Goal: Transaction & Acquisition: Purchase product/service

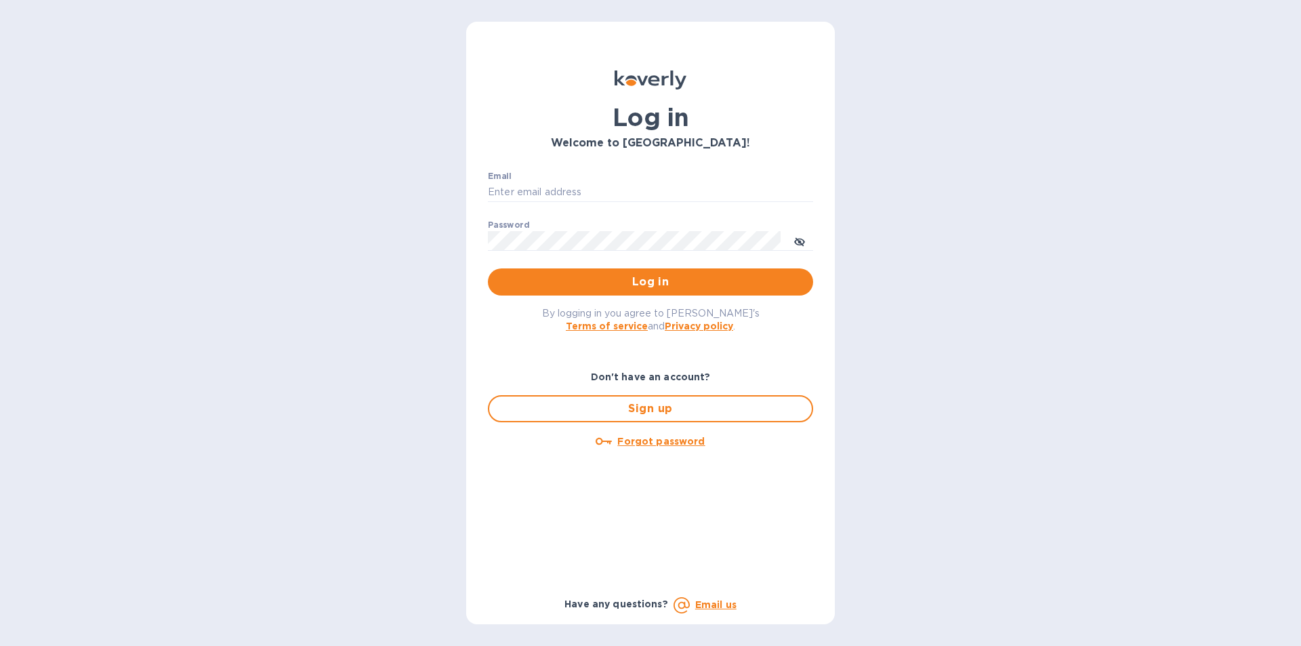
type input "britadeals@gmail.com"
click at [683, 281] on span "Log in" at bounding box center [650, 282] width 303 height 16
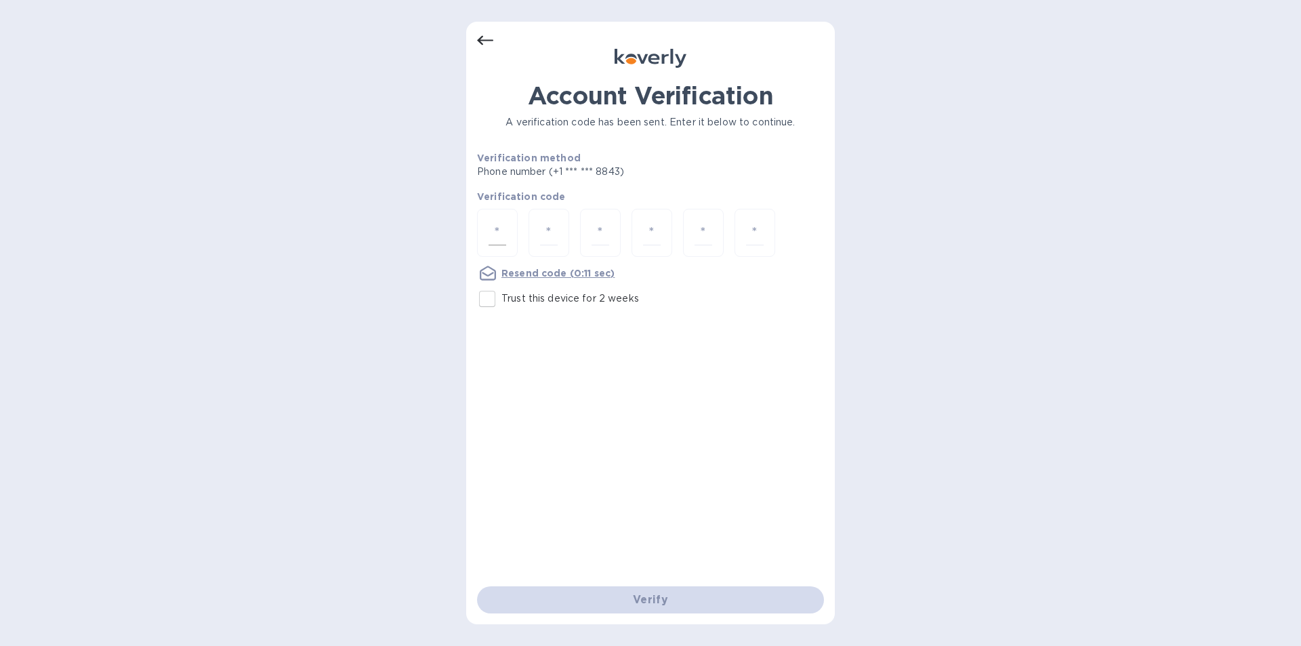
click at [490, 238] on input "number" at bounding box center [497, 232] width 18 height 25
type input "2"
type input "3"
type input "7"
type input "8"
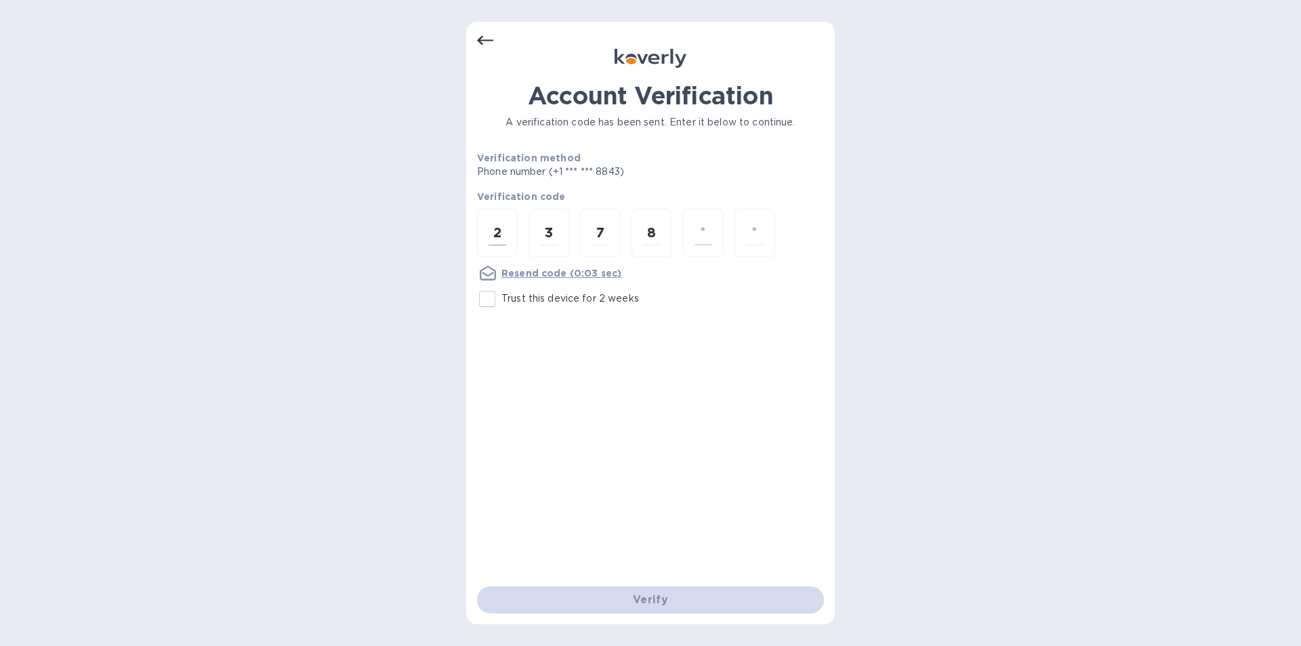
type input "5"
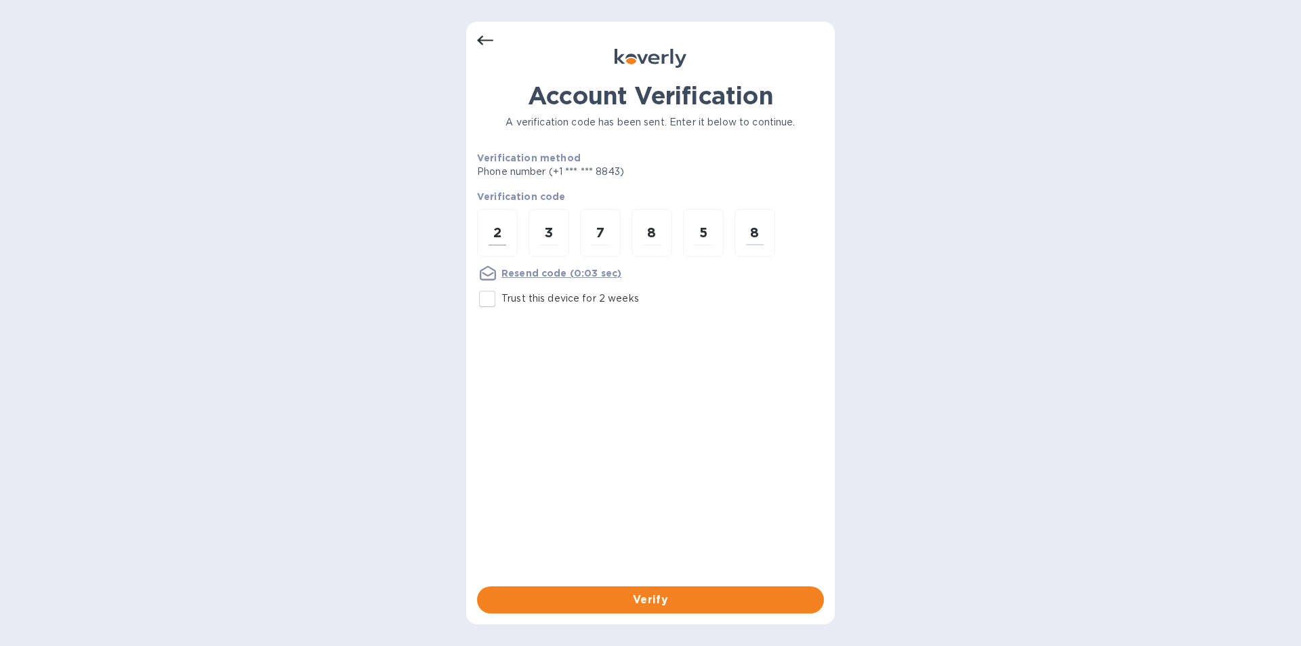
type input "8"
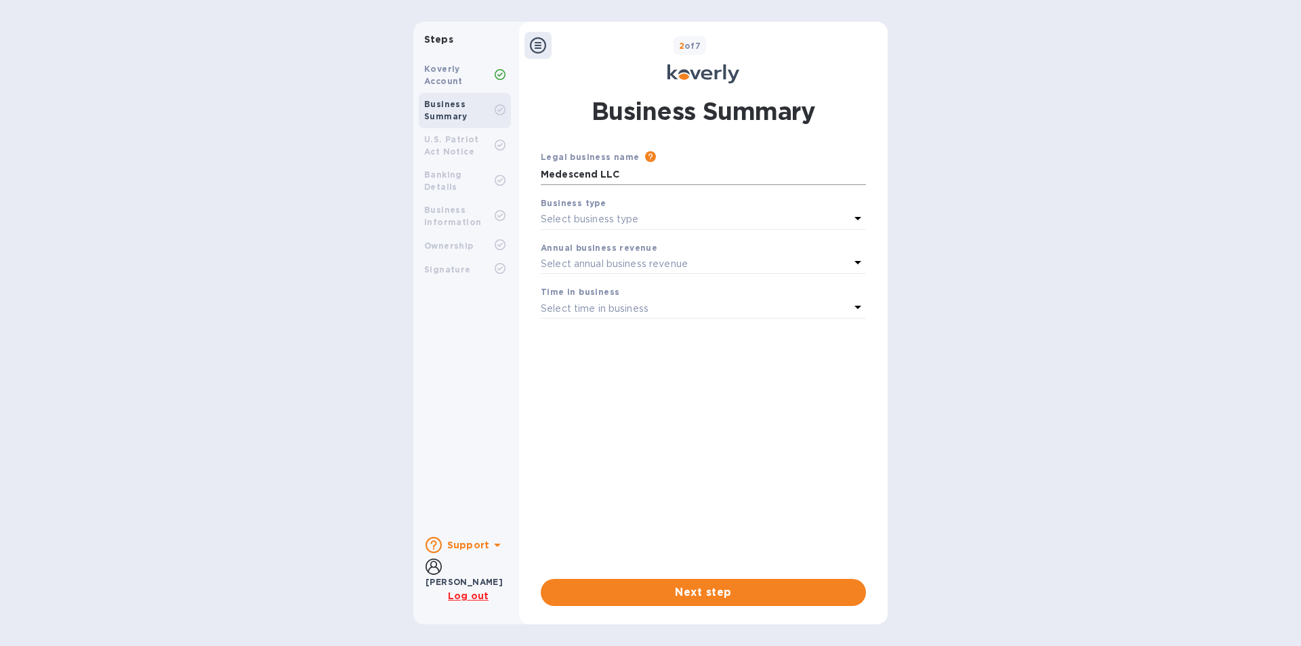
click at [628, 178] on input "Medescend LLC" at bounding box center [703, 175] width 325 height 20
click at [628, 173] on input "Medescend LLC" at bounding box center [703, 175] width 325 height 20
click at [462, 81] on div "Koverly Account" at bounding box center [459, 75] width 70 height 24
click at [698, 220] on div "Select business type" at bounding box center [695, 219] width 309 height 19
click at [703, 138] on div "Business Summary Legal business name Please provide the legal name that appears…" at bounding box center [703, 349] width 339 height 511
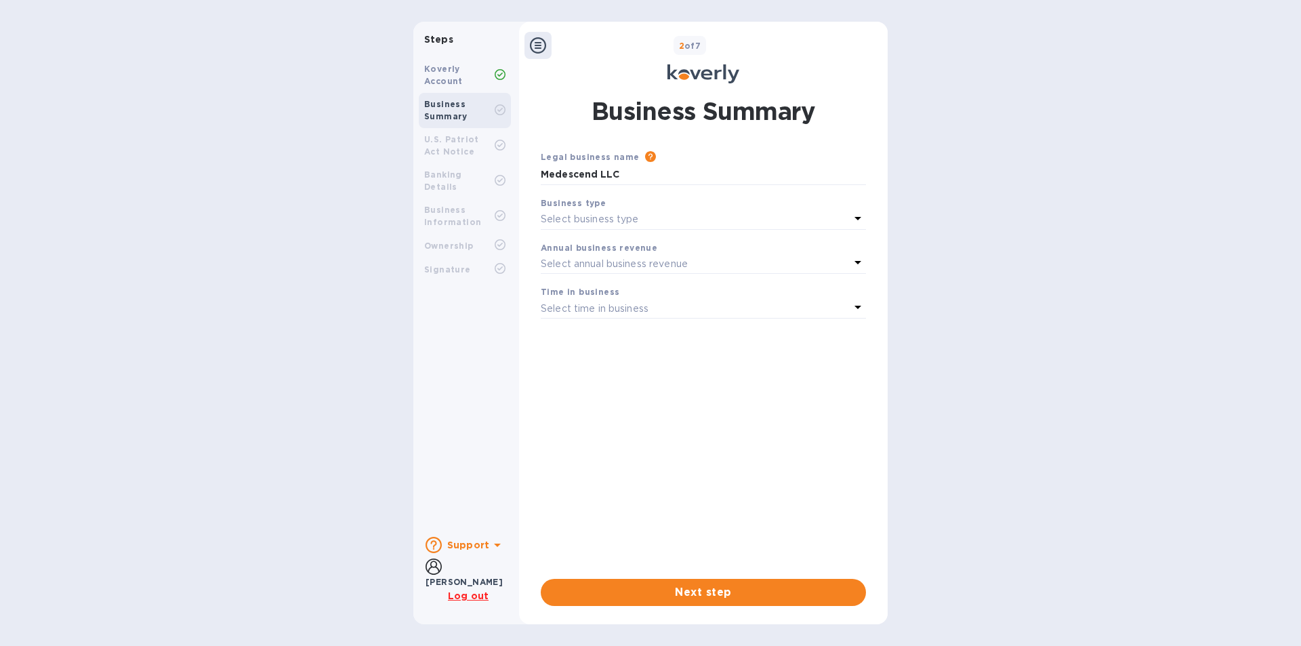
click at [481, 550] on b "Support" at bounding box center [468, 544] width 42 height 11
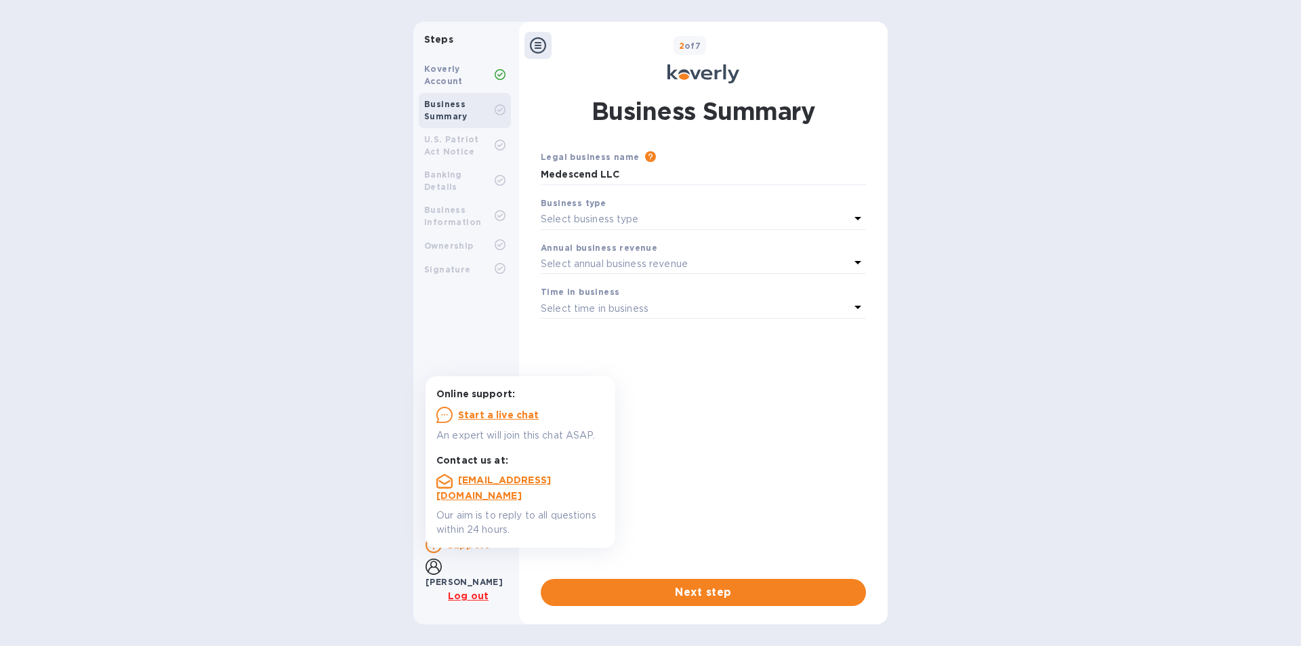
click at [944, 338] on div "Steps Koverly Account Business Summary U.S. Patriot Act Notice Banking Details …" at bounding box center [650, 323] width 1301 height 602
click at [482, 80] on div "Koverly Account" at bounding box center [459, 75] width 70 height 24
click at [1083, 267] on div "Steps Koverly Account Business Summary U.S. Patriot Act Notice Banking Details …" at bounding box center [650, 323] width 1301 height 602
click at [1022, 203] on div "Steps Koverly Account Business Summary U.S. Patriot Act Notice Banking Details …" at bounding box center [650, 323] width 1301 height 602
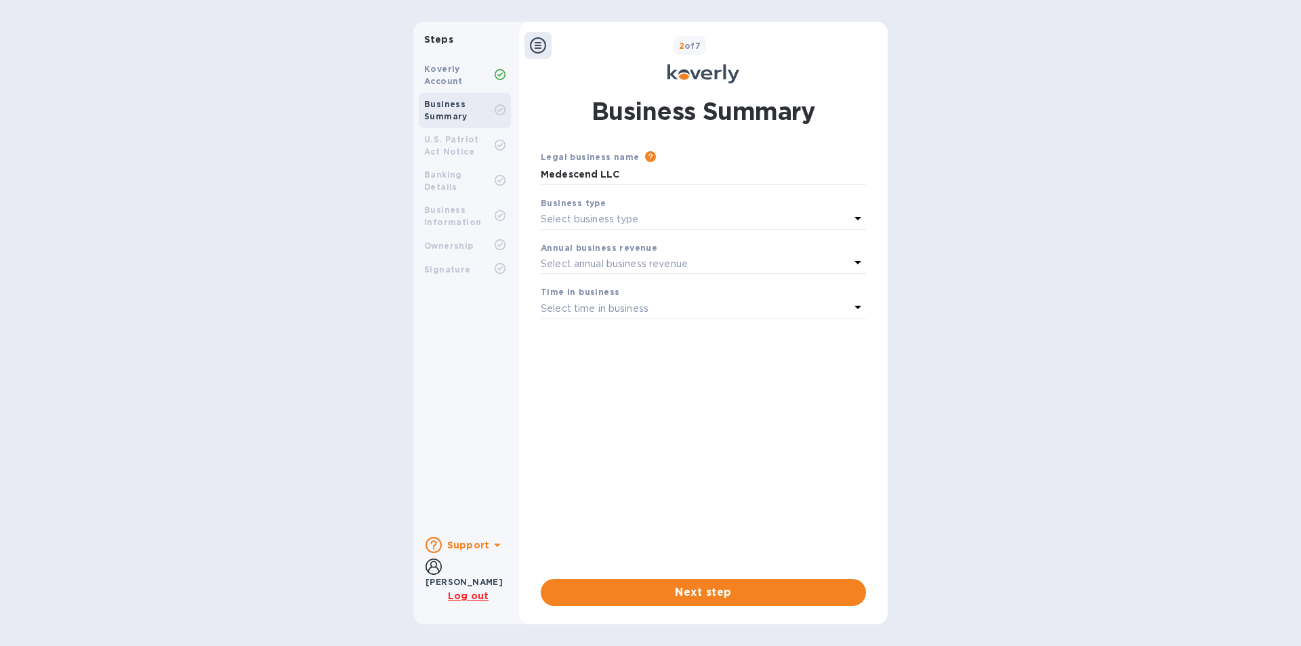
click at [537, 40] on icon at bounding box center [538, 45] width 16 height 16
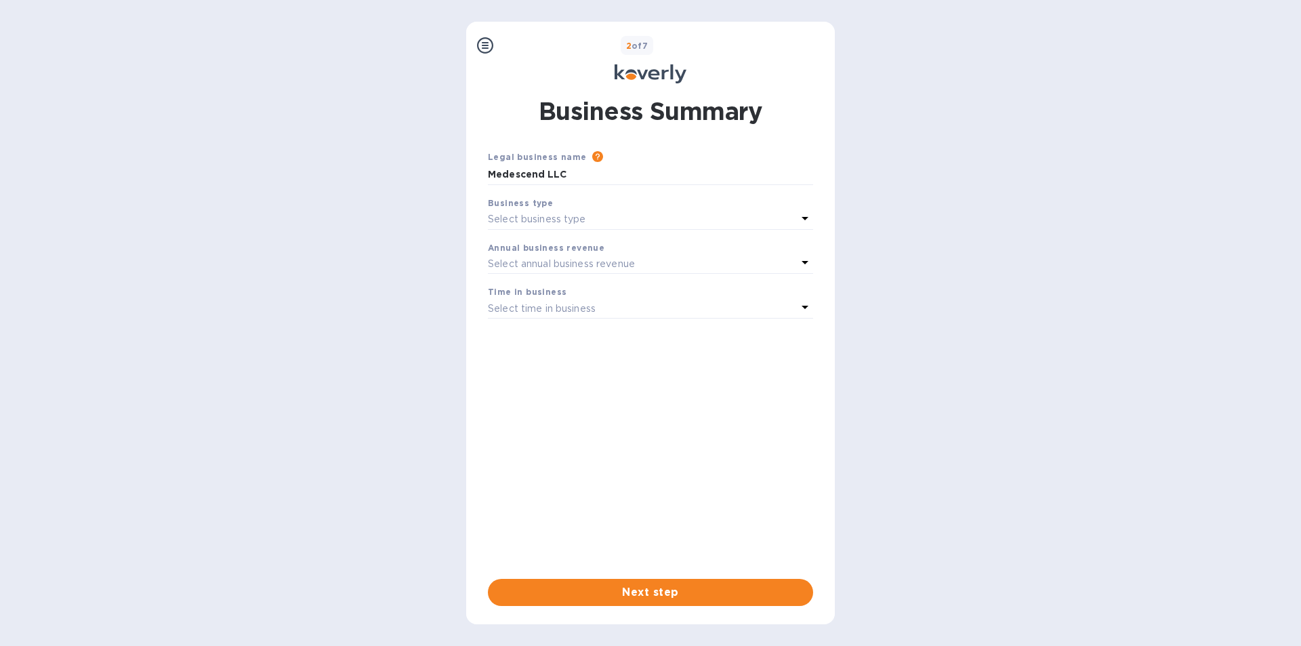
click at [537, 40] on div "2 of 7" at bounding box center [664, 46] width 331 height 20
click at [478, 45] on icon at bounding box center [485, 45] width 16 height 16
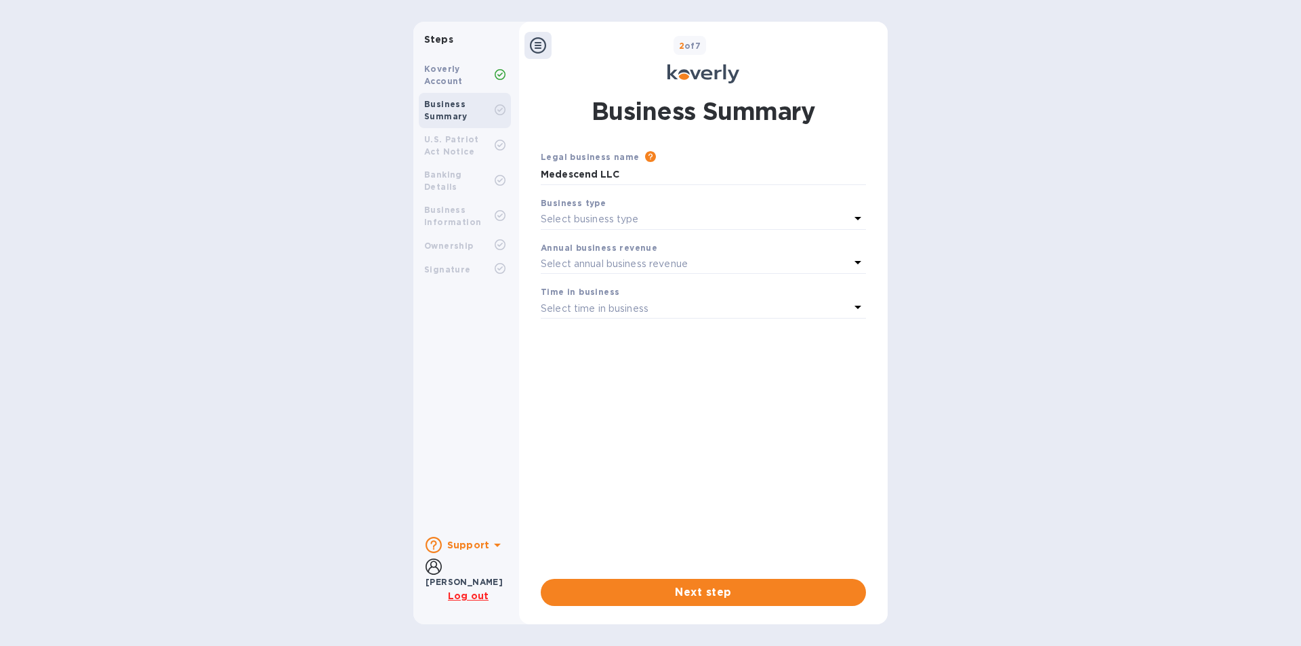
click at [469, 600] on u "Log out" at bounding box center [468, 595] width 41 height 11
click at [535, 47] on icon at bounding box center [538, 45] width 16 height 16
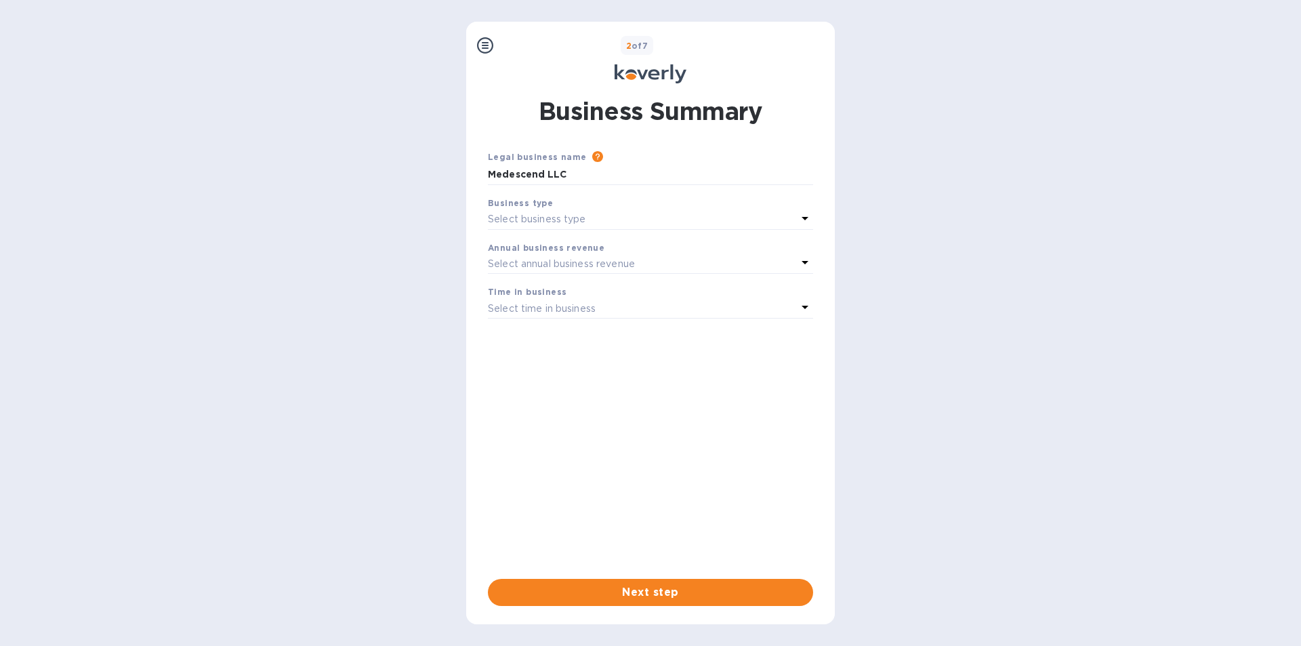
click at [491, 52] on icon at bounding box center [485, 45] width 16 height 16
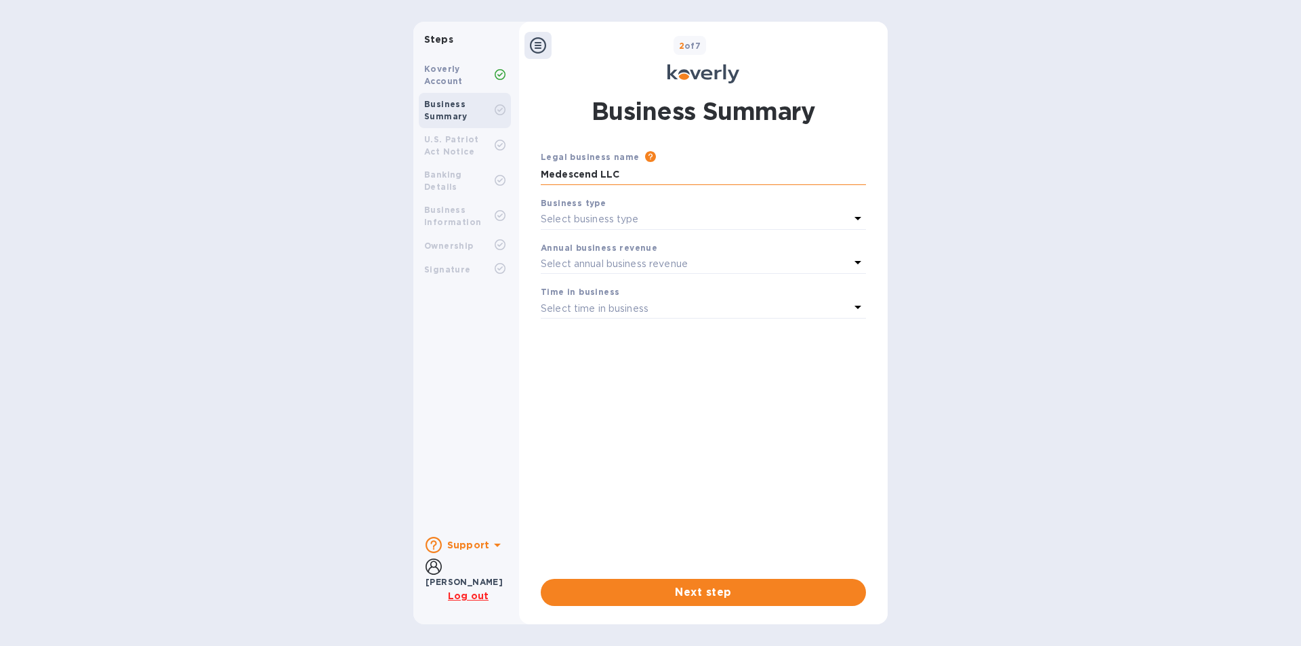
click at [671, 174] on input "Medescend LLC" at bounding box center [703, 175] width 325 height 20
click at [465, 576] on b "[PERSON_NAME]" at bounding box center [463, 581] width 77 height 10
click at [489, 540] on icon at bounding box center [497, 545] width 16 height 16
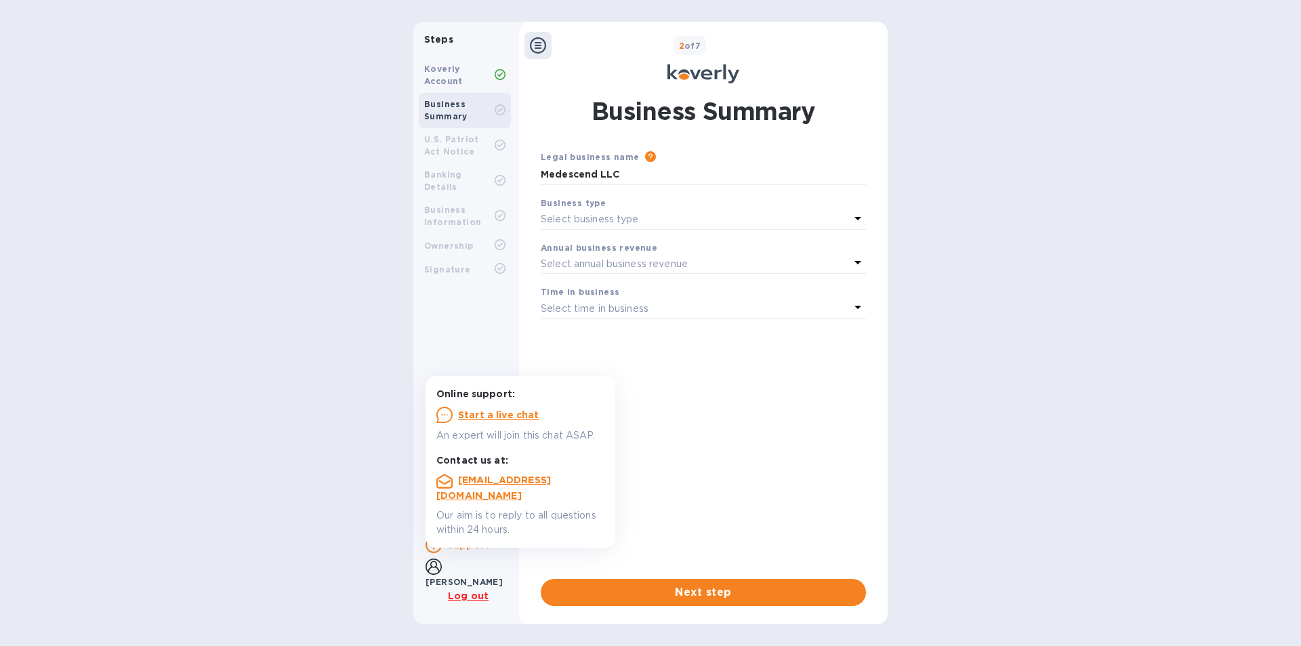
click at [761, 445] on div "Legal business name Please provide the legal name that appears on your SS-4 for…" at bounding box center [703, 353] width 325 height 407
click at [577, 223] on p "Select business type" at bounding box center [590, 219] width 98 height 14
click at [492, 138] on div "U.S. Patriot Act Notice" at bounding box center [459, 145] width 70 height 24
click at [428, 39] on b "Steps" at bounding box center [438, 39] width 29 height 11
click at [532, 40] on icon at bounding box center [538, 45] width 16 height 16
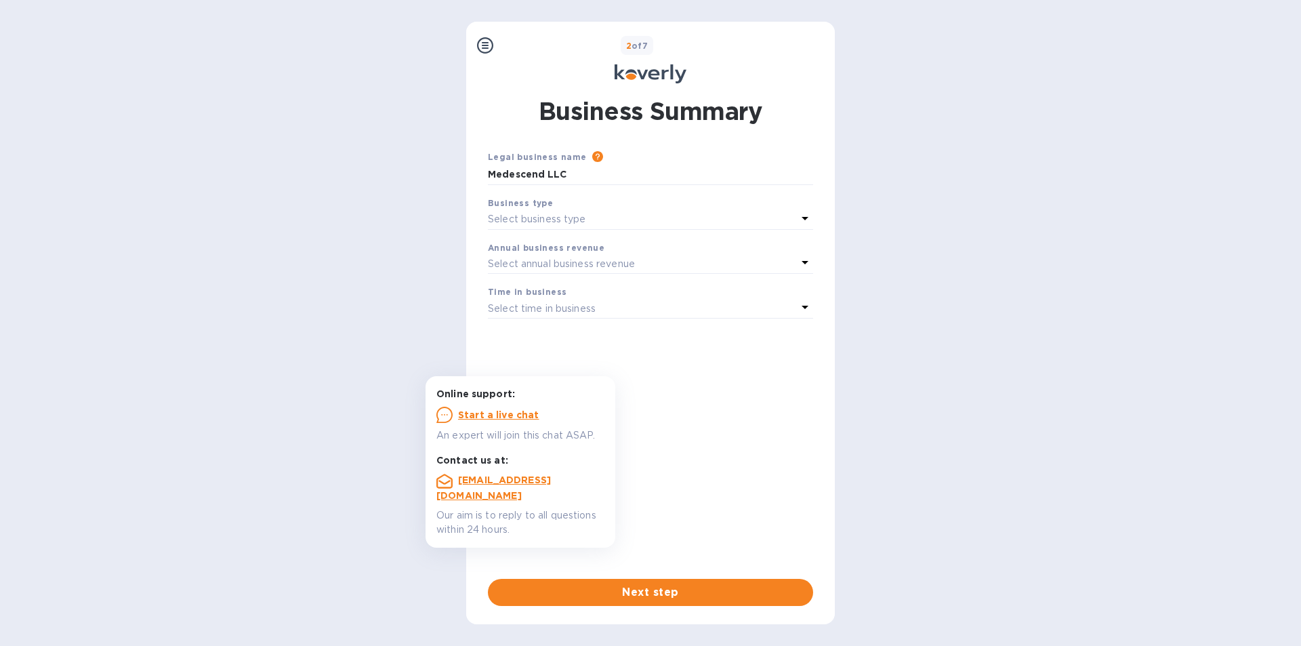
click at [644, 78] on icon at bounding box center [650, 73] width 72 height 19
click at [645, 56] on div "2 of 7" at bounding box center [650, 59] width 369 height 54
click at [645, 49] on b "2 of 7" at bounding box center [637, 46] width 22 height 10
drag, startPoint x: 616, startPoint y: 115, endPoint x: 575, endPoint y: 140, distance: 48.3
click at [616, 116] on h1 "Business Summary" at bounding box center [651, 111] width 224 height 34
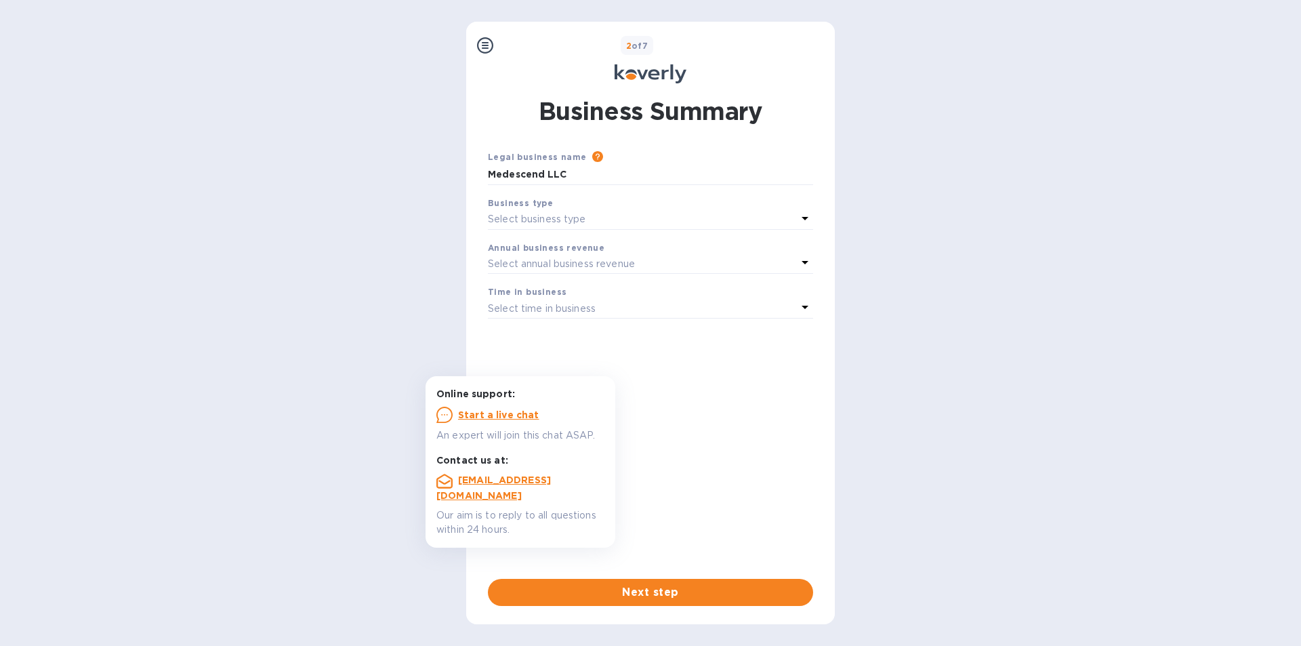
click at [540, 193] on div "Business type Select business type" at bounding box center [650, 212] width 336 height 45
click at [543, 177] on input "Medescend LLC" at bounding box center [650, 175] width 325 height 20
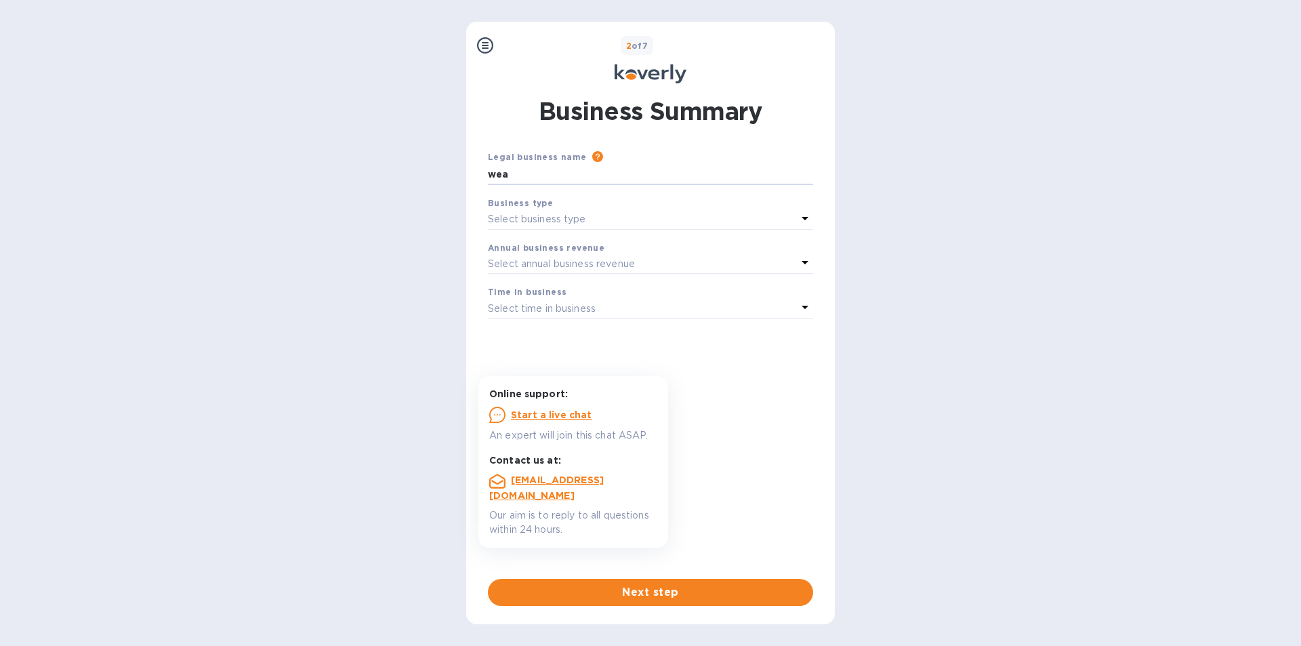
type input "wea"
click at [1125, 184] on div "Steps Koverly Account Business Summary U.S. Patriot Act Notice Banking Details …" at bounding box center [650, 323] width 1301 height 602
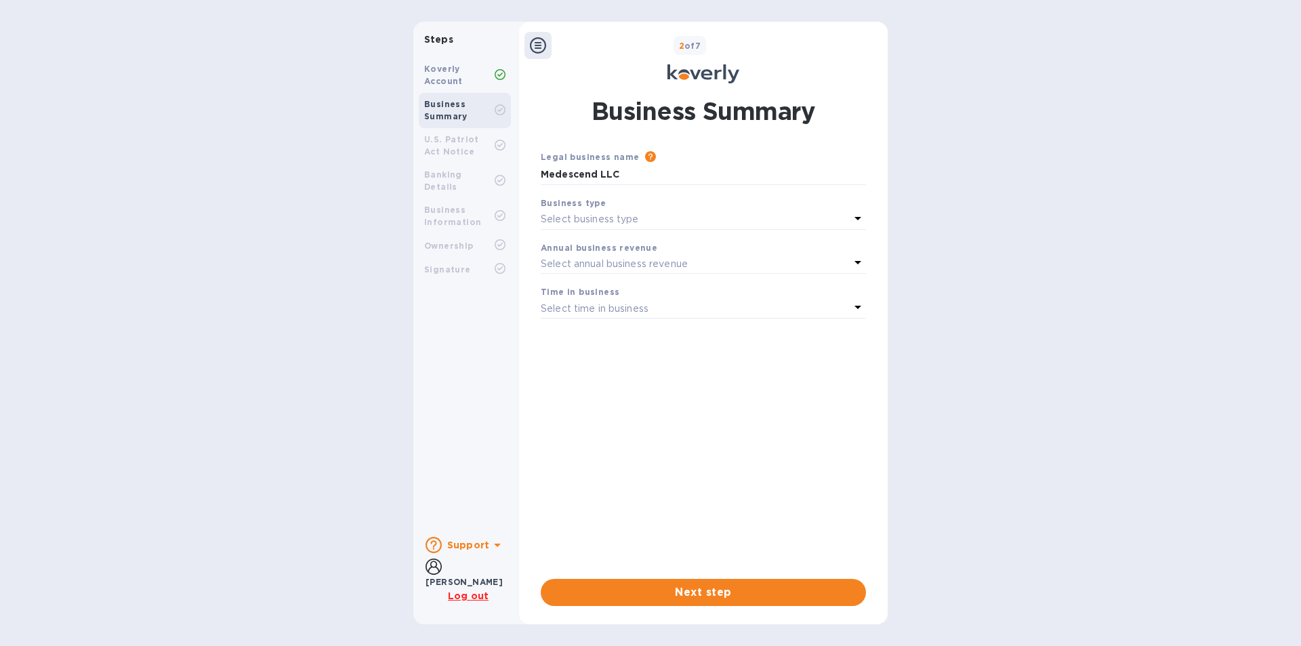
drag, startPoint x: 469, startPoint y: 576, endPoint x: 474, endPoint y: 566, distance: 10.6
click at [469, 576] on div "[PERSON_NAME]" at bounding box center [463, 581] width 77 height 14
click at [486, 545] on b "Support" at bounding box center [468, 544] width 42 height 11
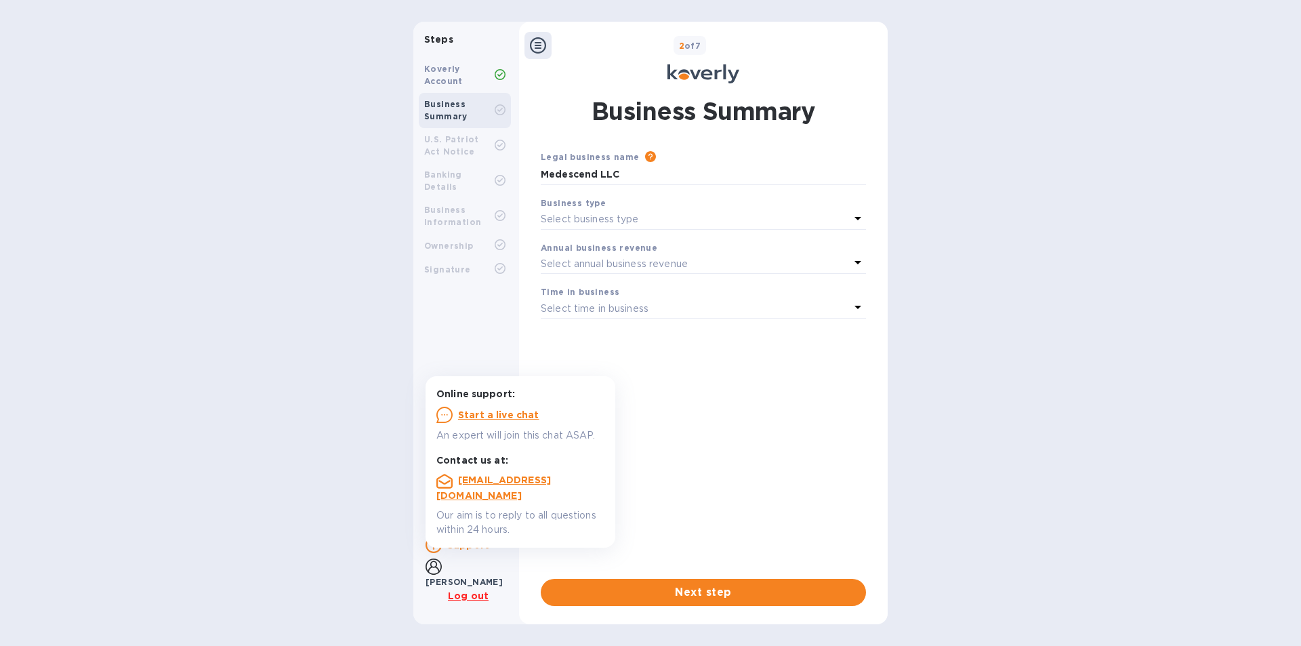
drag, startPoint x: 761, startPoint y: 354, endPoint x: 757, endPoint y: 301, distance: 53.1
click at [761, 354] on div "Legal business name Please provide the legal name that appears on your SS-4 for…" at bounding box center [703, 353] width 325 height 407
click at [708, 209] on div "Business type" at bounding box center [703, 203] width 325 height 14
drag, startPoint x: 658, startPoint y: 217, endPoint x: 667, endPoint y: 194, distance: 25.3
click at [659, 217] on div "Select business type" at bounding box center [695, 219] width 309 height 19
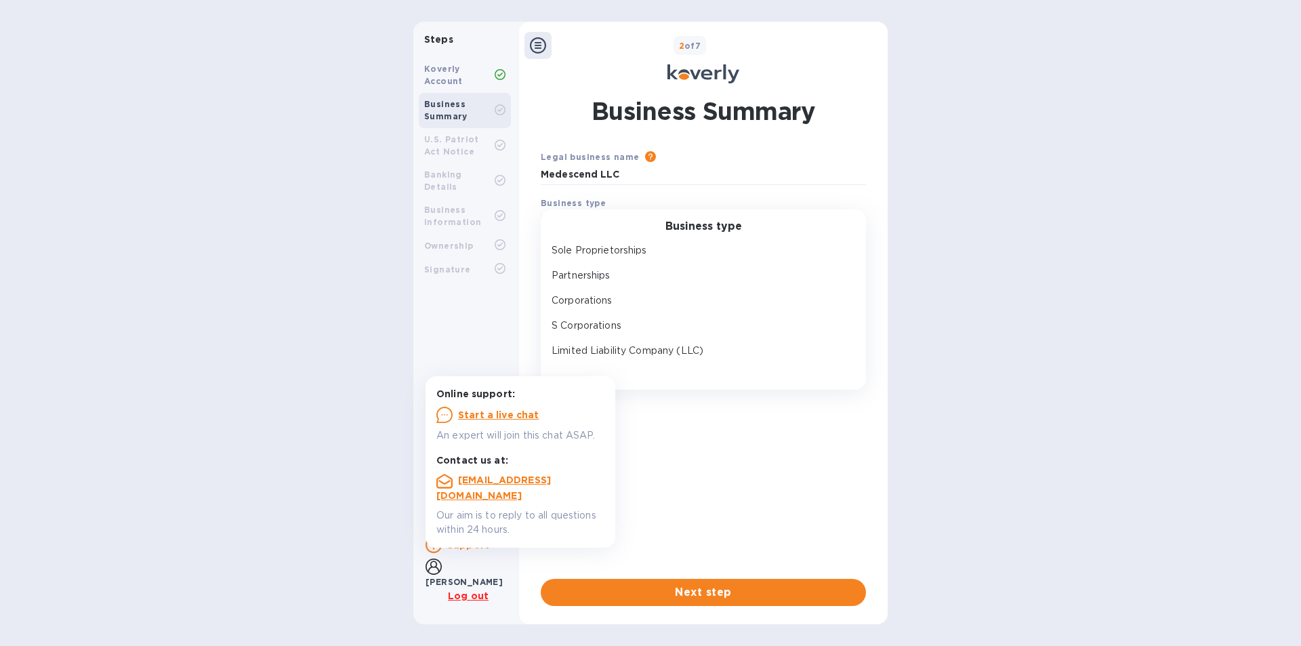
click at [687, 156] on div "Please provide the legal name that appears on your SS-4 form issued by the IRS …" at bounding box center [752, 157] width 226 height 15
click at [539, 43] on icon at bounding box center [538, 45] width 16 height 16
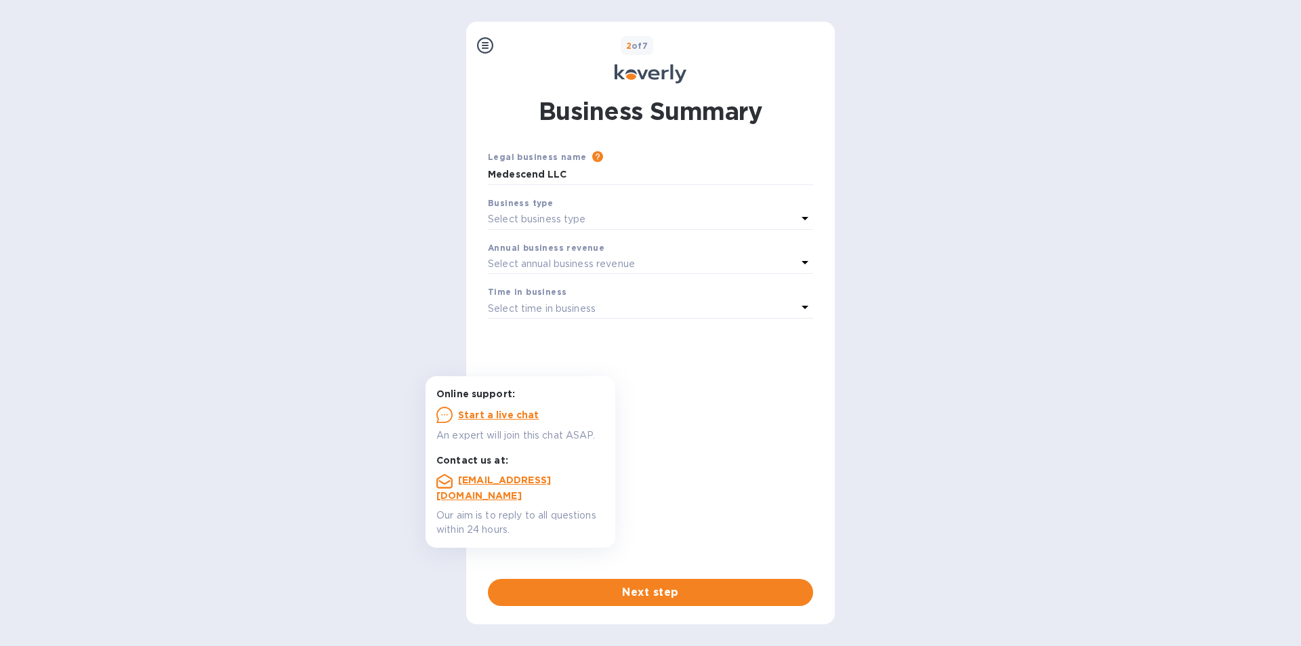
click at [485, 44] on icon at bounding box center [485, 45] width 16 height 16
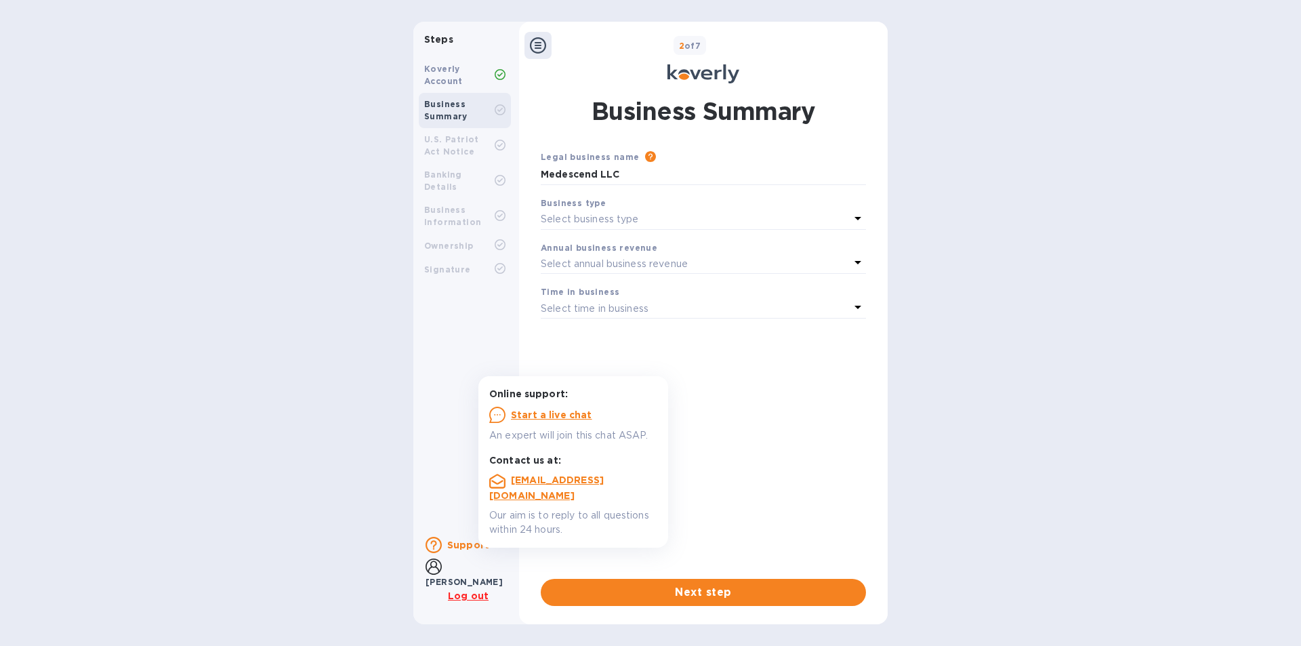
click at [447, 108] on b "Business Summary" at bounding box center [445, 110] width 43 height 22
click at [446, 68] on b "Koverly Account" at bounding box center [443, 75] width 39 height 22
click at [446, 87] on div "Koverly Account" at bounding box center [465, 75] width 92 height 35
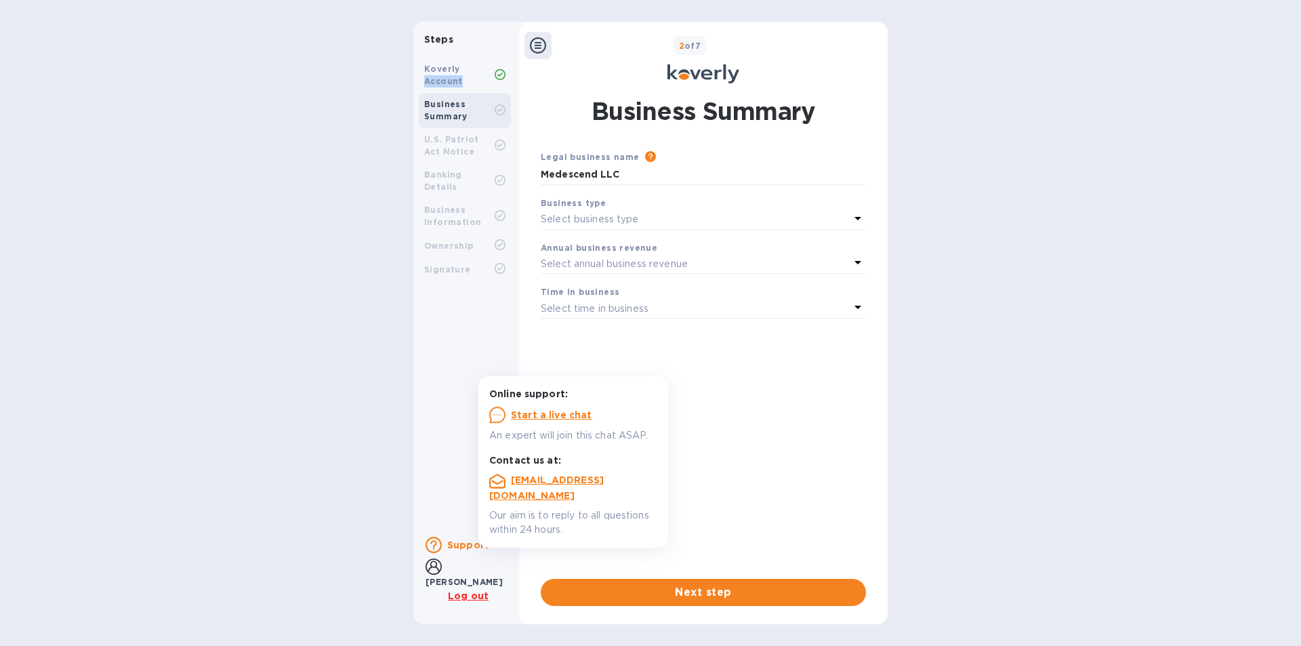
click at [446, 87] on div "Koverly Account" at bounding box center [465, 75] width 92 height 35
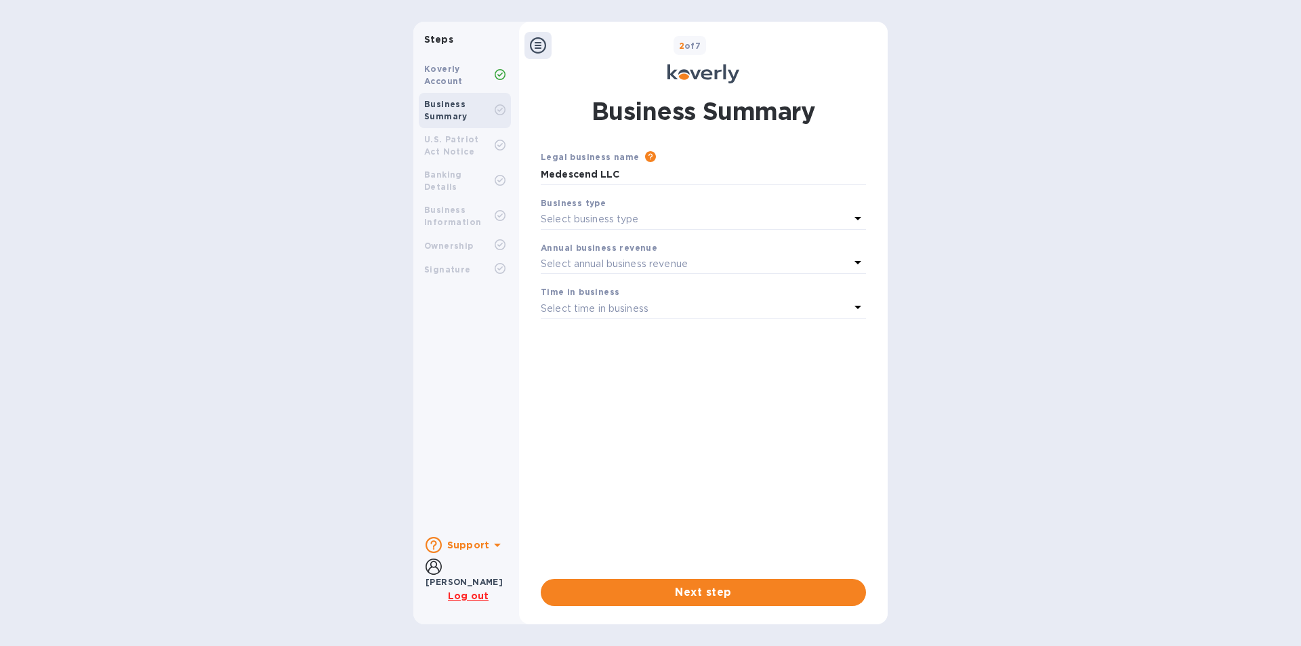
click at [480, 551] on p "Support" at bounding box center [468, 545] width 42 height 14
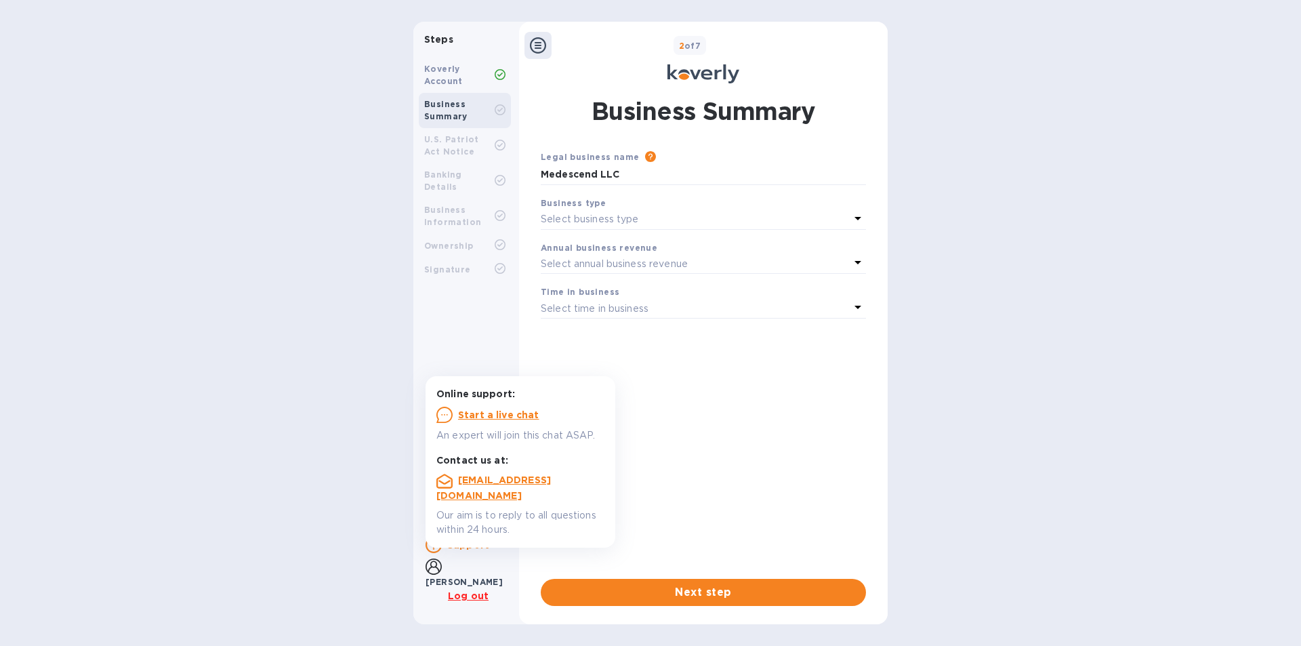
click at [470, 550] on b "Support" at bounding box center [468, 544] width 42 height 11
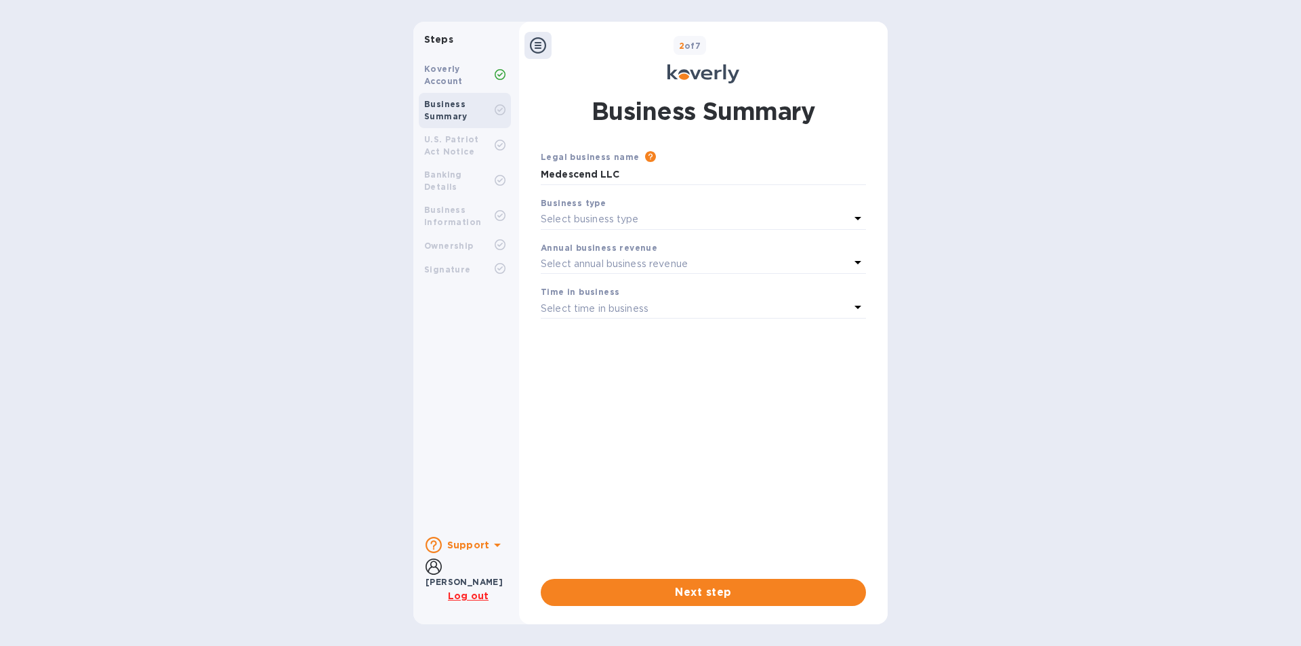
click at [470, 550] on b "Support" at bounding box center [468, 544] width 42 height 11
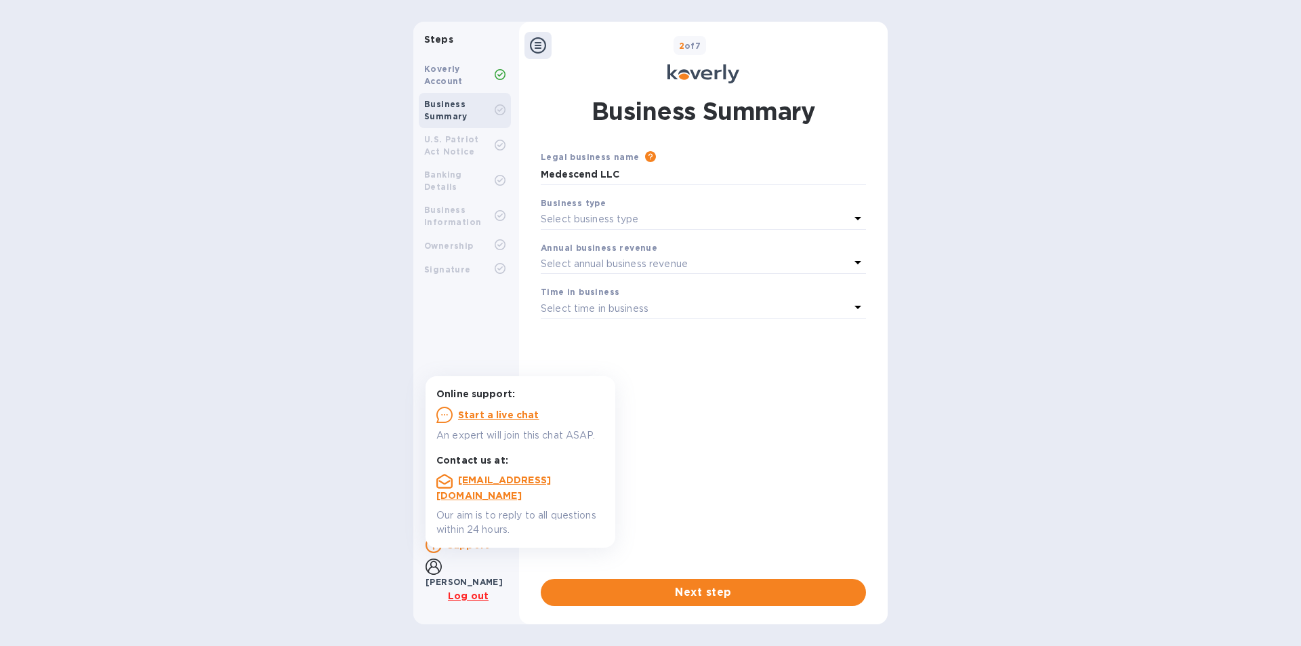
click at [480, 592] on u "Log out" at bounding box center [468, 595] width 41 height 11
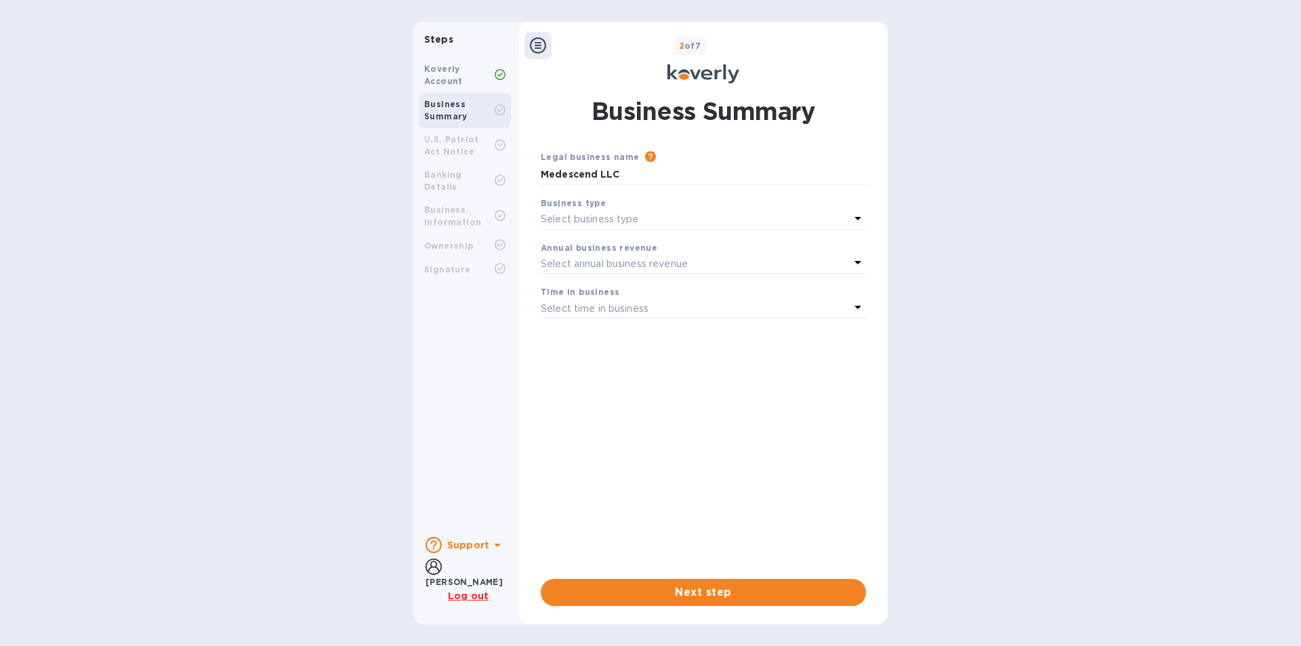
click at [549, 42] on div at bounding box center [537, 45] width 27 height 27
click at [541, 44] on icon at bounding box center [538, 45] width 16 height 16
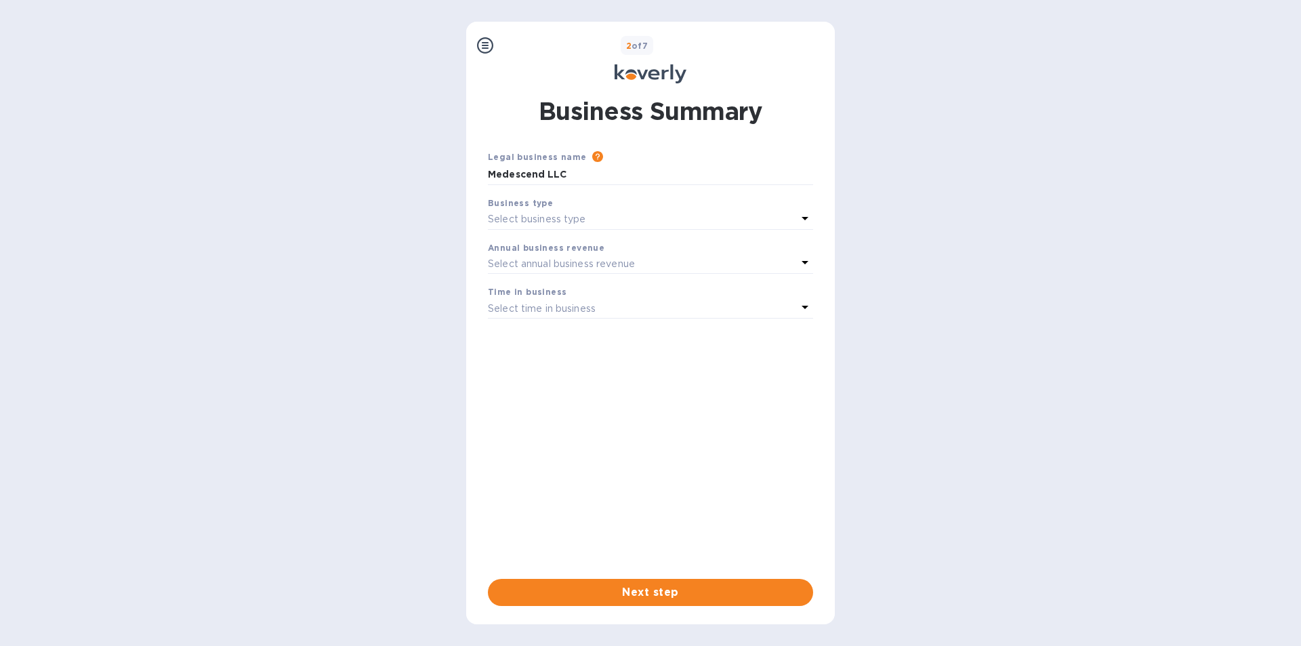
click at [482, 48] on icon at bounding box center [485, 45] width 16 height 16
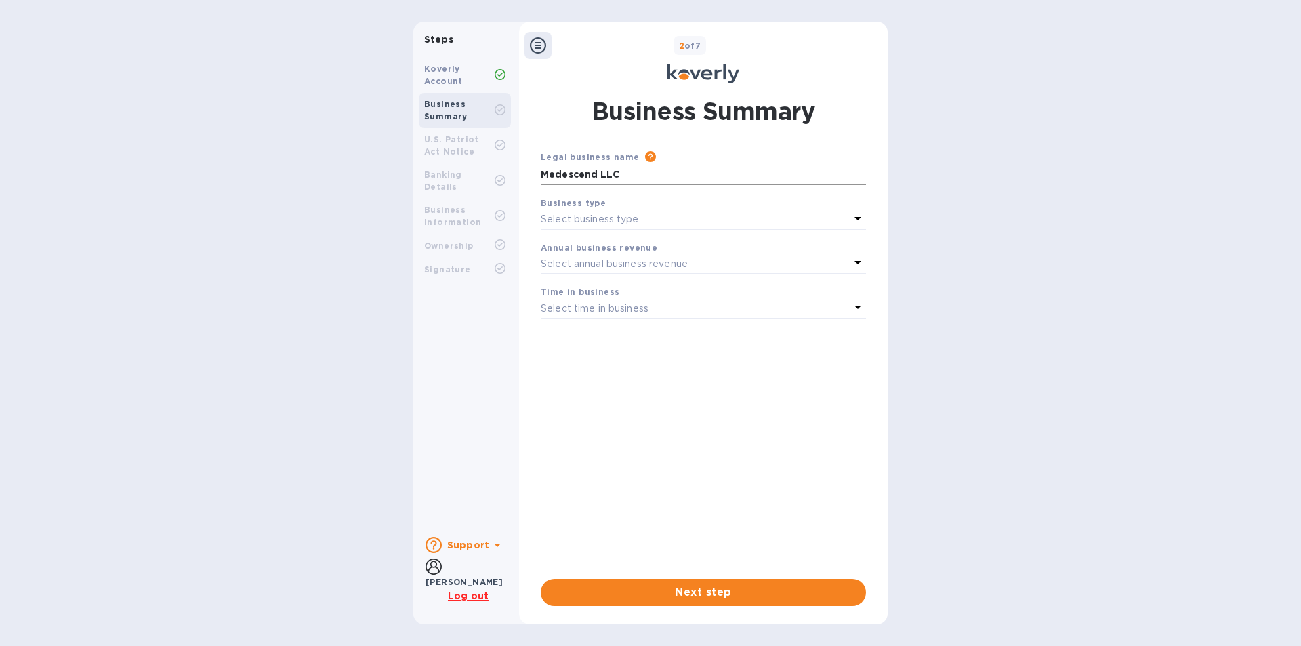
click at [642, 172] on input "Medescend LLC" at bounding box center [703, 175] width 325 height 20
click at [626, 169] on input "Medescend LLC" at bounding box center [703, 175] width 325 height 20
click at [442, 79] on b "Koverly Account" at bounding box center [443, 75] width 39 height 22
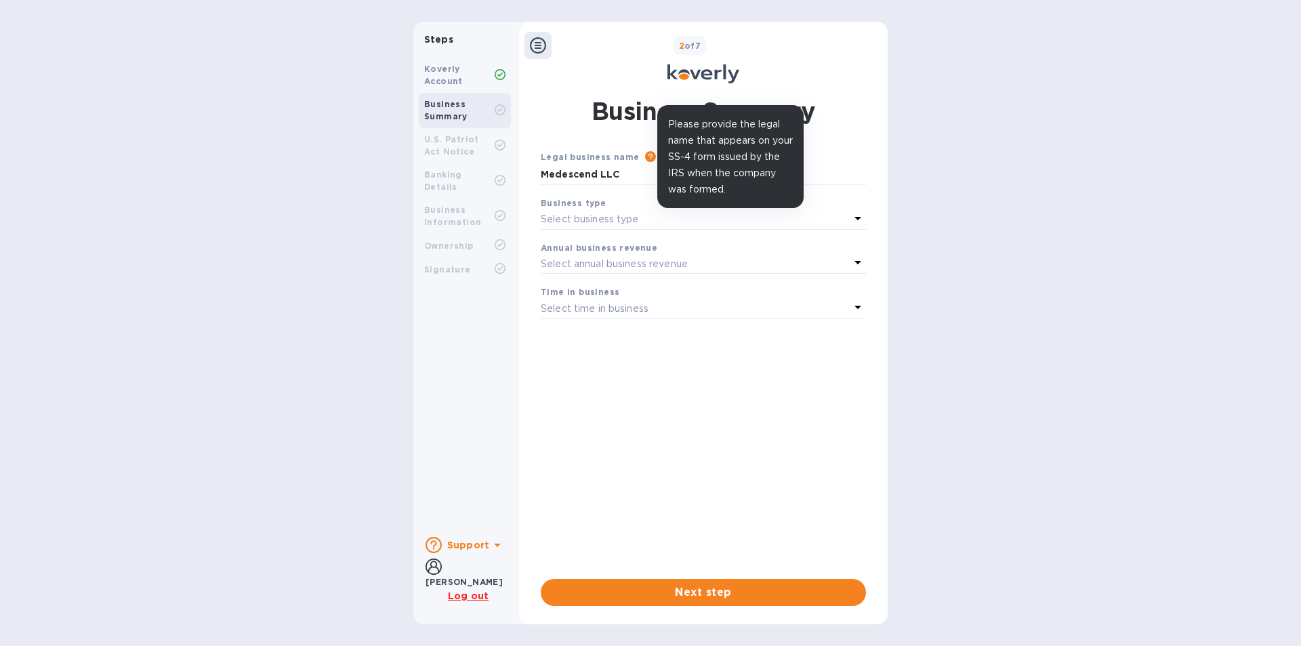
click at [645, 156] on icon at bounding box center [650, 156] width 11 height 11
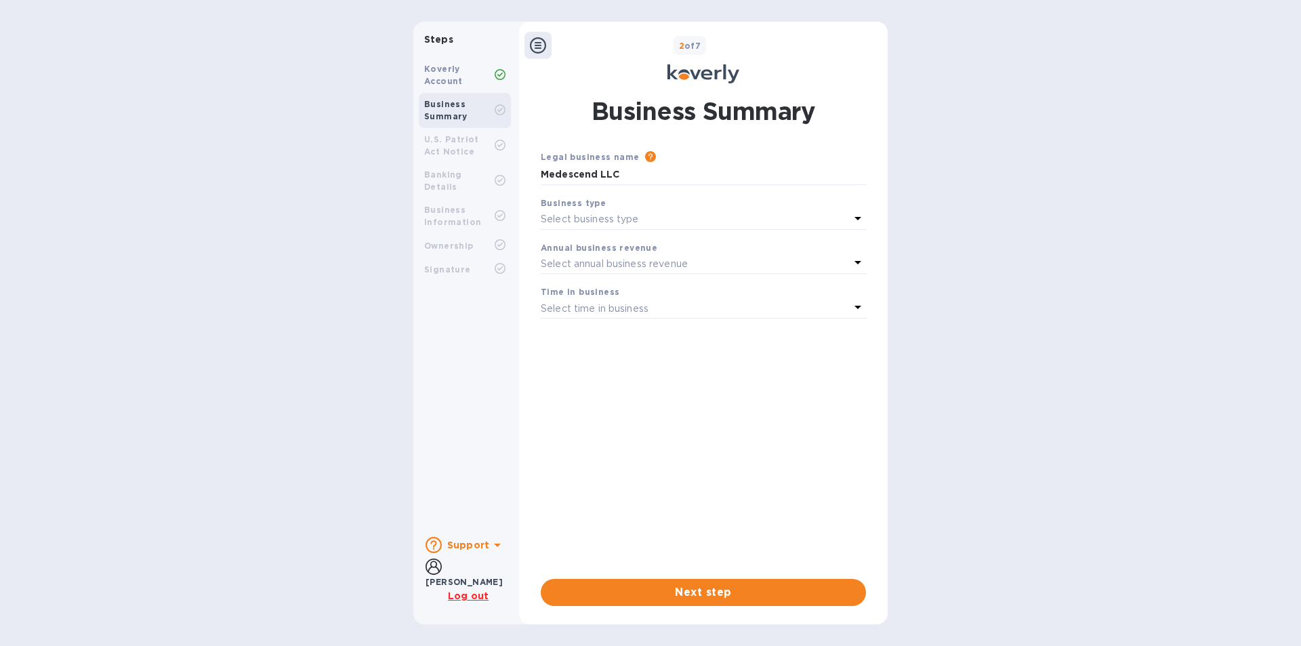
click at [833, 162] on div "Please provide the legal name that appears on your SS-4 form issued by the IRS …" at bounding box center [752, 157] width 226 height 15
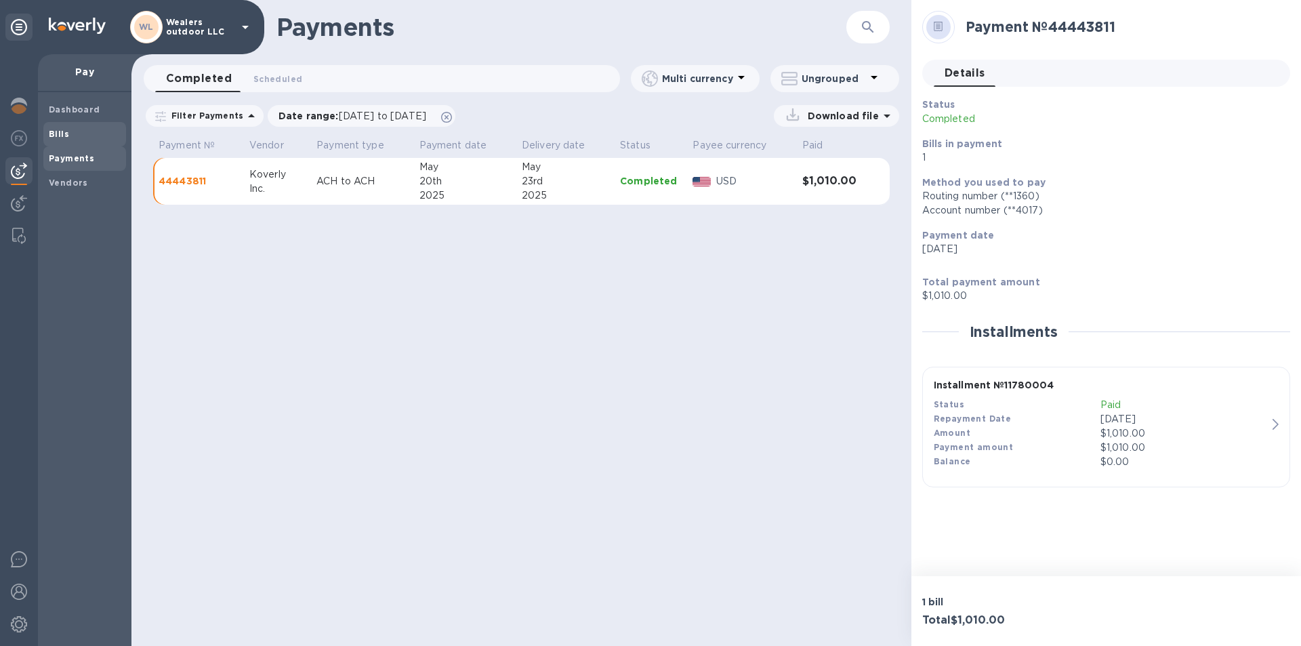
click at [58, 127] on span "Bills" at bounding box center [59, 134] width 20 height 14
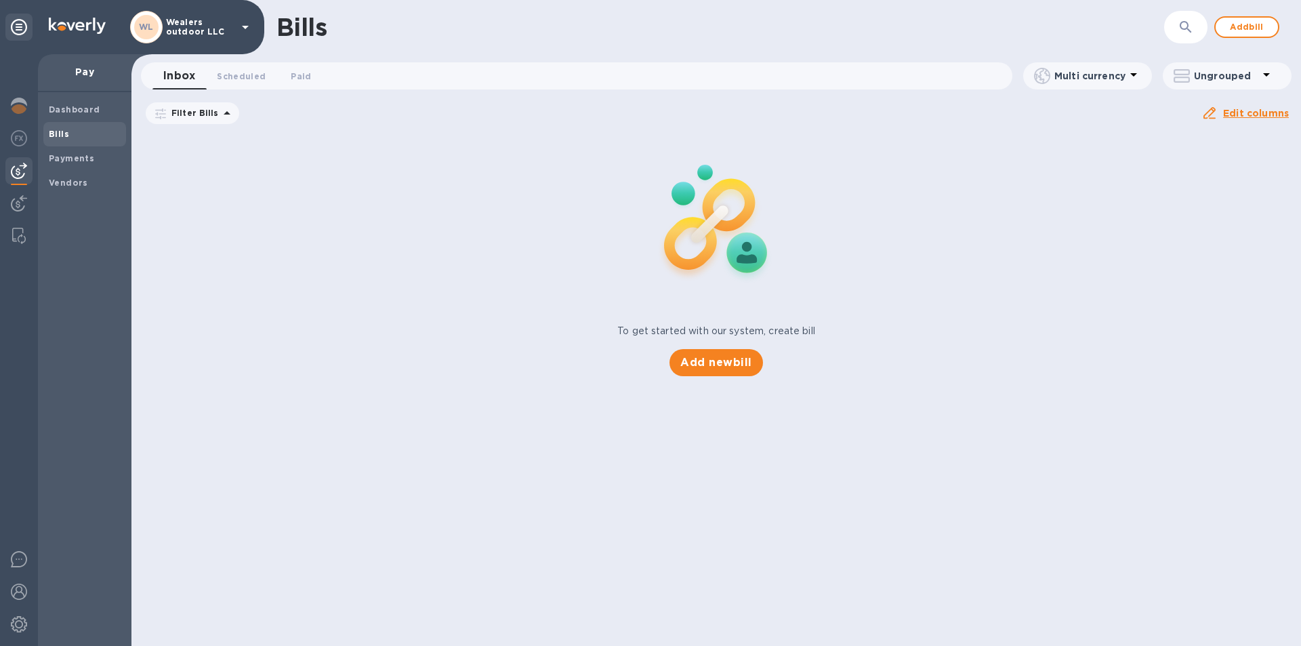
click at [0, 0] on icon at bounding box center [0, 0] width 0 height 0
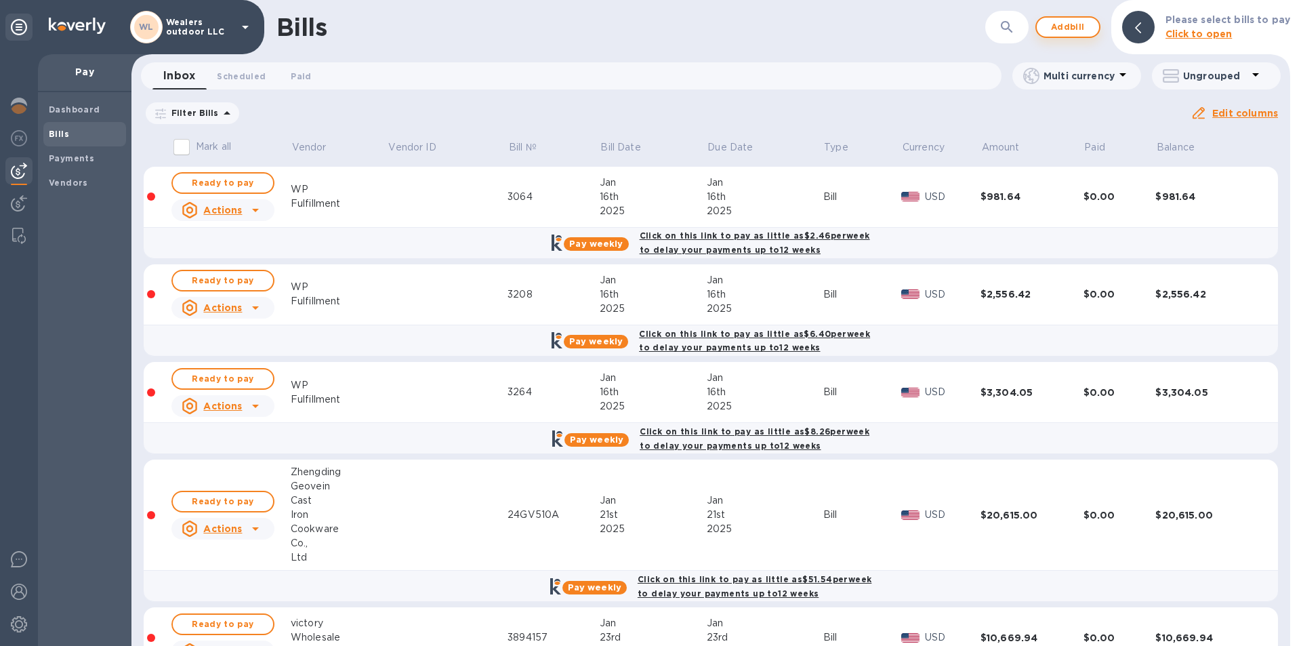
click at [1072, 22] on span "Add bill" at bounding box center [1067, 27] width 41 height 16
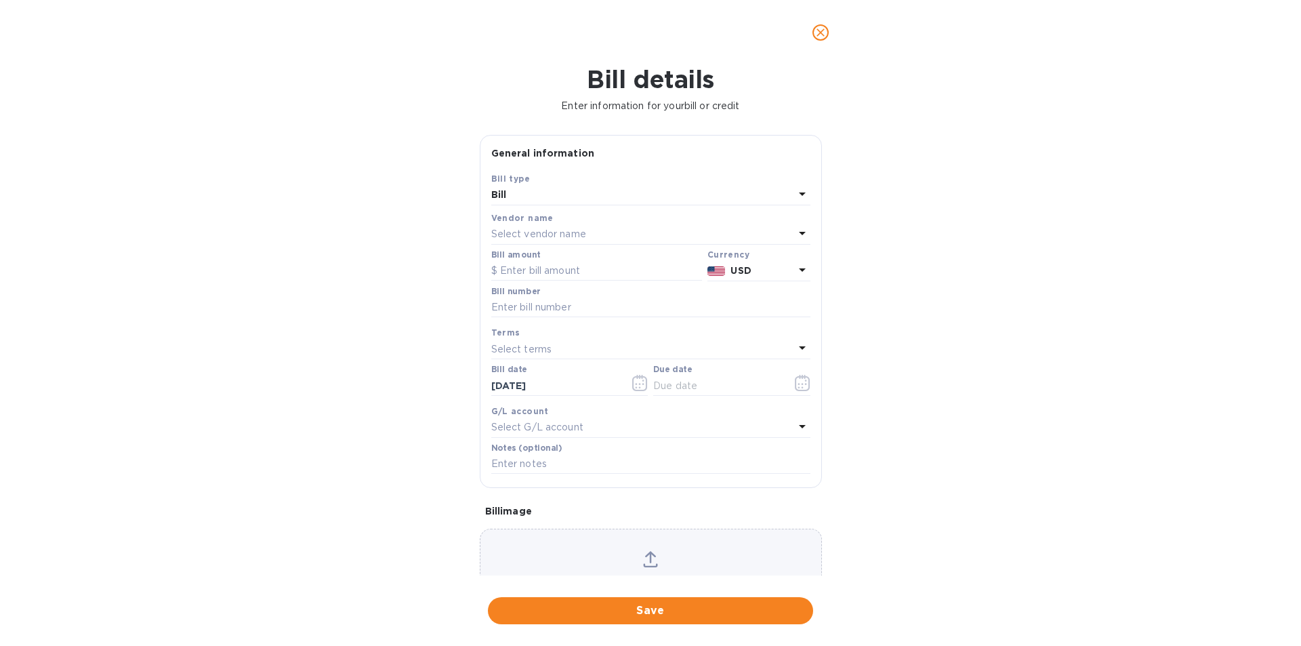
click at [575, 237] on p "Select vendor name" at bounding box center [538, 234] width 95 height 14
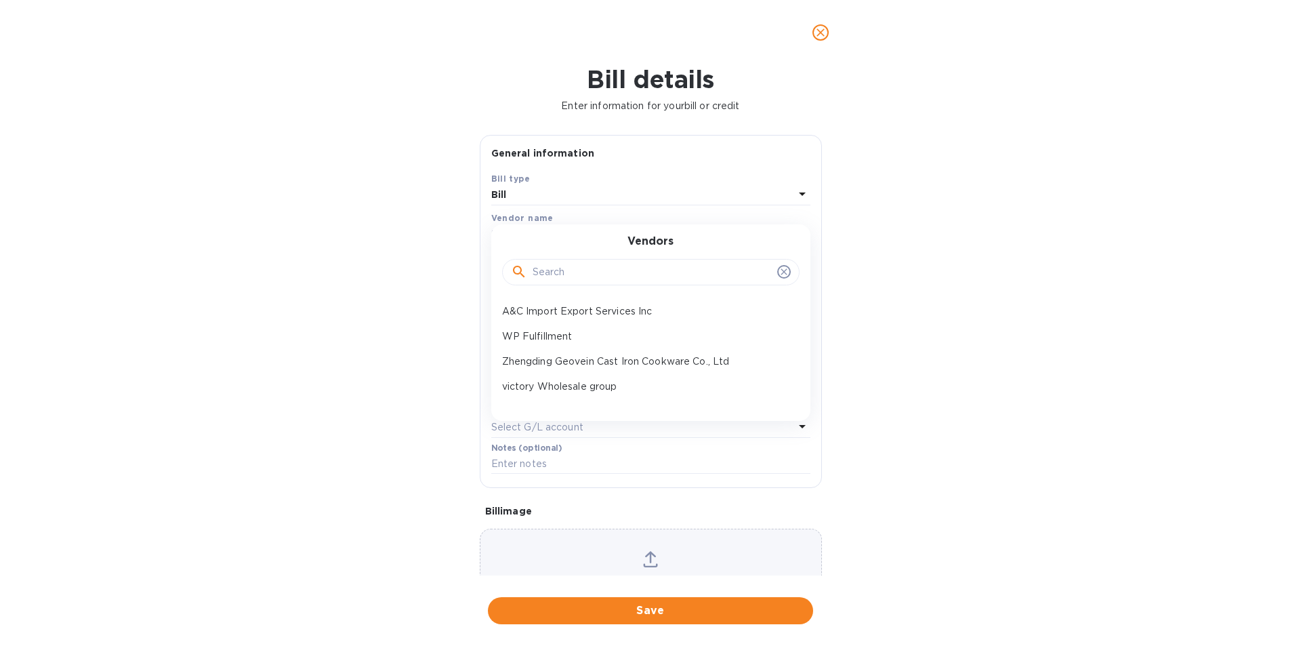
click at [719, 238] on div "Vendors" at bounding box center [650, 264] width 287 height 58
click at [780, 272] on icon at bounding box center [783, 271] width 11 height 11
click at [1022, 195] on div "Bill details Enter information for your bill or credit General information Save…" at bounding box center [650, 355] width 1301 height 581
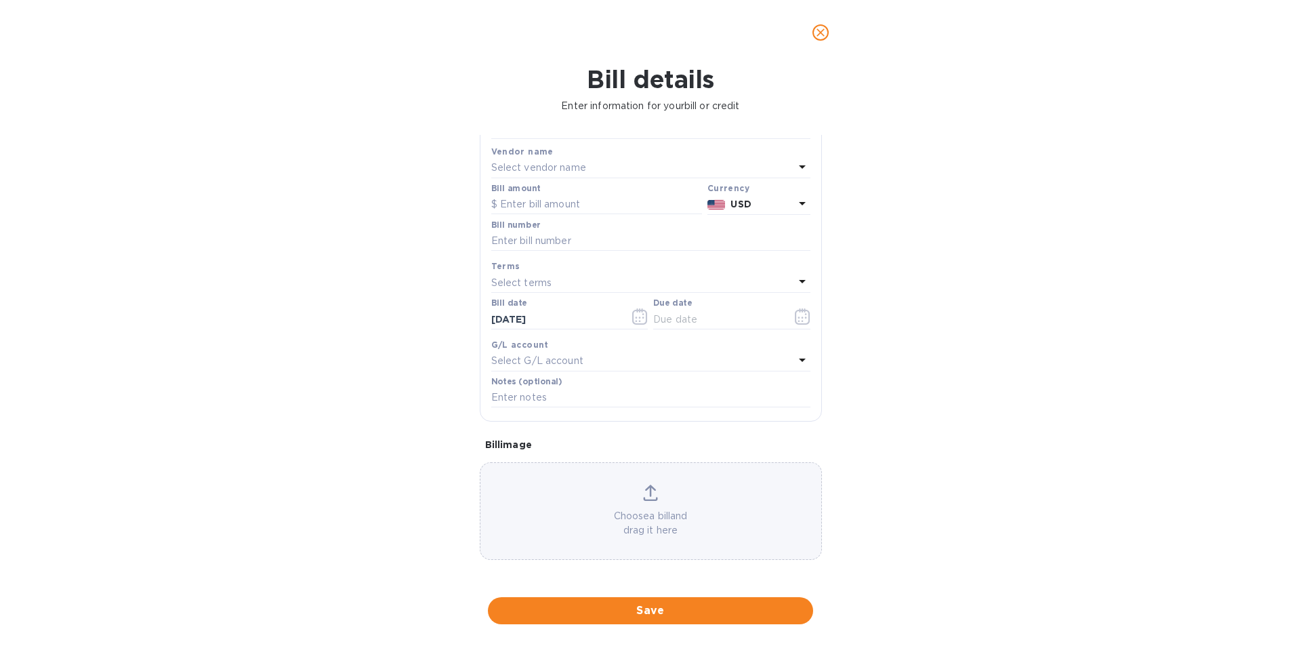
scroll to position [67, 0]
click at [821, 32] on icon "close" at bounding box center [820, 32] width 8 height 8
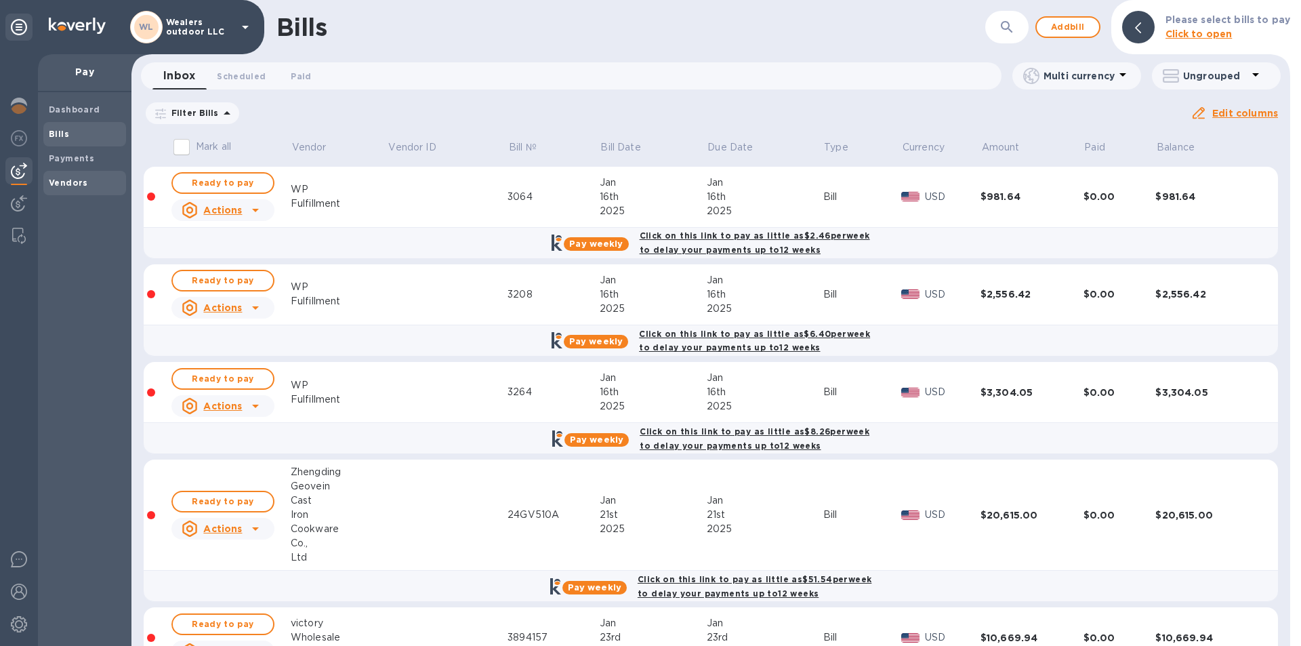
drag, startPoint x: 79, startPoint y: 186, endPoint x: 72, endPoint y: 180, distance: 8.6
click at [77, 185] on b "Vendors" at bounding box center [68, 182] width 39 height 10
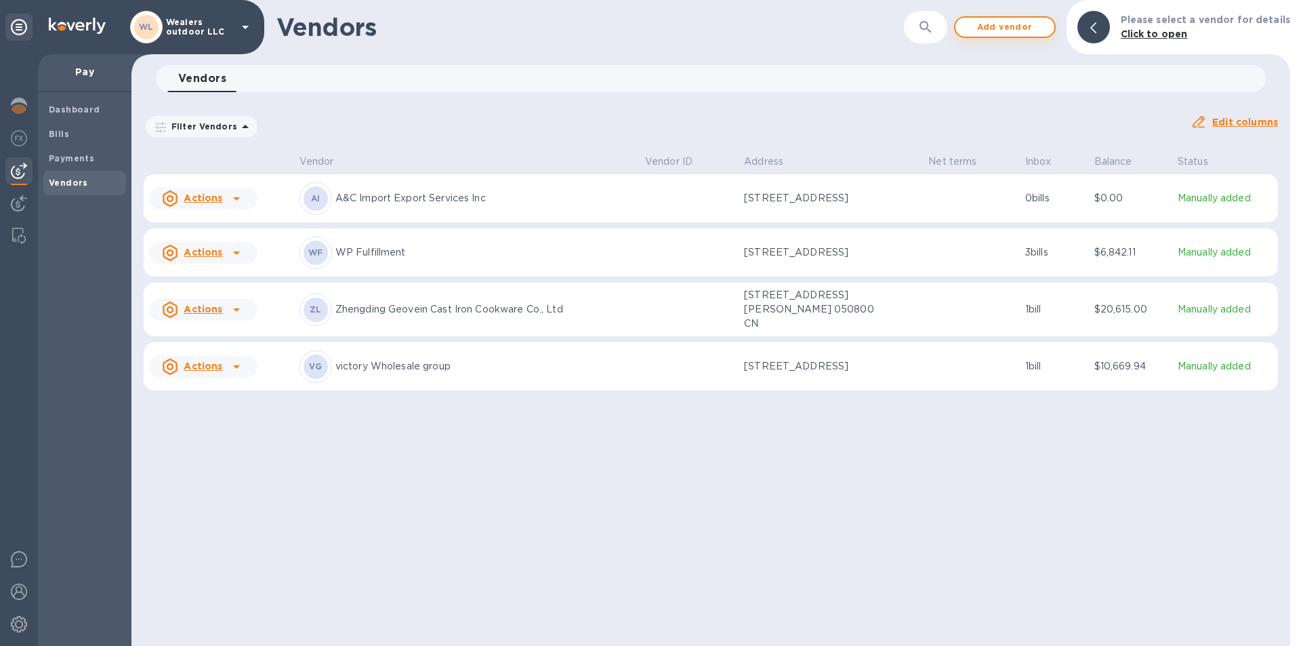
click at [1008, 26] on span "Add vendor" at bounding box center [1004, 27] width 77 height 16
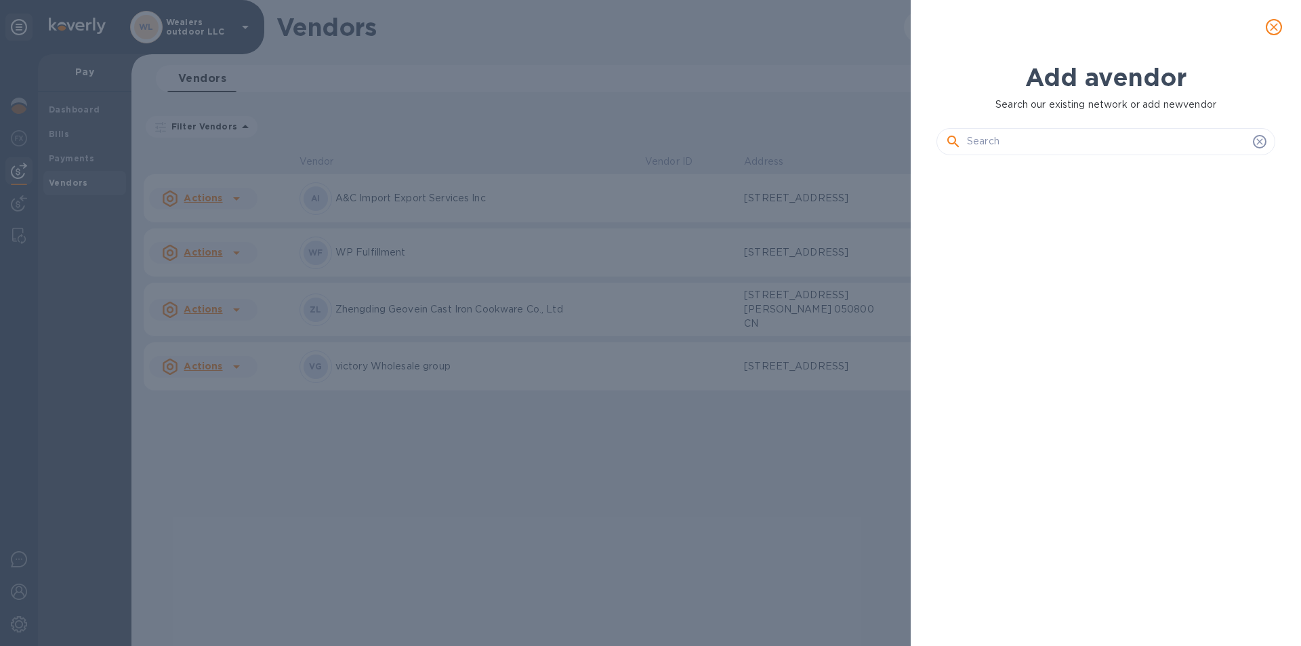
scroll to position [434, 344]
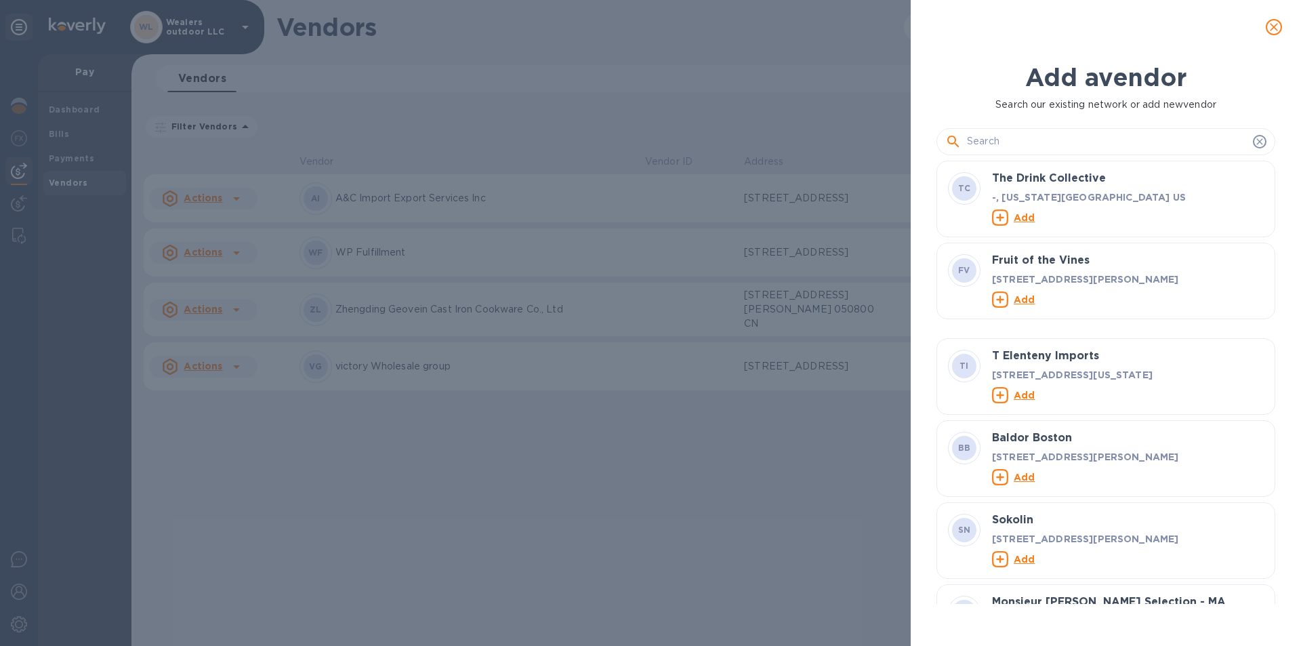
click at [1123, 145] on input "text" at bounding box center [1107, 141] width 280 height 20
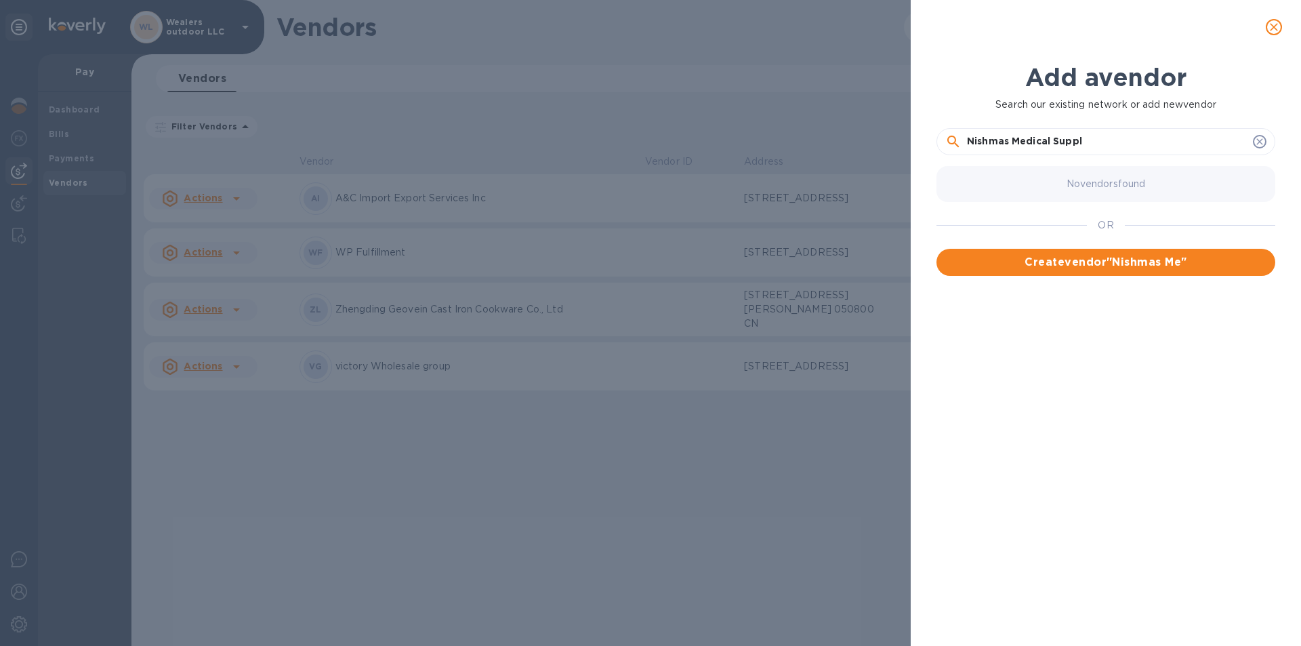
type input "Nishmas Medical Supply"
click at [1073, 268] on span "Create vendor " Nishmas Medical Supply "" at bounding box center [1105, 262] width 317 height 16
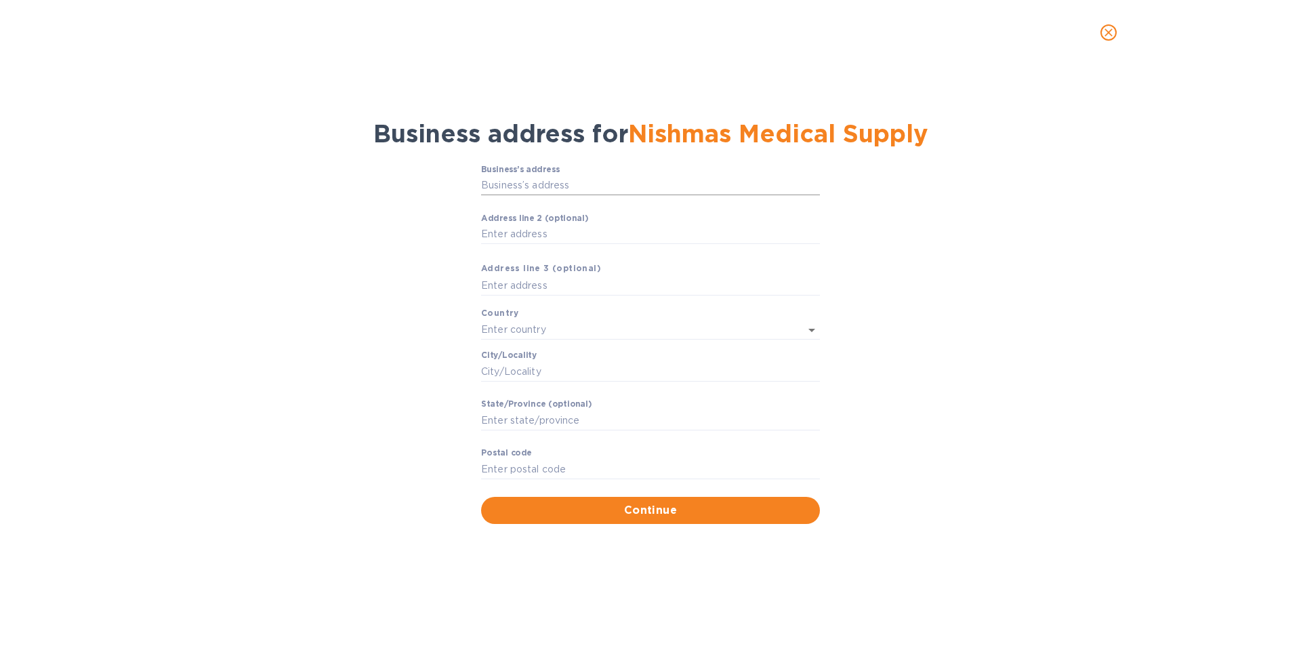
click at [642, 182] on input "Business’s аddress" at bounding box center [650, 185] width 339 height 20
click at [583, 236] on input "Аddress line 2 (optional)" at bounding box center [650, 234] width 339 height 20
type input "1673 E 28th st"
click at [564, 326] on input "text" at bounding box center [631, 330] width 301 height 20
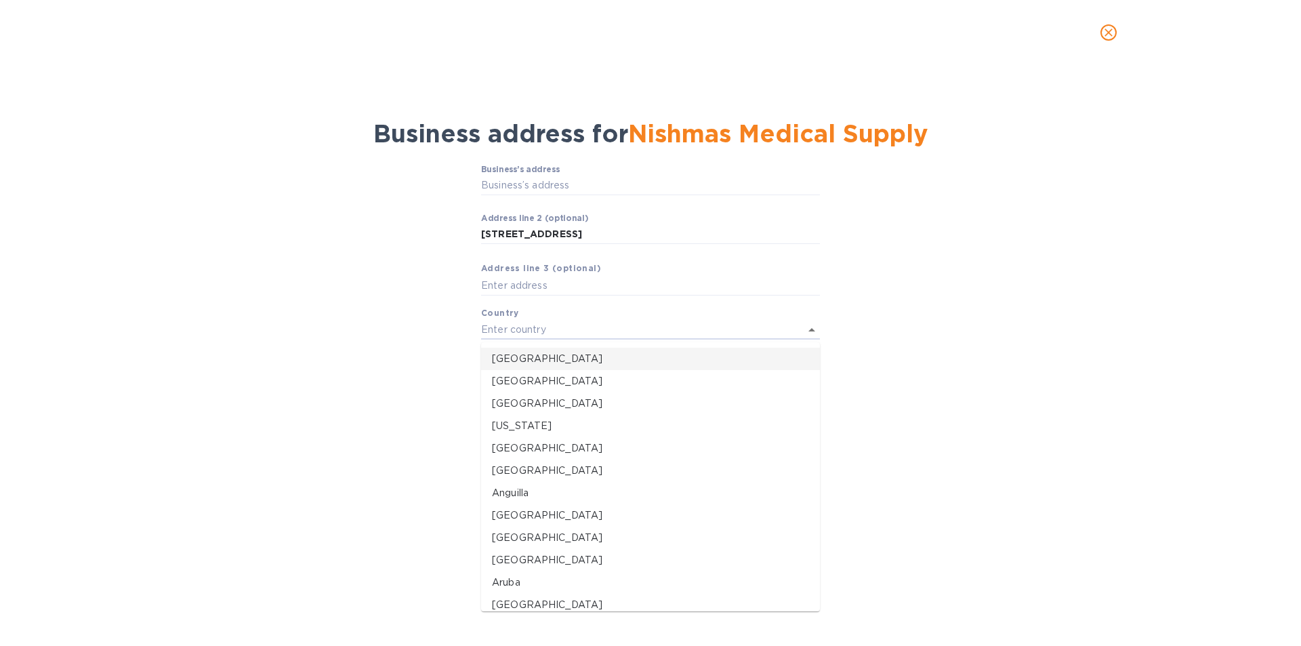
click at [525, 363] on p "United States" at bounding box center [650, 359] width 317 height 14
type input "United States"
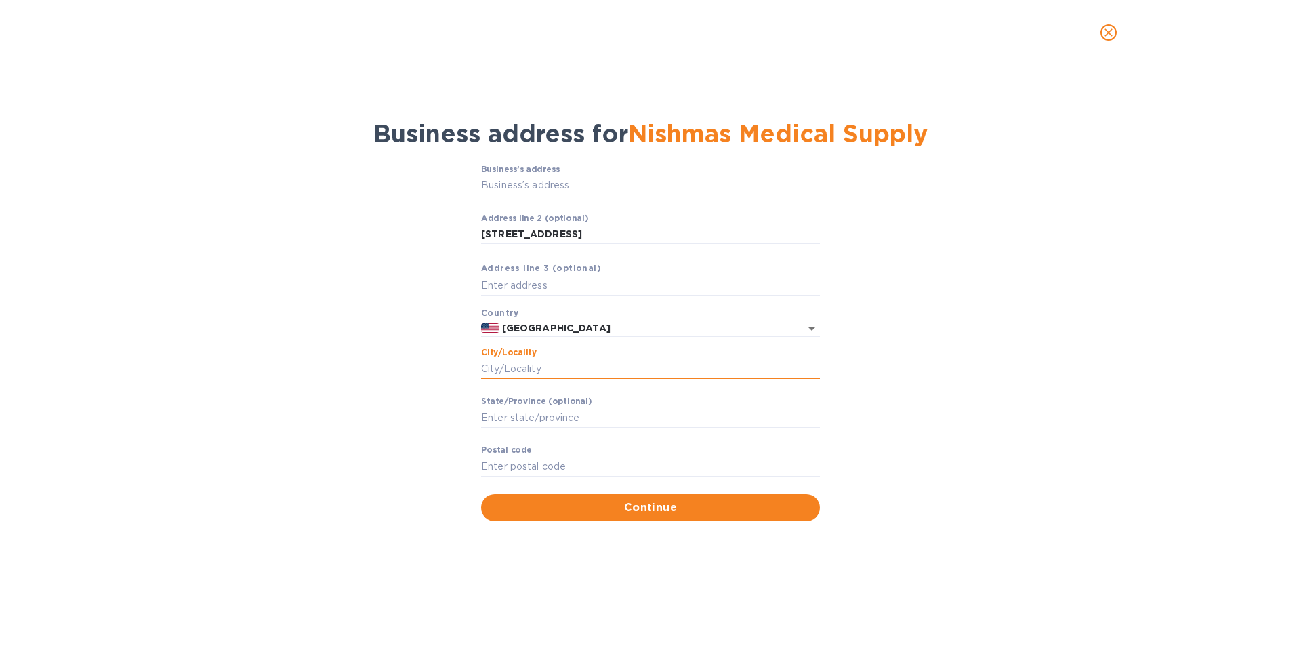
click at [507, 371] on input "Сity/Locаlity" at bounding box center [650, 368] width 339 height 20
type input "Brooklyn"
click at [539, 419] on input "Stаte/Province (optional)" at bounding box center [650, 417] width 339 height 20
type input "New York"
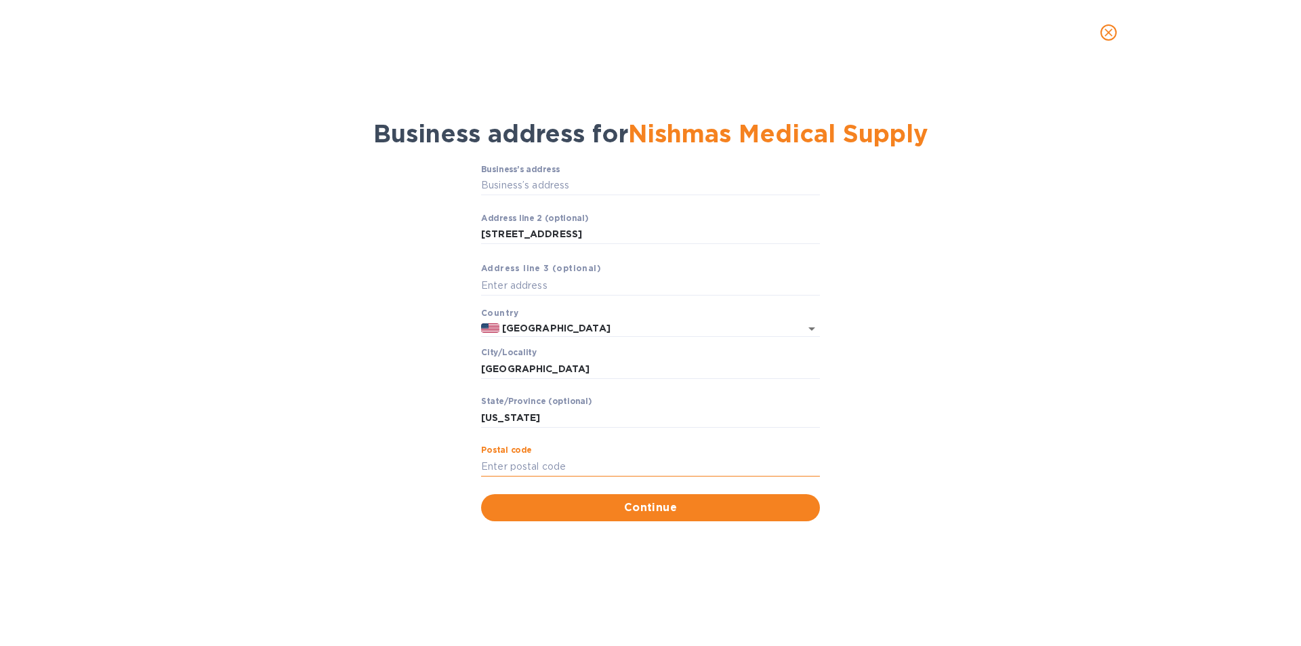
click at [542, 464] on input "Pоstal cоde" at bounding box center [650, 466] width 339 height 20
type input "11229"
click at [609, 505] on span "Continue" at bounding box center [650, 507] width 317 height 16
click at [635, 182] on input "Business’s аddress" at bounding box center [650, 185] width 339 height 20
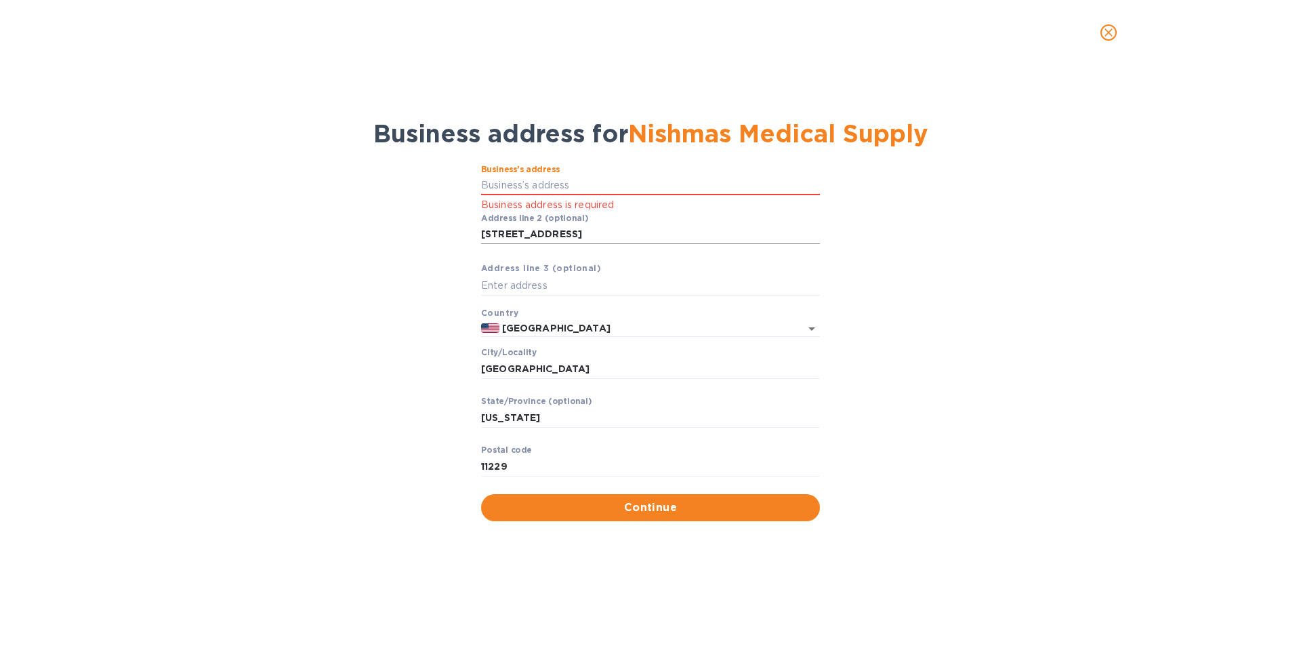
click at [492, 231] on input "1673 E 28th st" at bounding box center [650, 234] width 339 height 20
click at [558, 188] on input "Business’s аddress" at bounding box center [650, 185] width 339 height 20
paste input "1673 E 28th st"
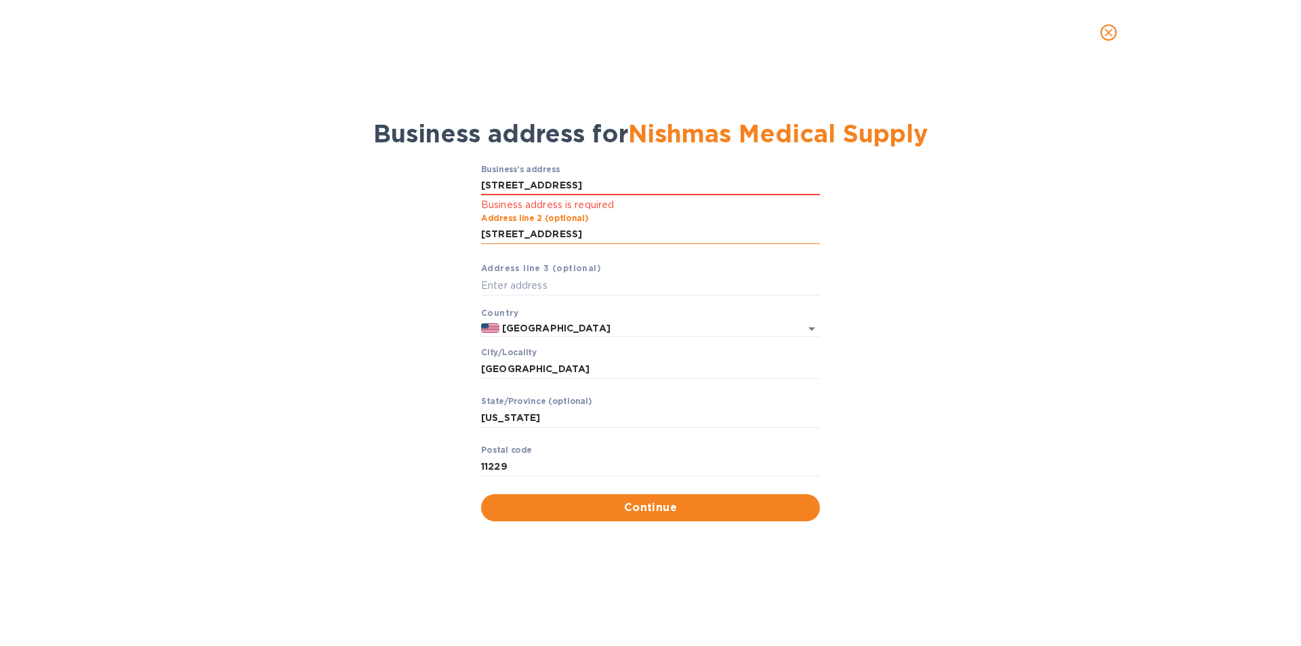
type input "East 28th Street"
type input "New York"
type input "NY"
type input "10016"
click at [549, 192] on input "East 28th Street" at bounding box center [650, 185] width 339 height 20
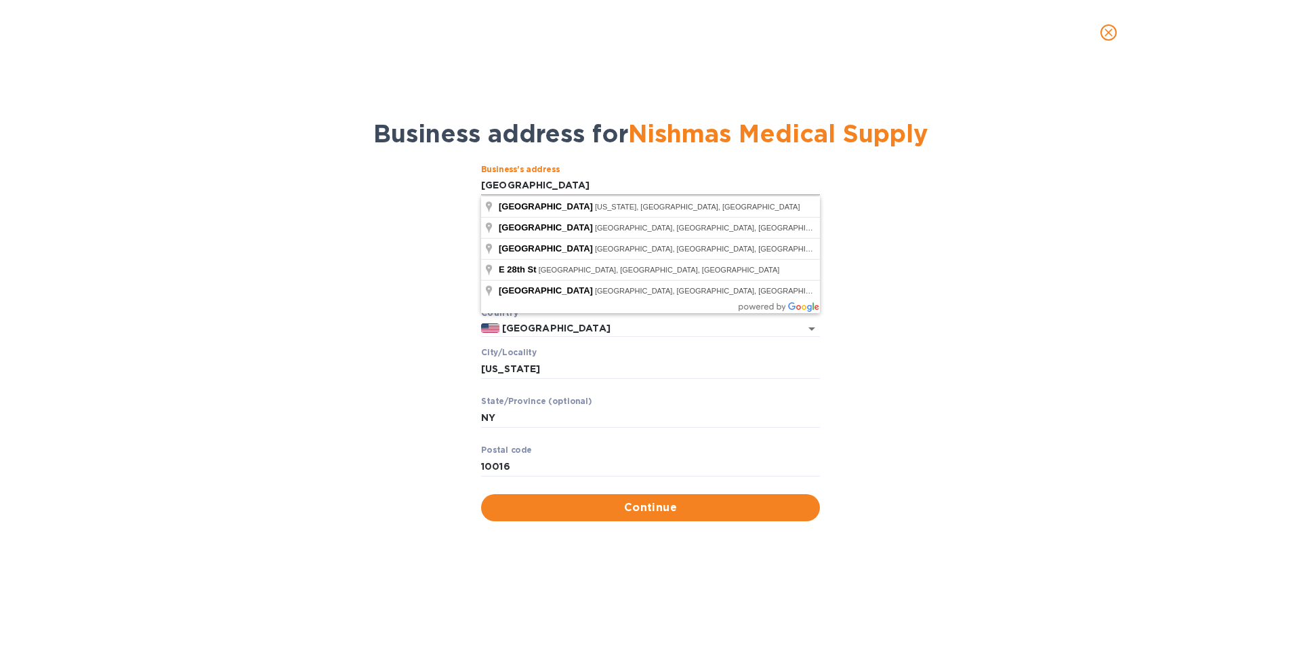
click at [549, 192] on input "East 28th Street" at bounding box center [650, 185] width 339 height 20
paste input "1673 E 28th s"
type input "1673 East 28th Street"
type input "11229"
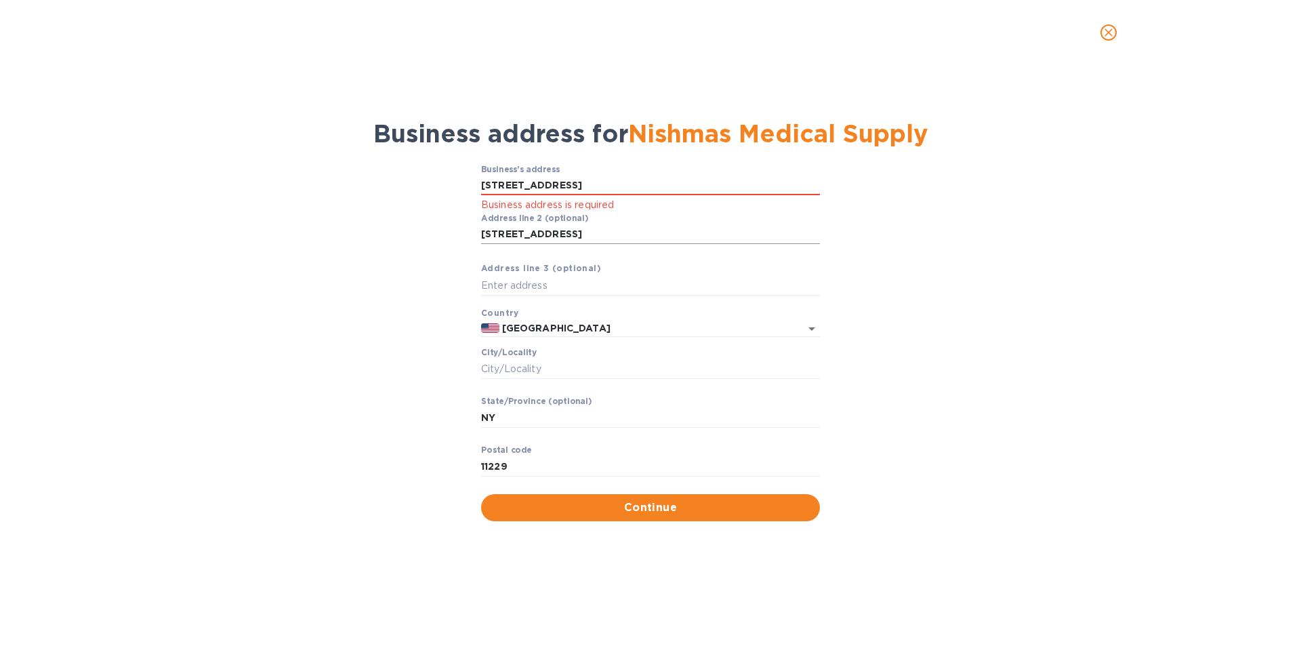
click at [561, 235] on input "1673 E 28th st" at bounding box center [650, 234] width 339 height 20
drag, startPoint x: 1084, startPoint y: 372, endPoint x: 947, endPoint y: 440, distance: 153.0
click at [1083, 373] on div "Business’s аddress 1673 East 28th Street Business address is required Аddress l…" at bounding box center [650, 342] width 1265 height 373
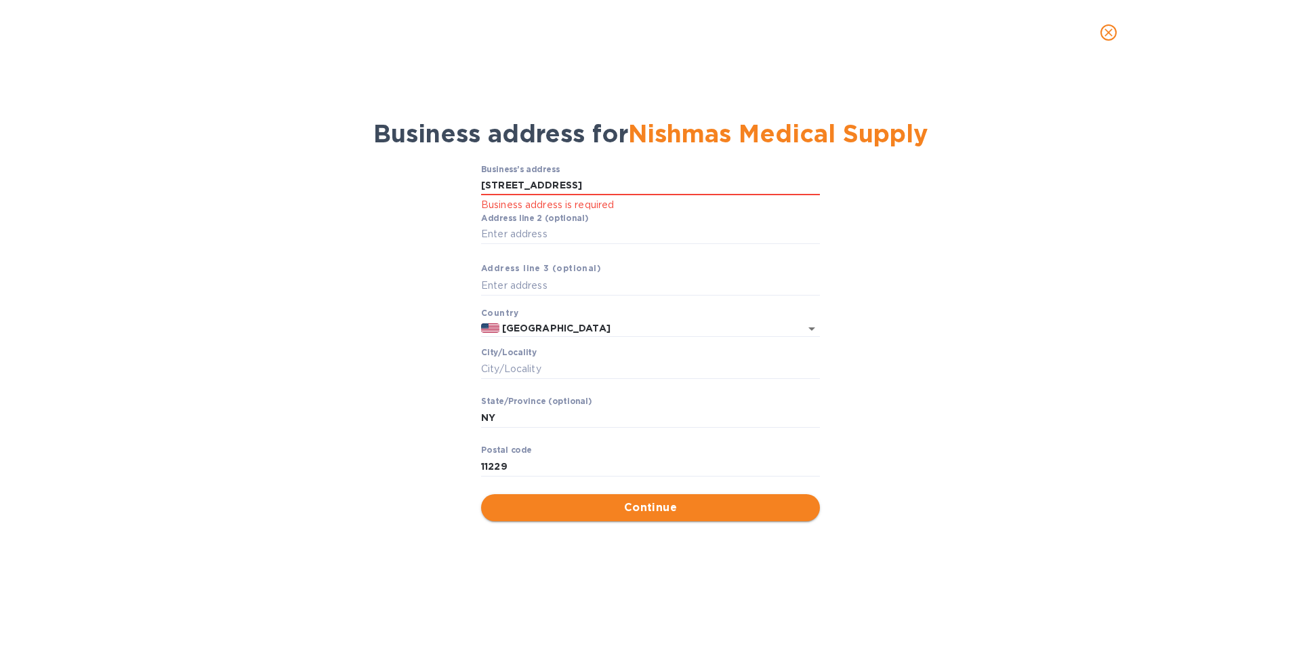
click at [774, 503] on span "Continue" at bounding box center [650, 507] width 317 height 16
click at [650, 360] on input "Сity/Locаlity" at bounding box center [650, 368] width 339 height 20
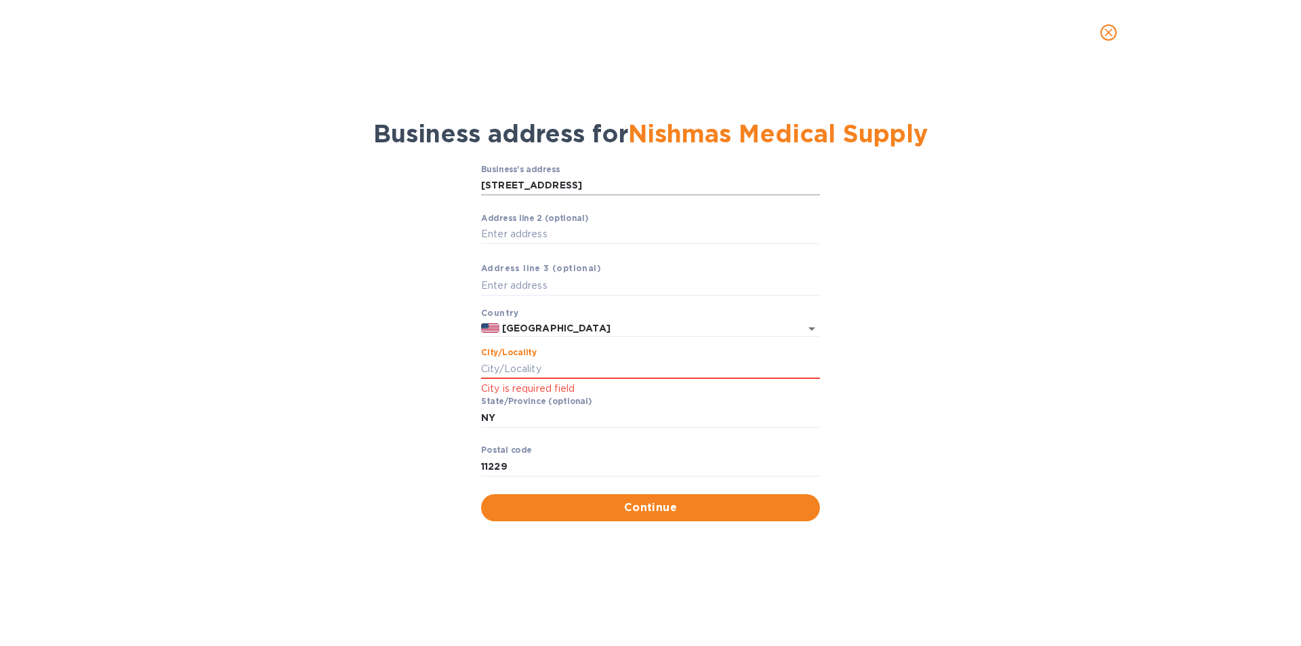
click at [588, 185] on input "1673 East 28th Street" at bounding box center [650, 185] width 339 height 20
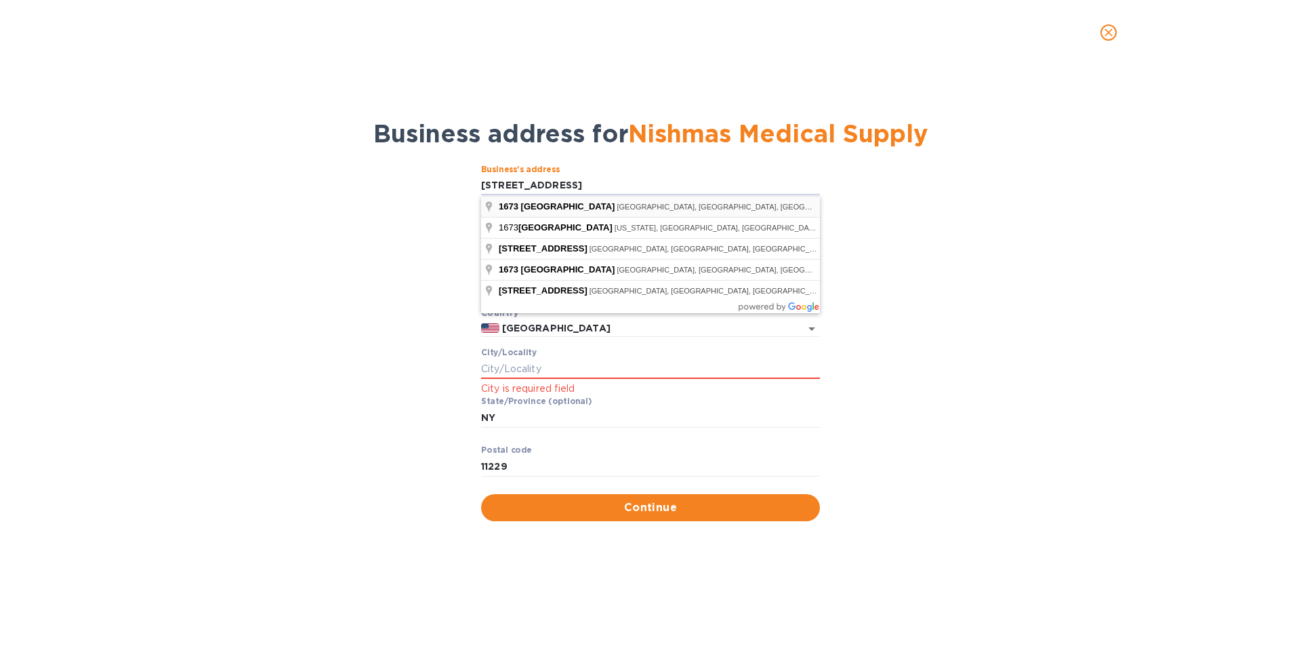
type input "1673 East 28th Street"
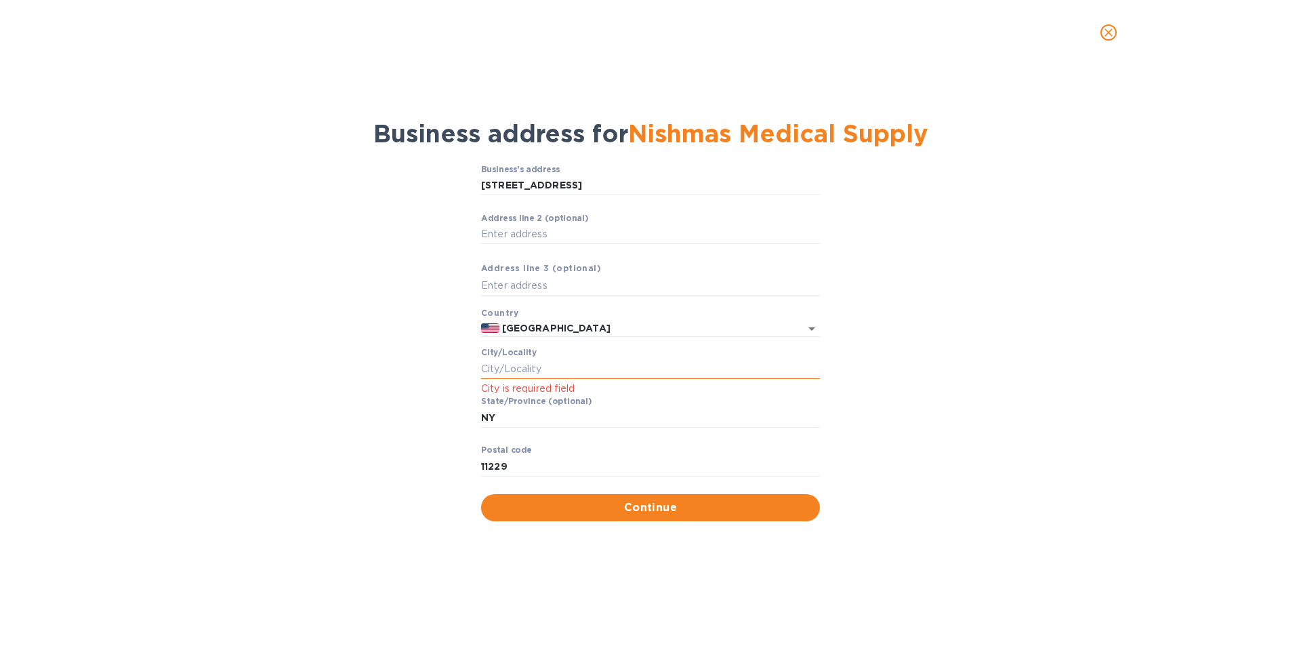
click at [561, 361] on input "Сity/Locаlity" at bounding box center [650, 368] width 339 height 20
type input "Brooklyn"
click at [625, 513] on span "Continue" at bounding box center [650, 507] width 317 height 16
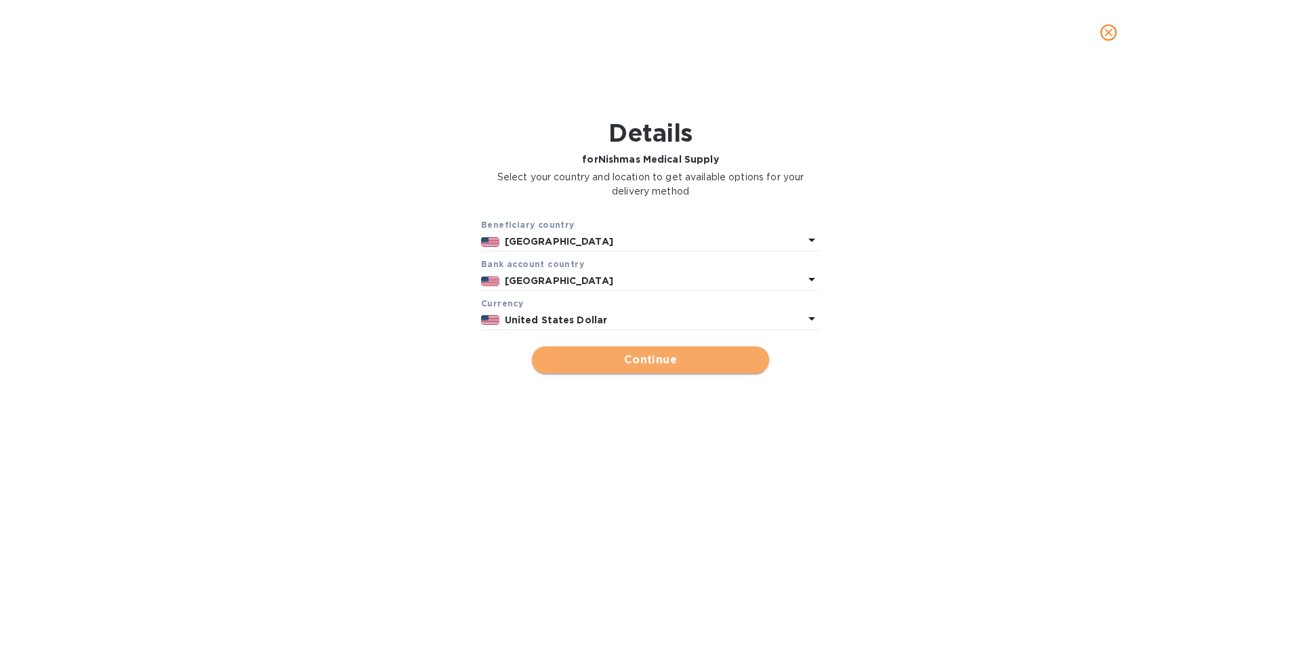
click at [628, 364] on span "Continue" at bounding box center [650, 360] width 215 height 16
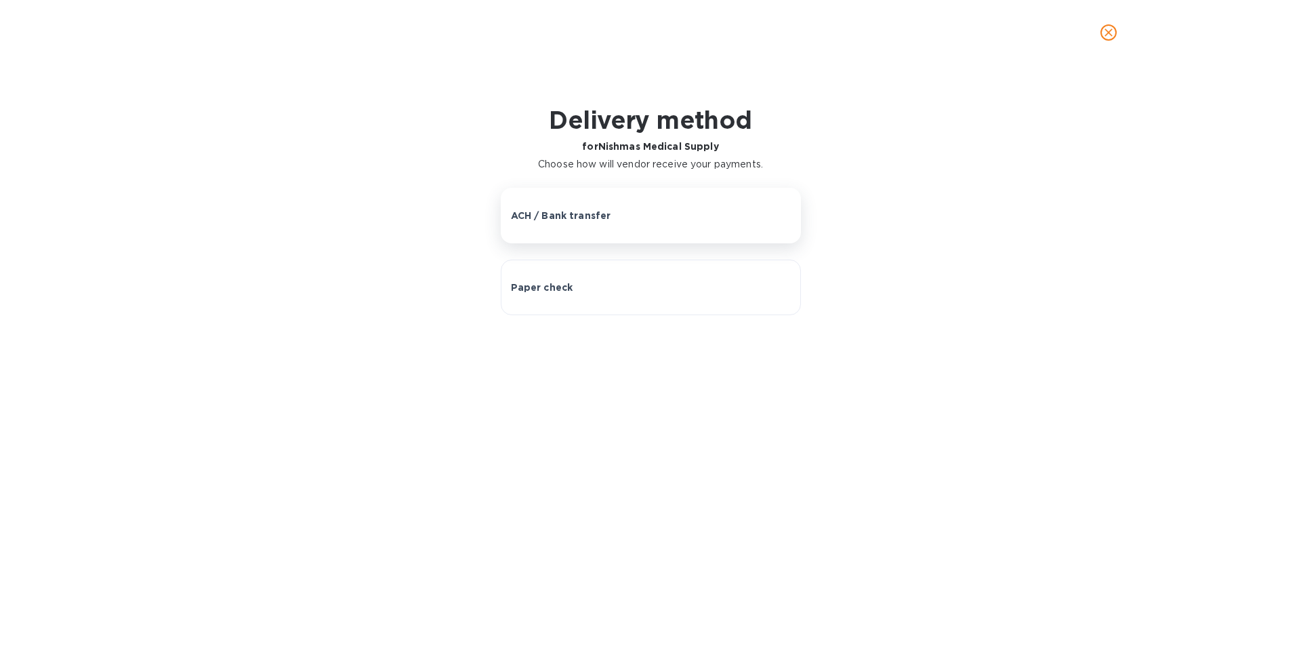
drag, startPoint x: 603, startPoint y: 225, endPoint x: 613, endPoint y: 232, distance: 12.2
click at [613, 232] on button "ACH / Bank transfer" at bounding box center [651, 216] width 300 height 56
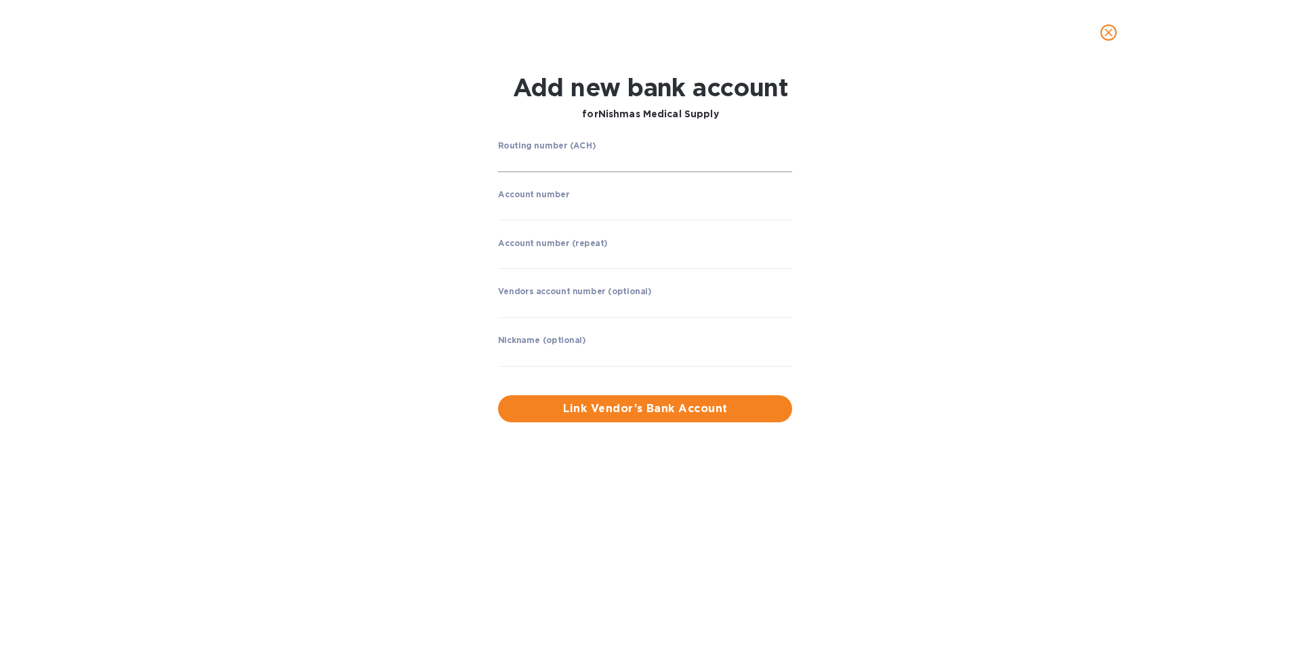
click at [586, 166] on input "string" at bounding box center [645, 162] width 294 height 20
click at [508, 167] on input "string" at bounding box center [645, 162] width 294 height 20
type input "021000021"
click at [544, 258] on input "string" at bounding box center [645, 258] width 294 height 20
type input "536612016"
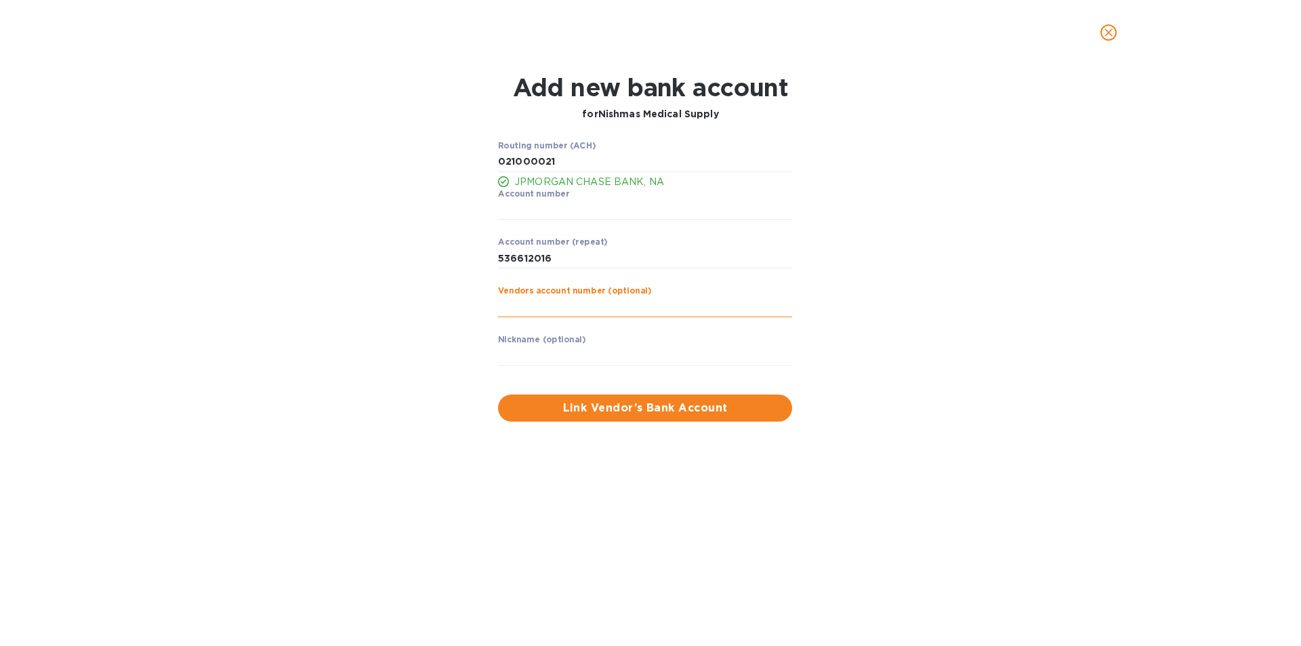
click at [564, 308] on input "text" at bounding box center [645, 307] width 294 height 20
click at [888, 303] on div "Routing number (ACH) JPMORGAN CHASE BANK, NA Account number ​ Account number (r…" at bounding box center [649, 281] width 843 height 297
click at [570, 213] on input "string" at bounding box center [645, 210] width 294 height 20
type input "536612016"
click at [1057, 339] on div "Routing number (ACH) JPMORGAN CHASE BANK, NA Account number ​ Account number (r…" at bounding box center [649, 281] width 843 height 297
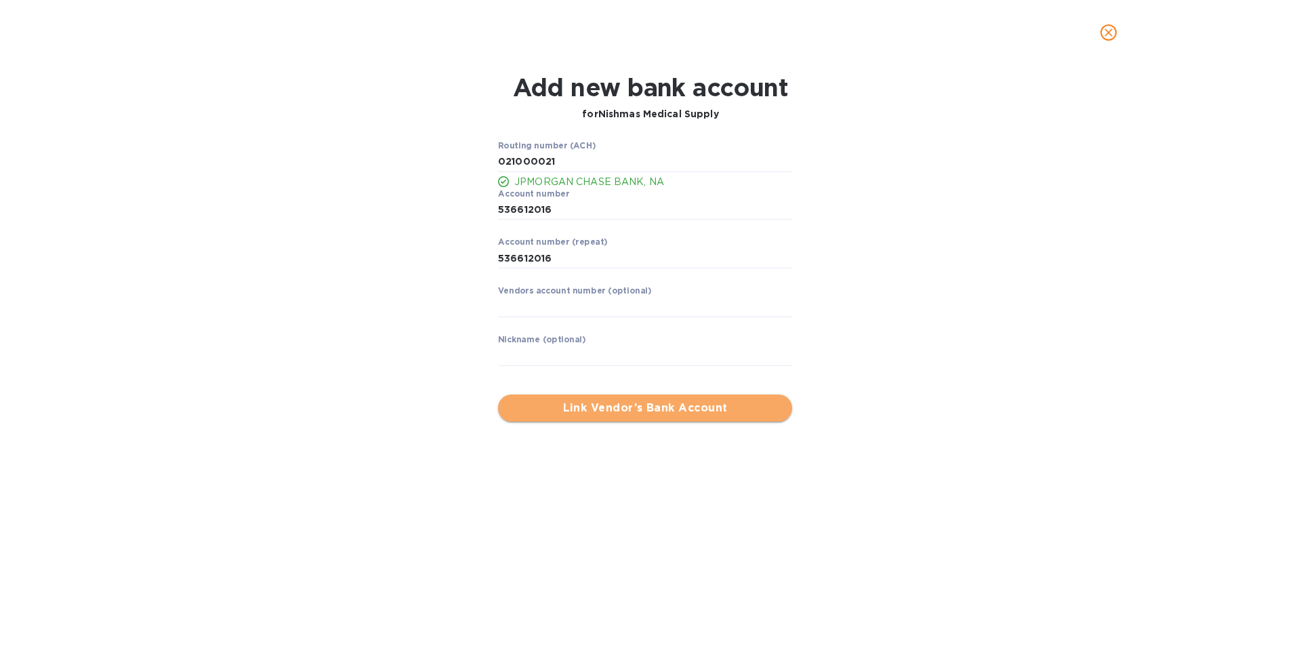
click at [723, 409] on span "Link Vendor’s Bank Account" at bounding box center [645, 408] width 272 height 16
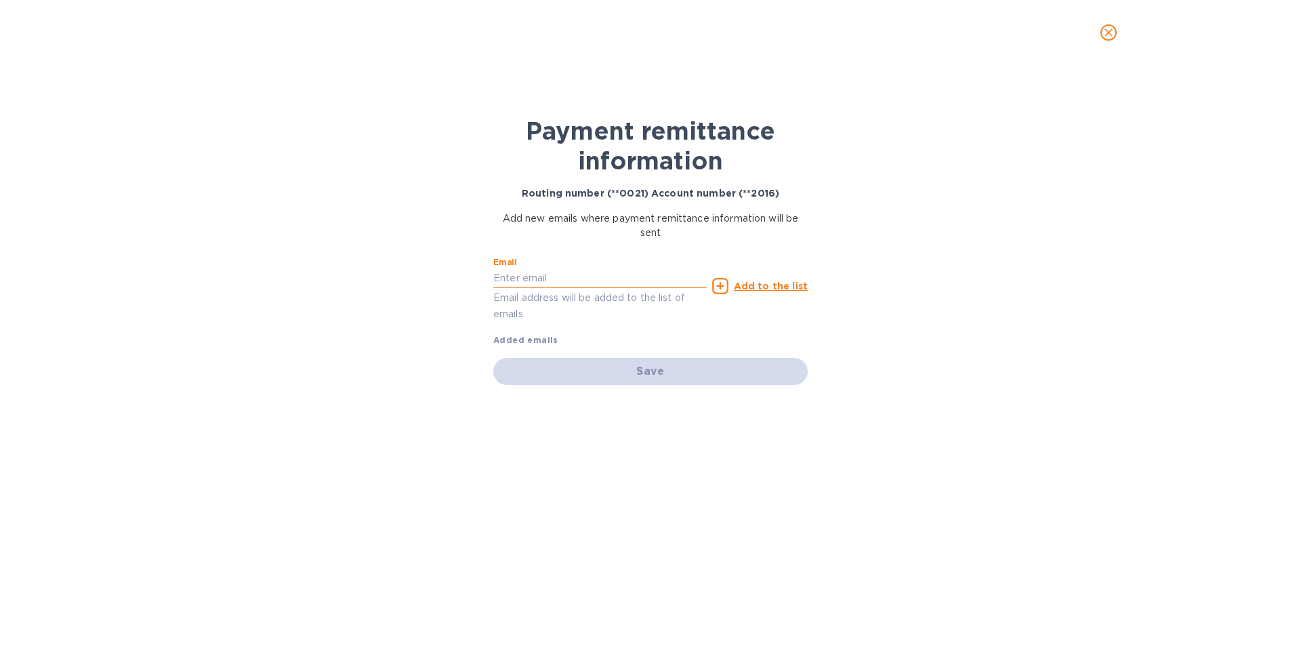
click at [595, 286] on input "text" at bounding box center [599, 278] width 213 height 20
click at [648, 280] on input "text" at bounding box center [599, 278] width 213 height 20
click at [890, 352] on div "Payment remittance information Routing number (**0021) Account number (**2016) …" at bounding box center [650, 355] width 1301 height 581
click at [677, 363] on div "Save" at bounding box center [650, 371] width 314 height 27
click at [553, 280] on input "britadeals@gmail.com" at bounding box center [599, 278] width 213 height 20
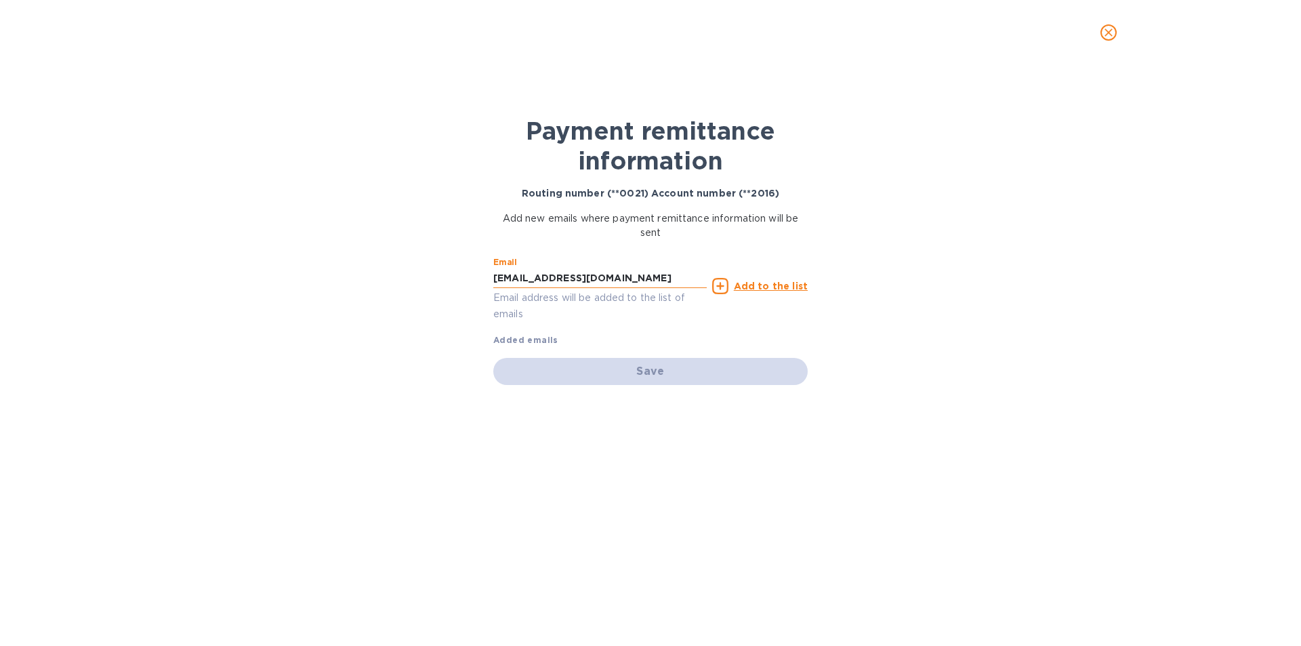
click at [550, 280] on input "britadeals@gmail.com" at bounding box center [599, 278] width 213 height 20
click at [548, 278] on input "britadeals@gmail.com" at bounding box center [599, 278] width 213 height 20
click at [551, 275] on input "britadeals@gmail.com" at bounding box center [599, 278] width 213 height 20
click at [554, 275] on input "britadeals@gmail.com" at bounding box center [599, 278] width 213 height 20
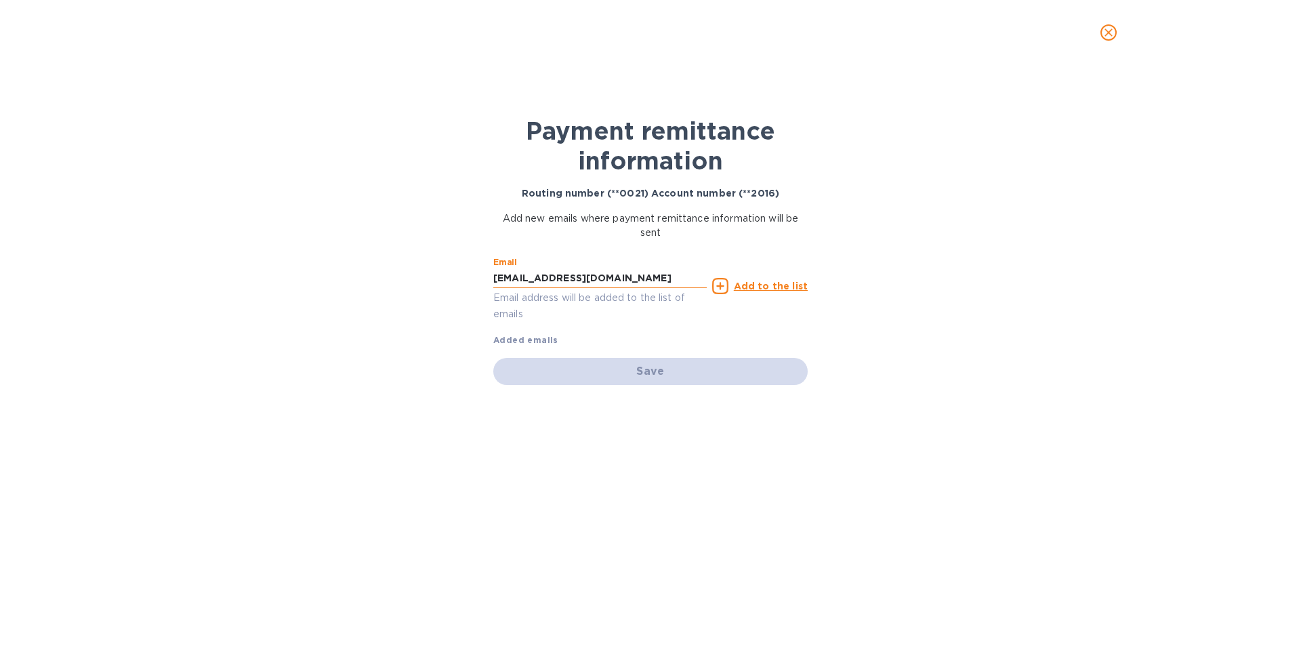
click at [554, 275] on input "britadeals@gmail.com" at bounding box center [599, 278] width 213 height 20
type input "shloimyweill@gmil.com"
click at [824, 332] on div "Payment remittance information Routing number (**0021) Account number (**2016) …" at bounding box center [650, 355] width 1301 height 581
click at [549, 327] on div "Email shloimyweill@gmil.com Email address will be added to the list of emails A…" at bounding box center [650, 299] width 314 height 96
click at [817, 246] on div "Payment remittance information Routing number (**0021) Account number (**2016) …" at bounding box center [650, 345] width 339 height 534
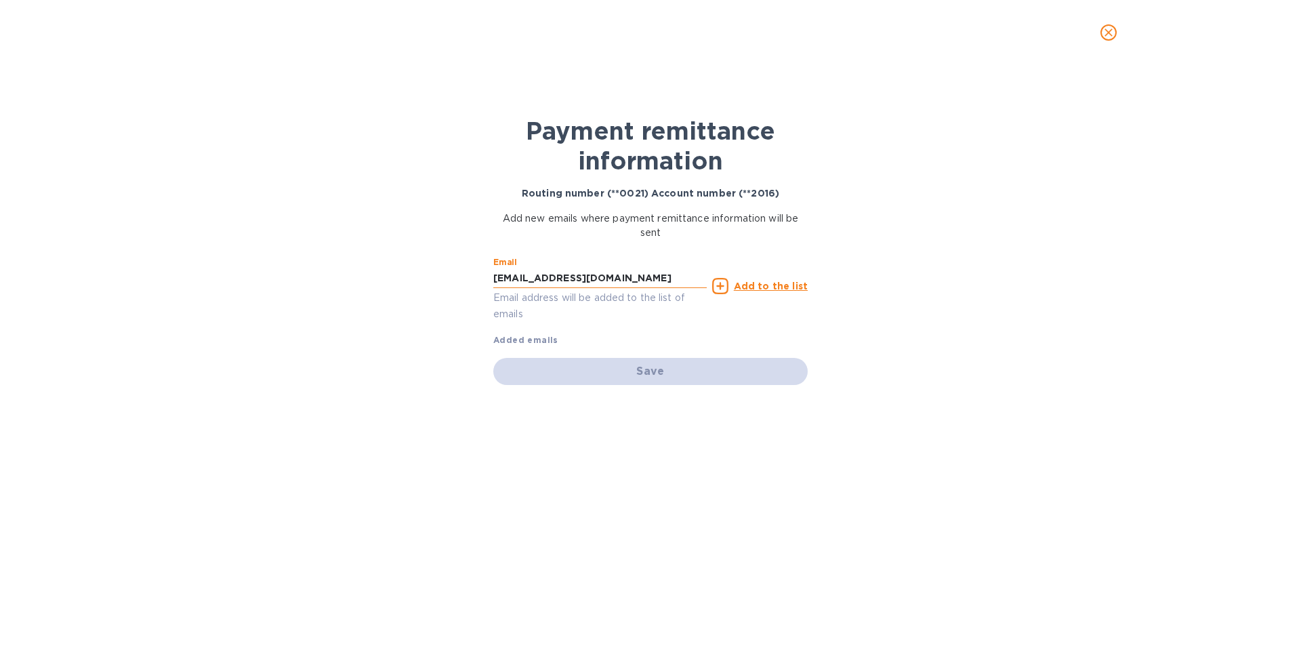
click at [619, 278] on input "shloimyweill@gmil.com" at bounding box center [599, 278] width 213 height 20
click at [788, 287] on u "Add to the list" at bounding box center [771, 285] width 74 height 11
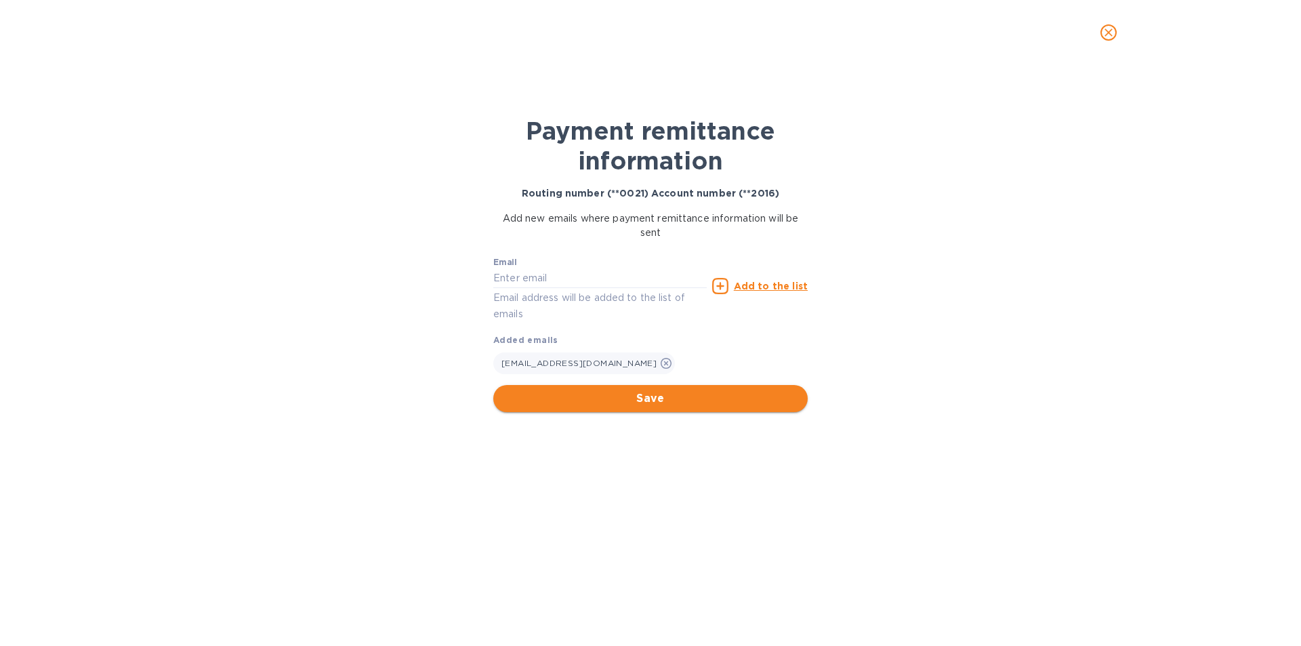
click at [744, 400] on span "Save" at bounding box center [650, 398] width 293 height 16
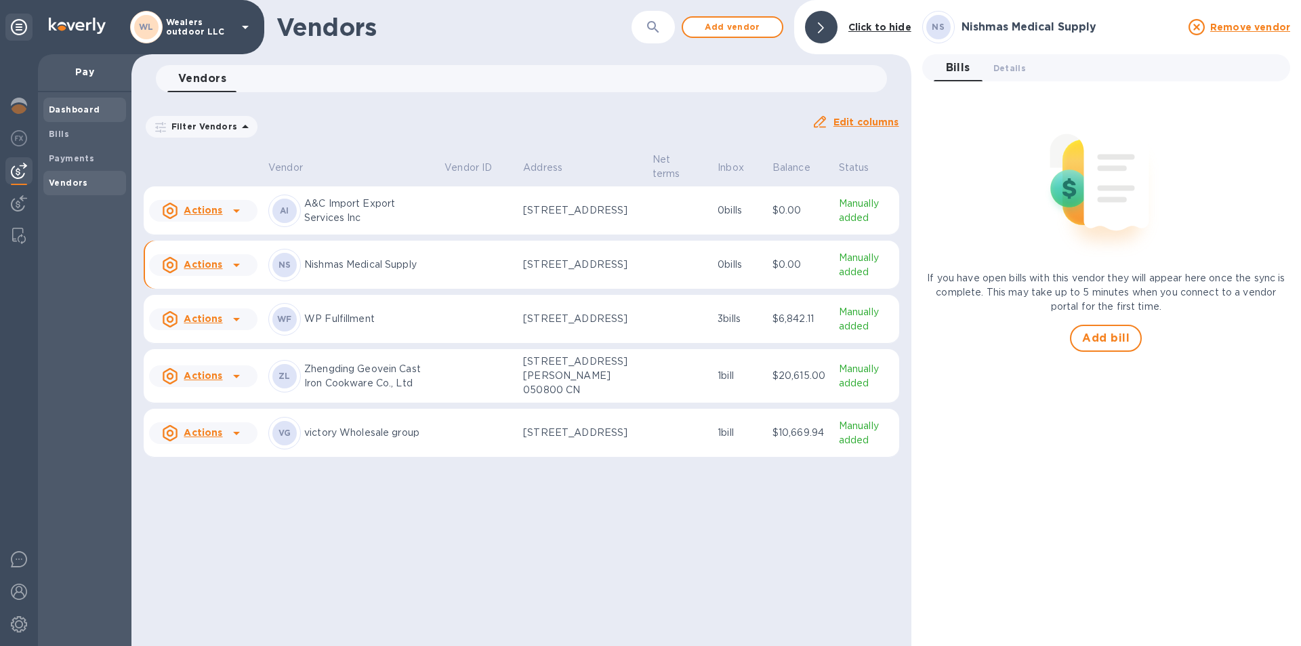
click at [96, 113] on b "Dashboard" at bounding box center [74, 109] width 51 height 10
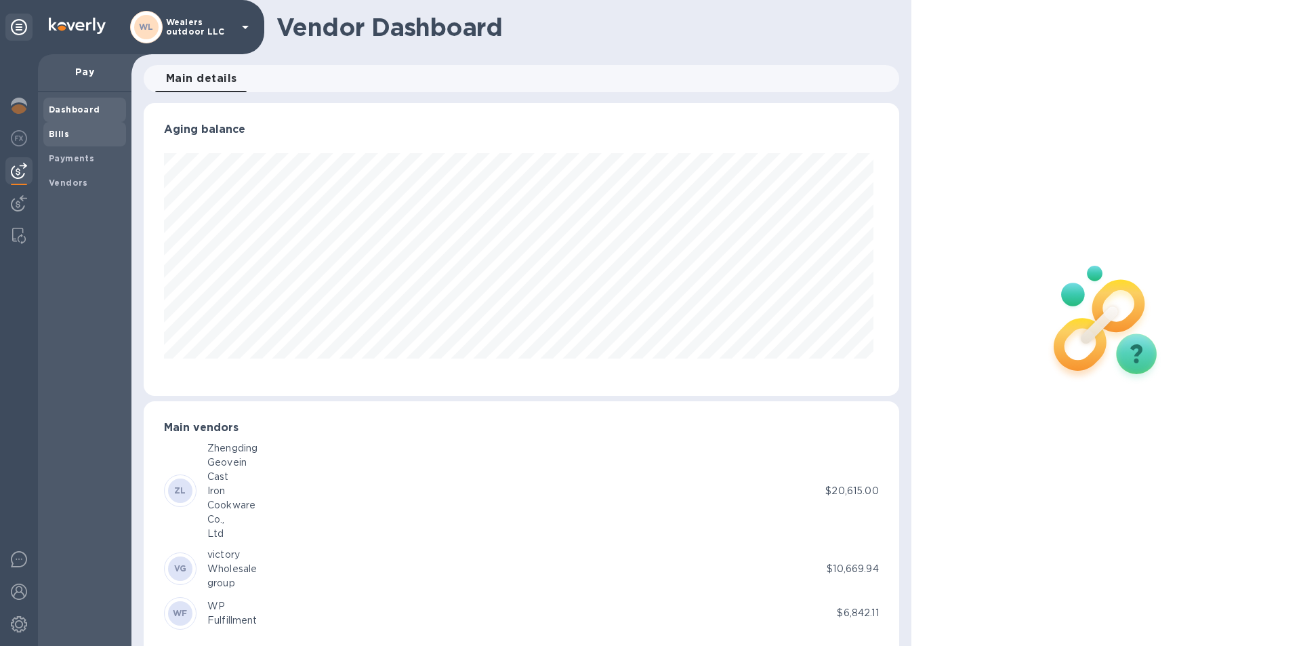
click at [73, 131] on span "Bills" at bounding box center [85, 134] width 72 height 14
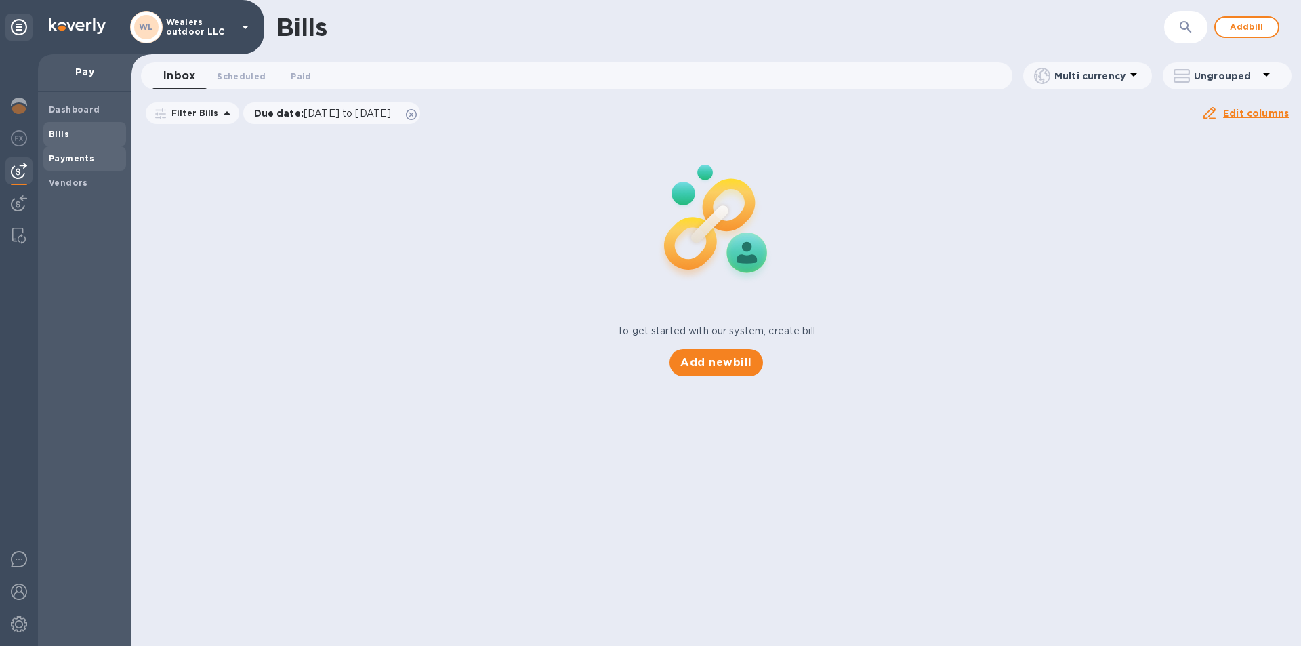
click at [80, 160] on b "Payments" at bounding box center [71, 158] width 45 height 10
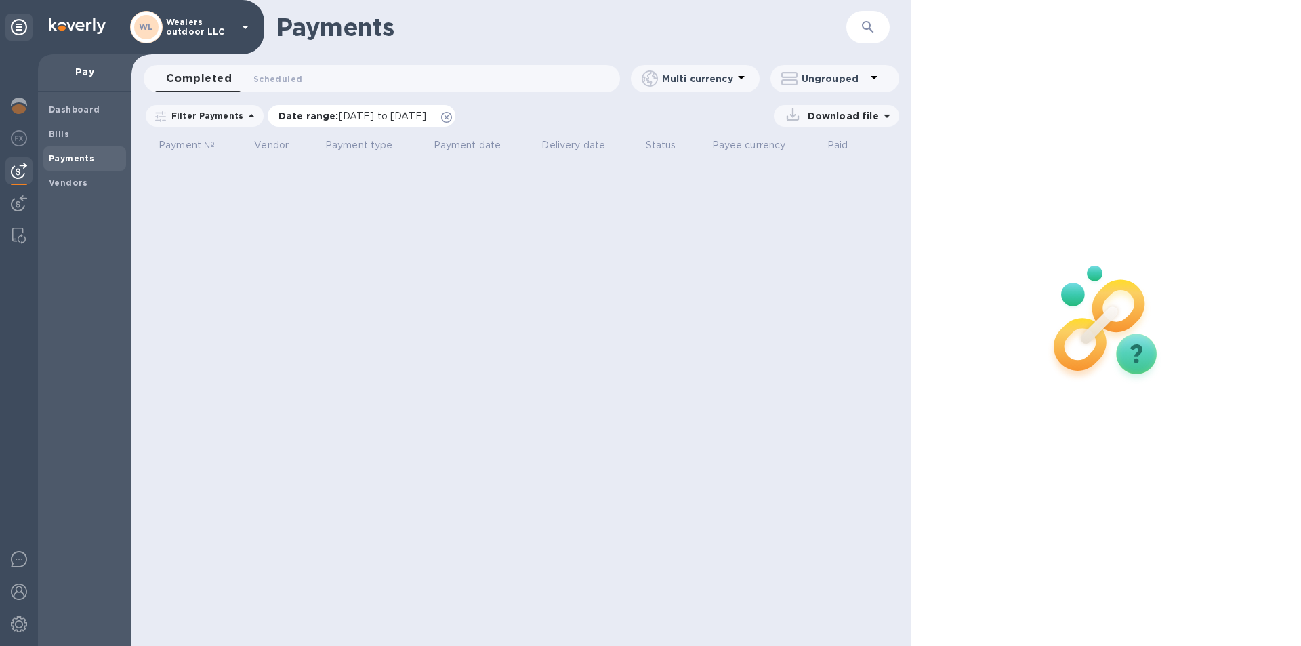
click at [452, 114] on icon at bounding box center [446, 117] width 11 height 11
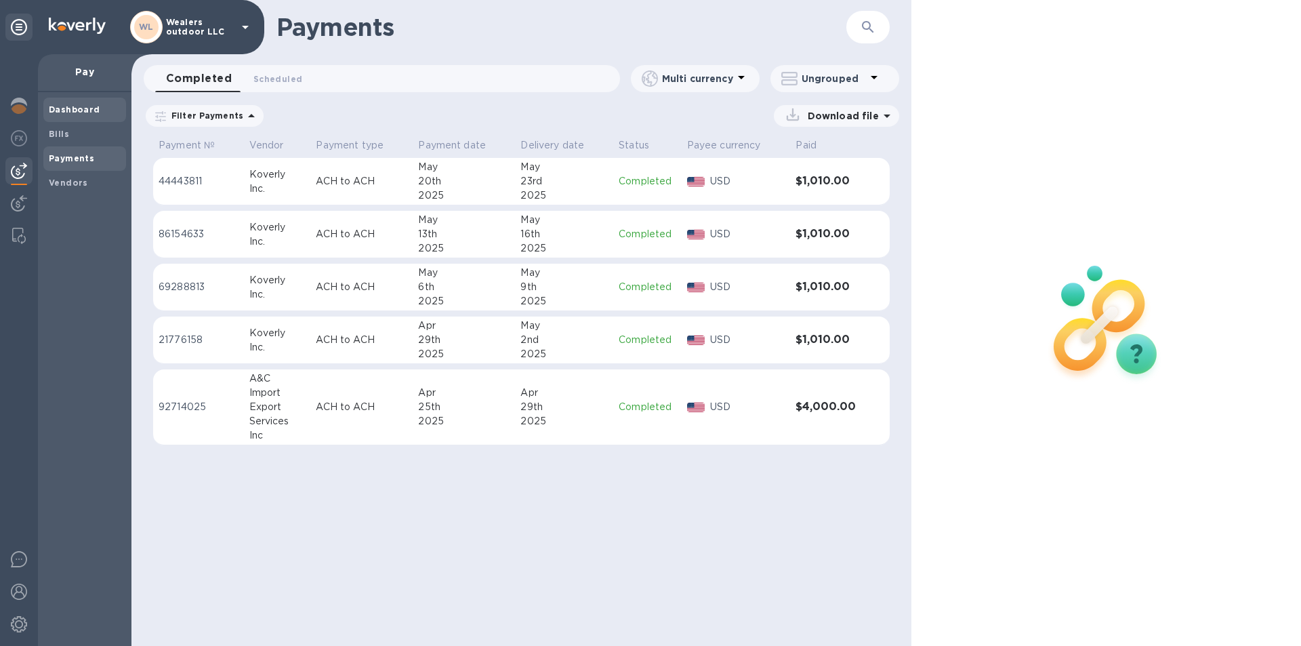
click at [91, 104] on span "Dashboard" at bounding box center [74, 110] width 51 height 14
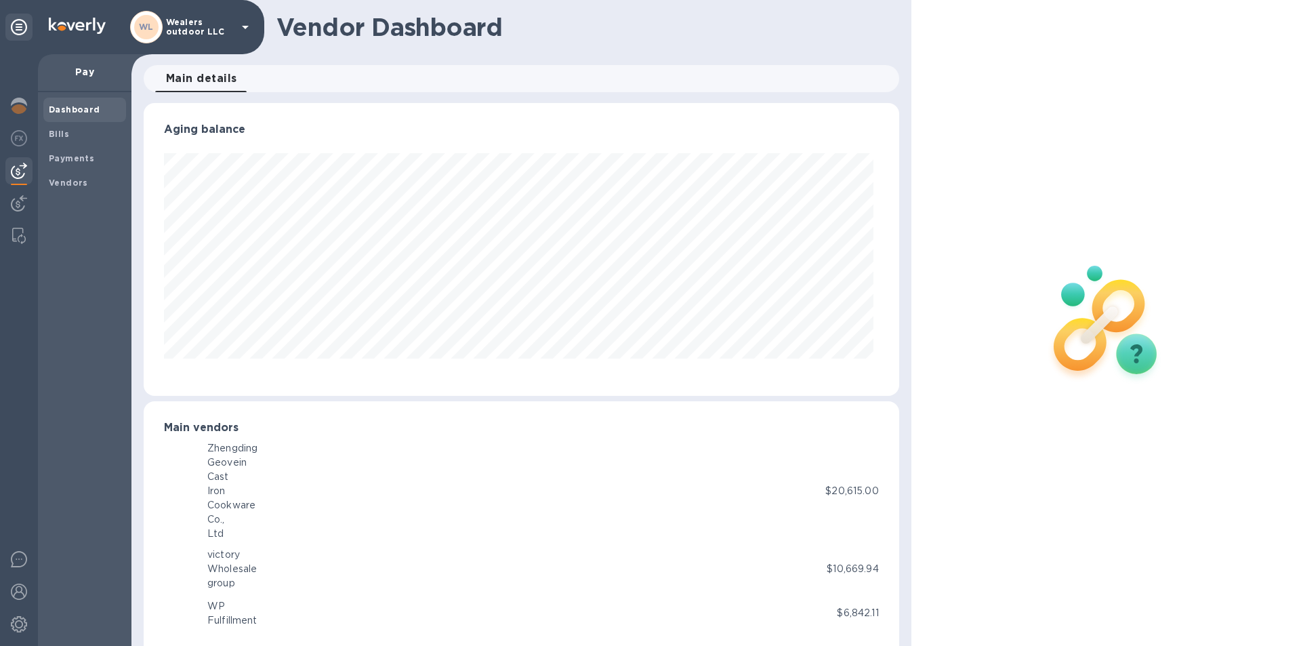
scroll to position [293, 749]
click at [81, 152] on span "Payments" at bounding box center [71, 159] width 45 height 14
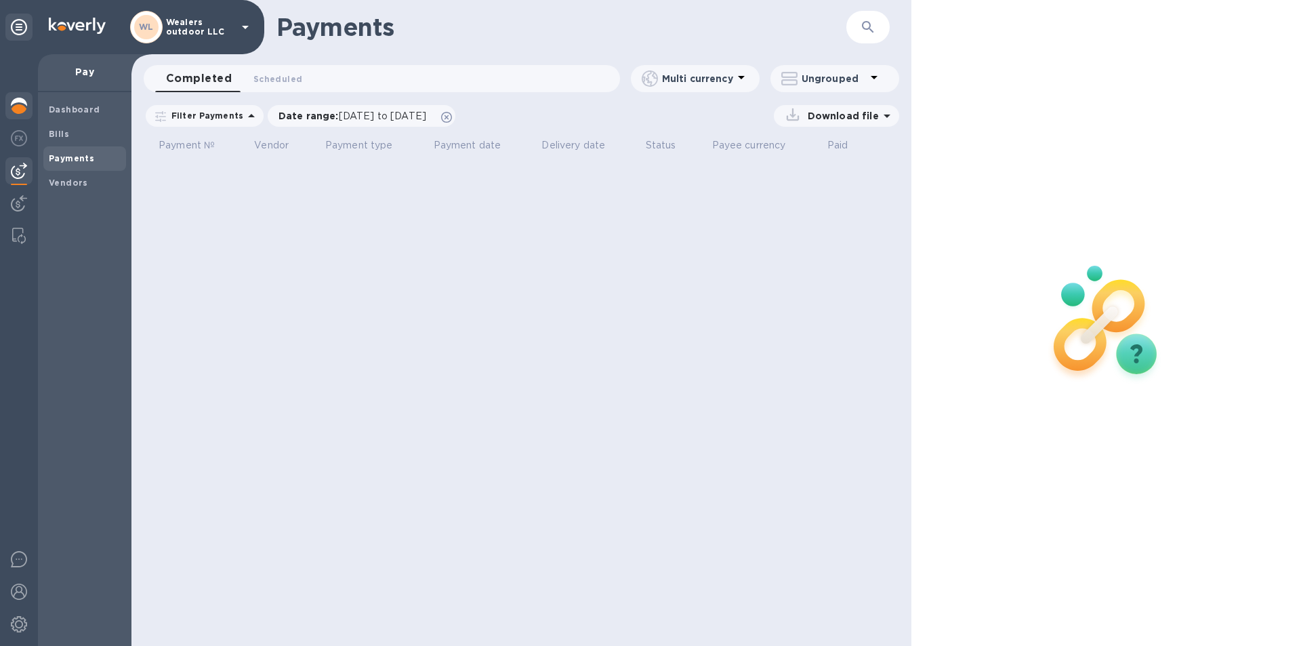
click at [14, 100] on img at bounding box center [19, 106] width 16 height 16
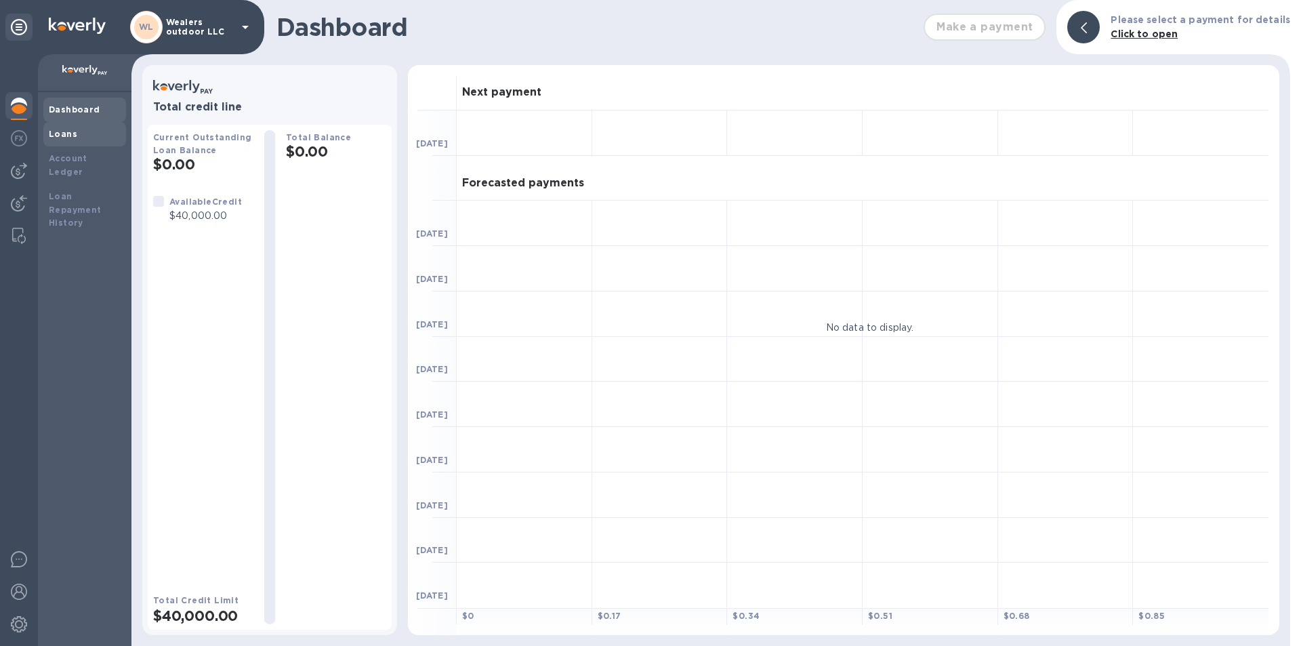
click at [92, 133] on div "Loans" at bounding box center [85, 134] width 72 height 14
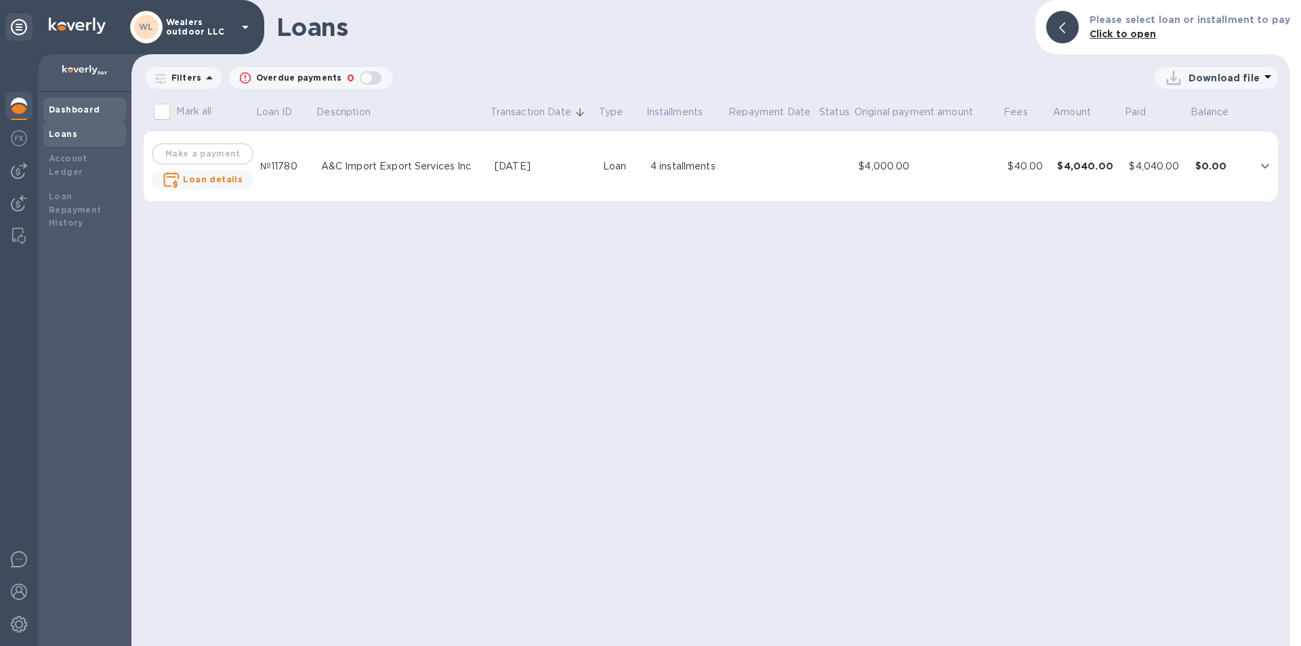
click at [68, 106] on b "Dashboard" at bounding box center [74, 109] width 51 height 10
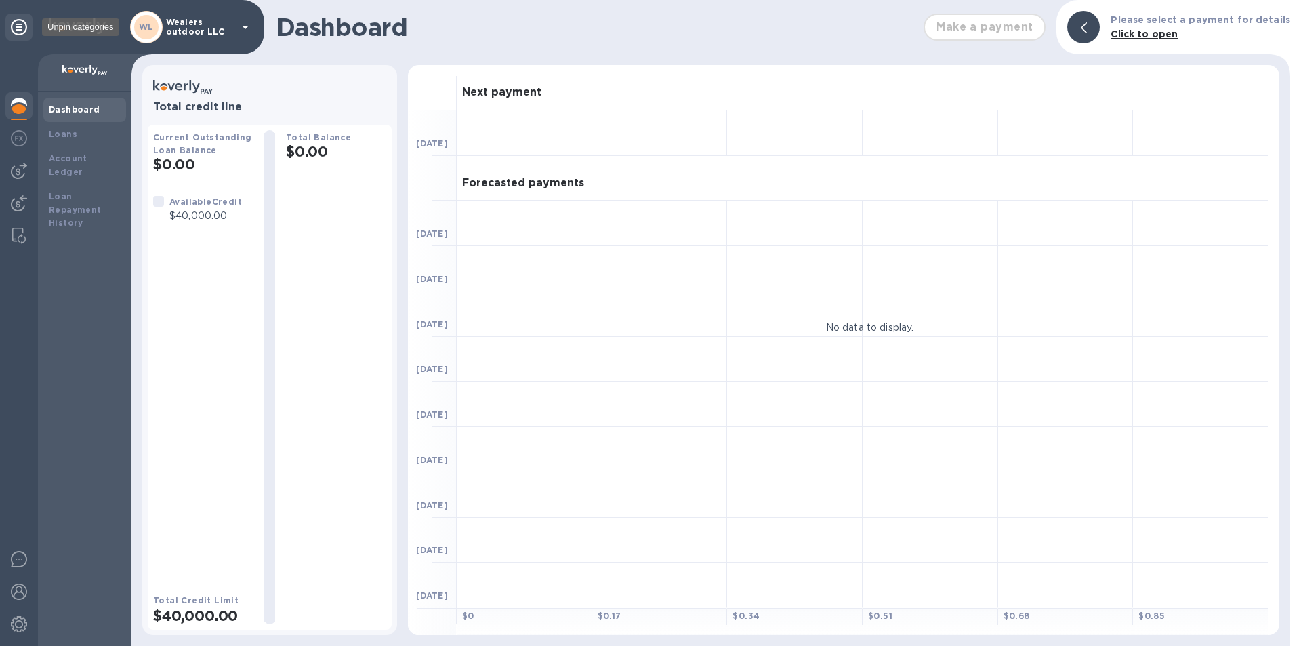
click at [17, 20] on icon at bounding box center [19, 27] width 16 height 16
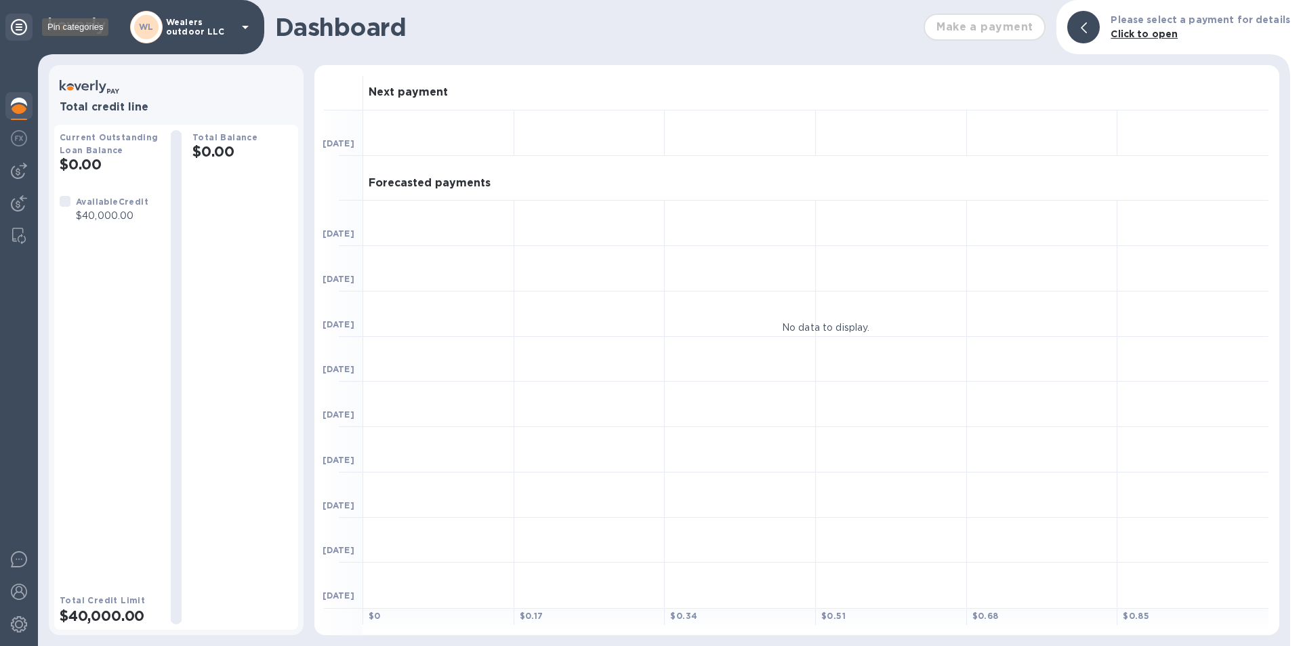
click at [21, 24] on icon at bounding box center [19, 27] width 16 height 16
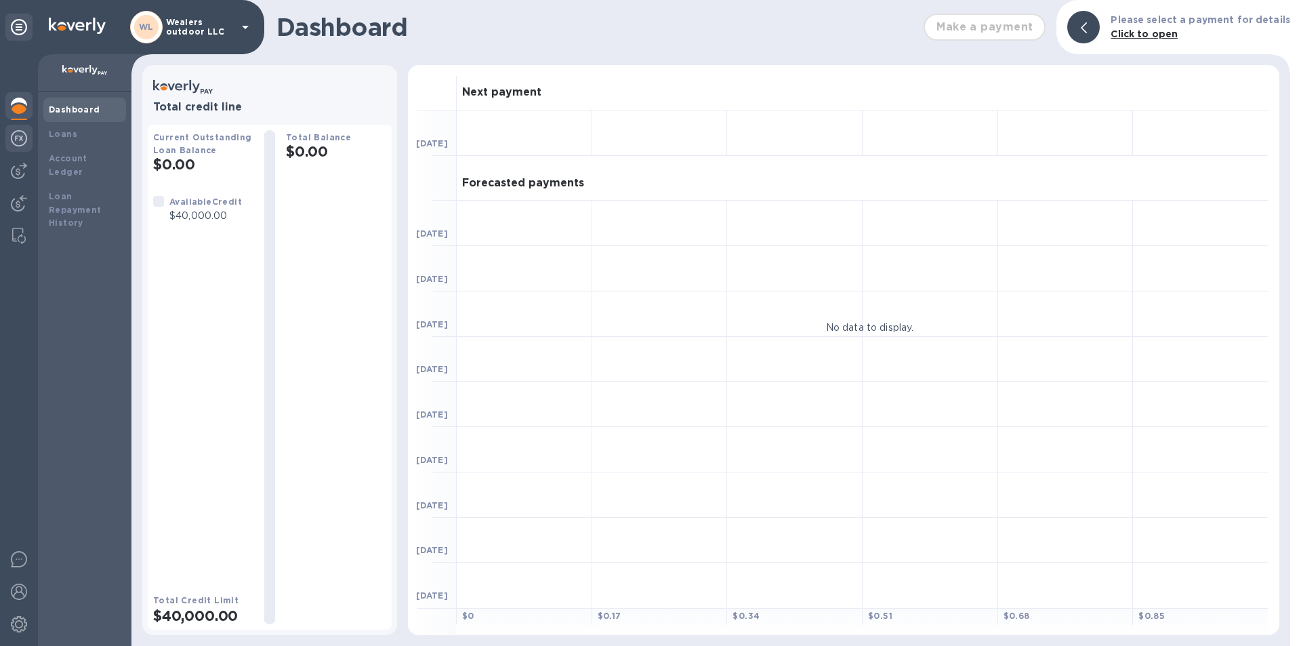
click at [24, 138] on img at bounding box center [19, 138] width 16 height 16
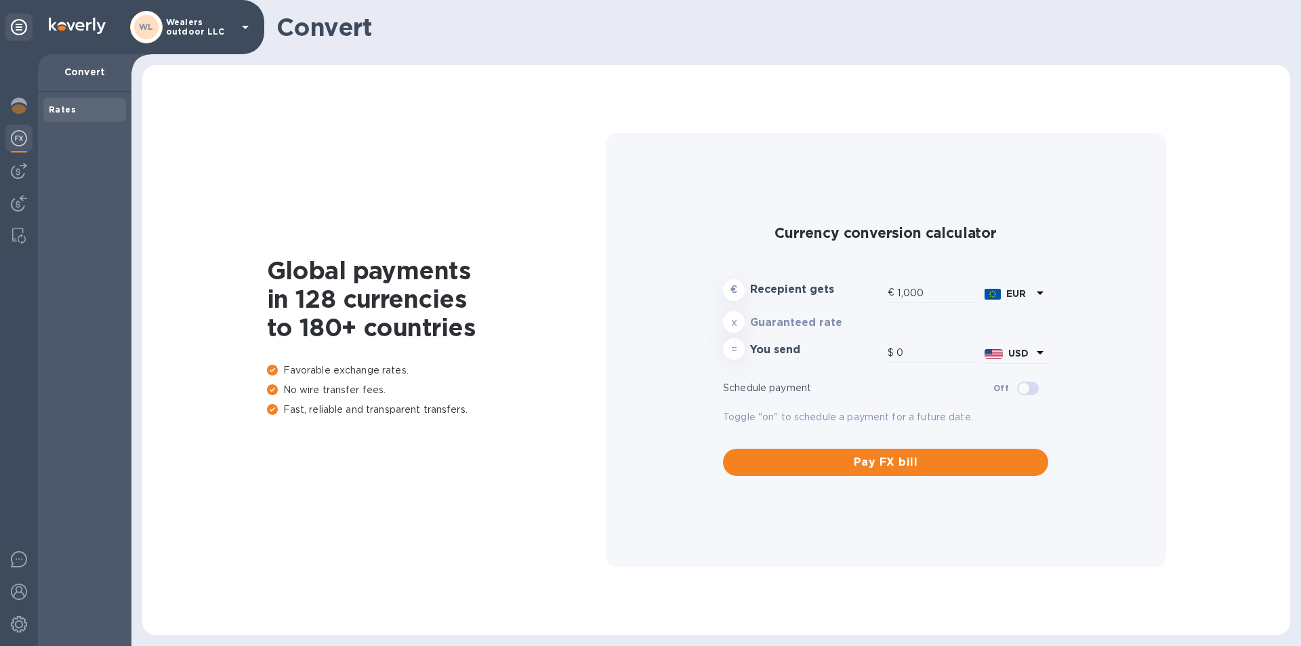
type input "1,175.96"
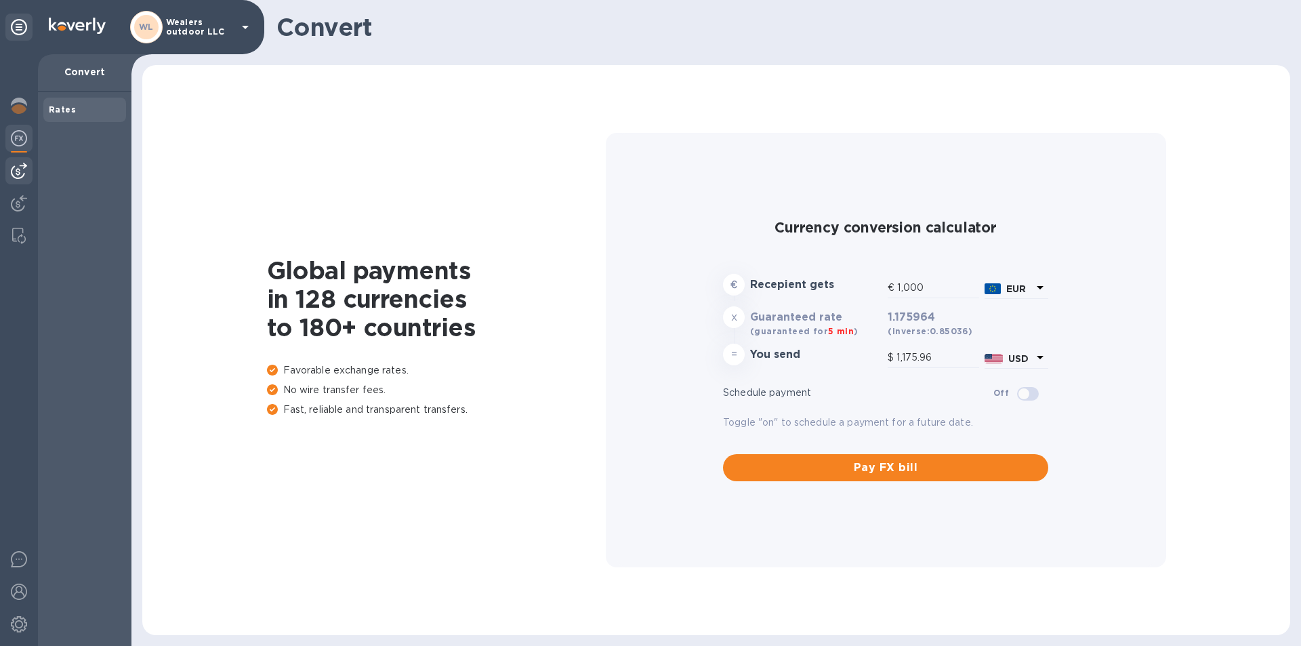
click at [26, 171] on img at bounding box center [19, 171] width 16 height 16
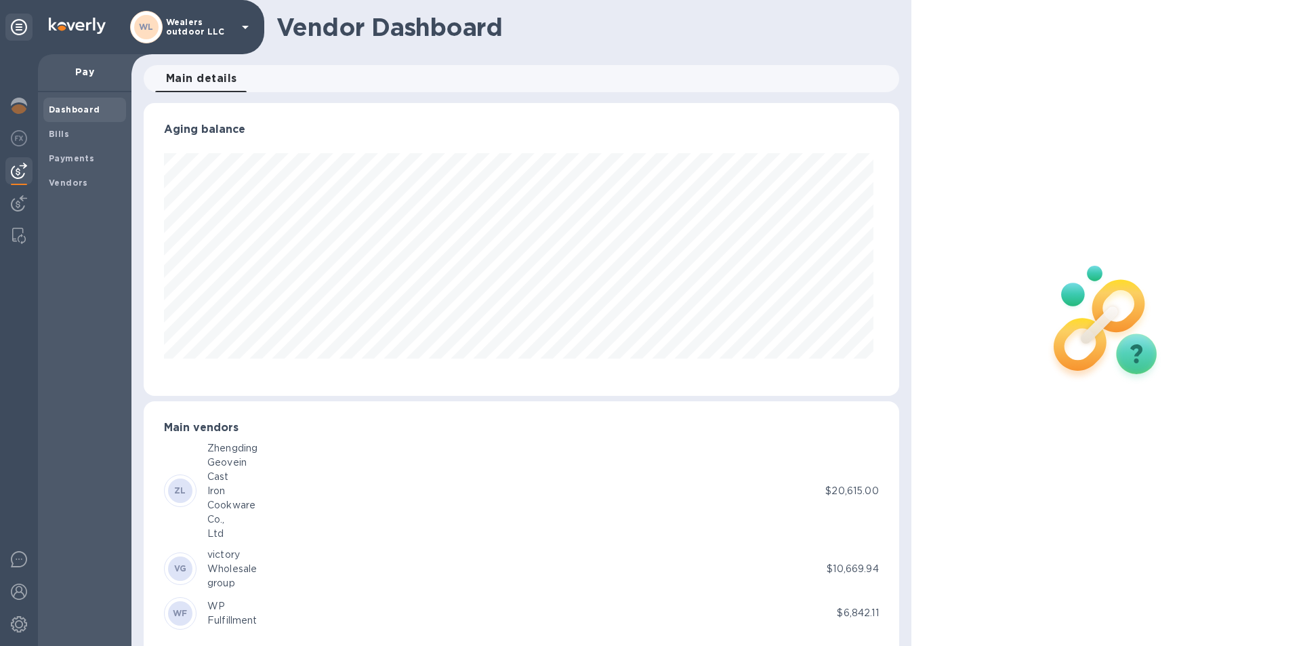
scroll to position [293, 749]
click at [26, 206] on img at bounding box center [19, 203] width 16 height 16
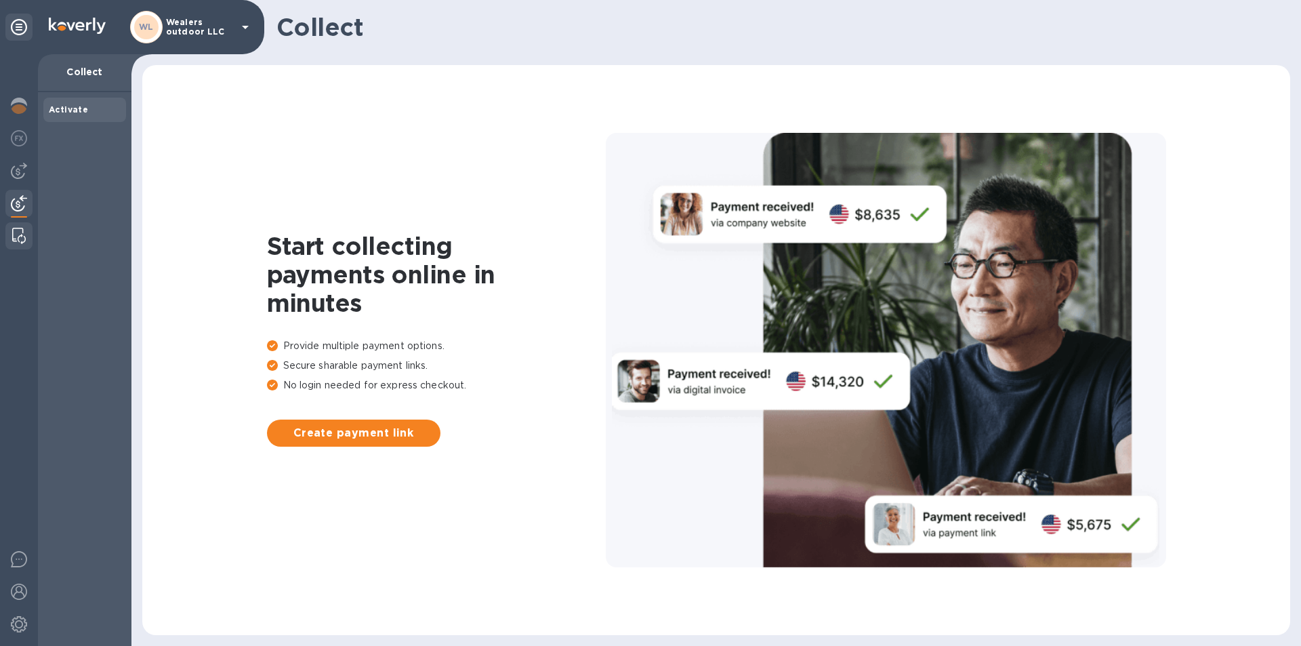
click at [26, 236] on div at bounding box center [19, 235] width 24 height 27
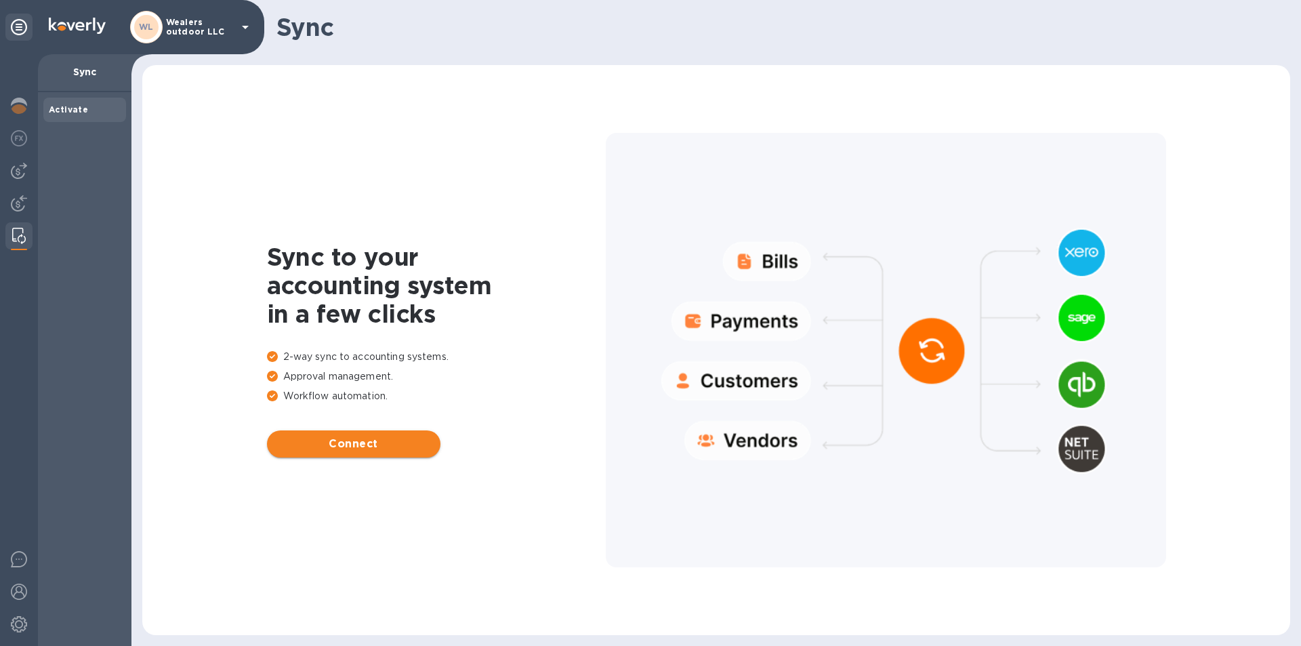
click at [364, 438] on span "Connect" at bounding box center [354, 444] width 152 height 16
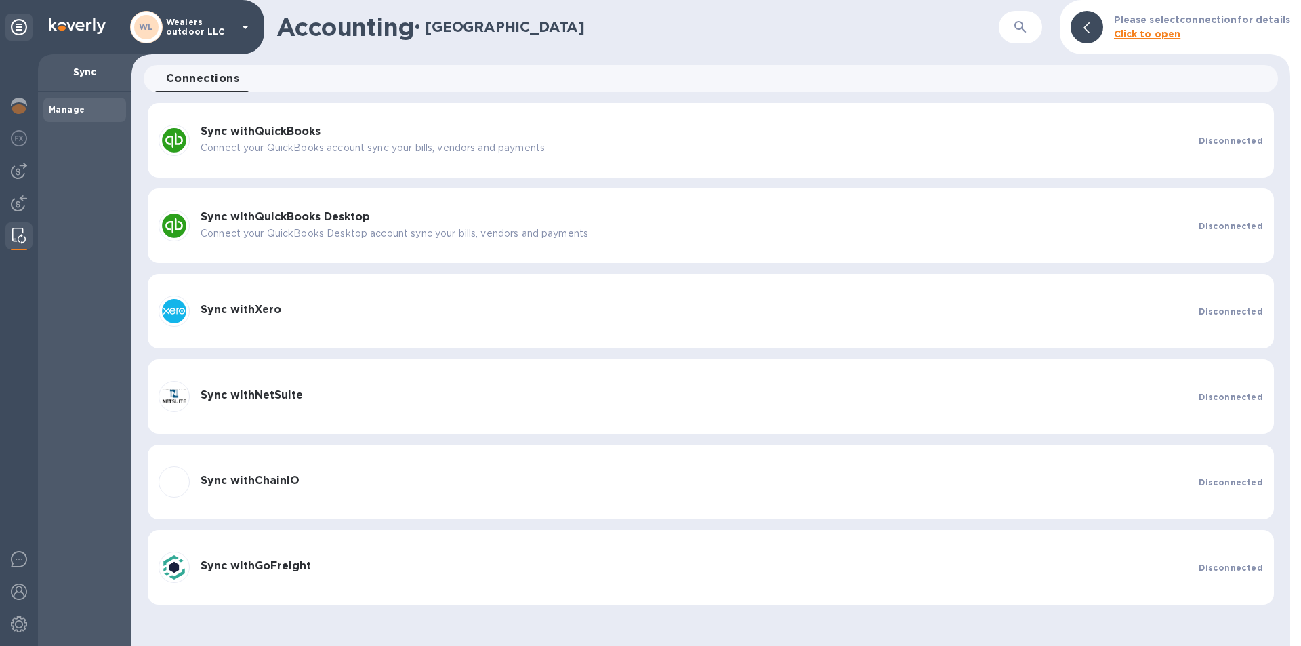
click at [343, 148] on p "Connect your QuickBooks account sync your bills, vendors and payments" at bounding box center [694, 148] width 987 height 14
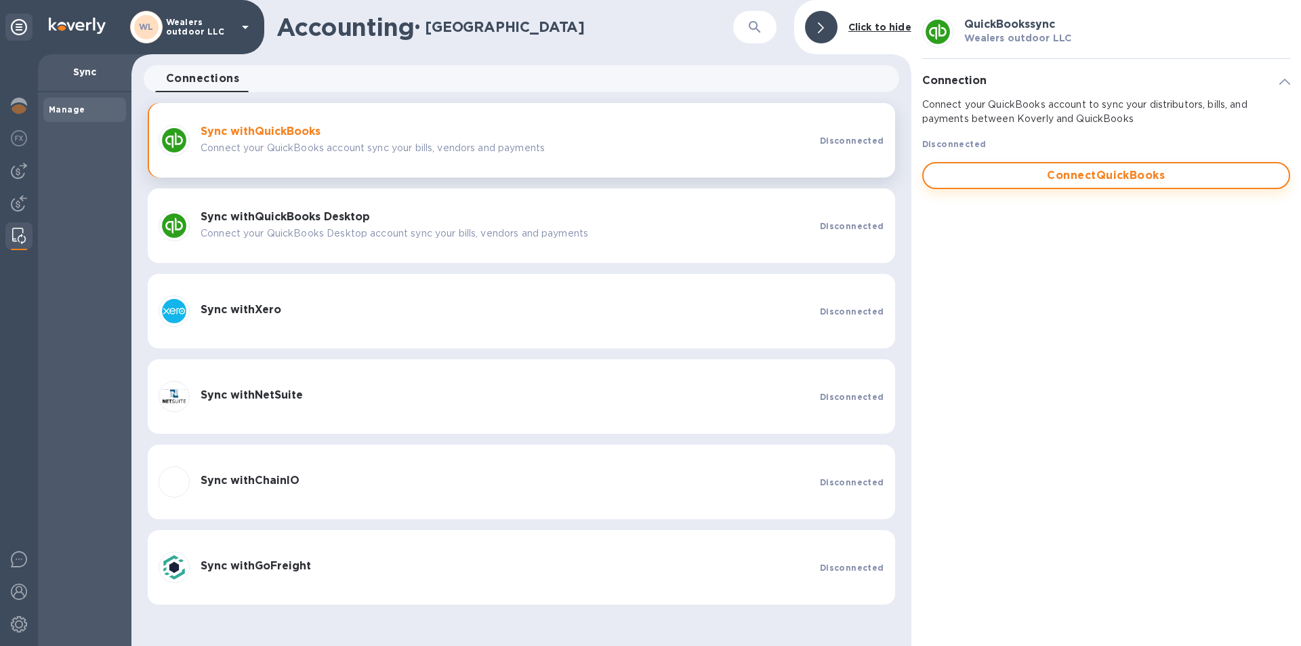
click at [1125, 185] on button "Connect QuickBooks" at bounding box center [1106, 175] width 368 height 27
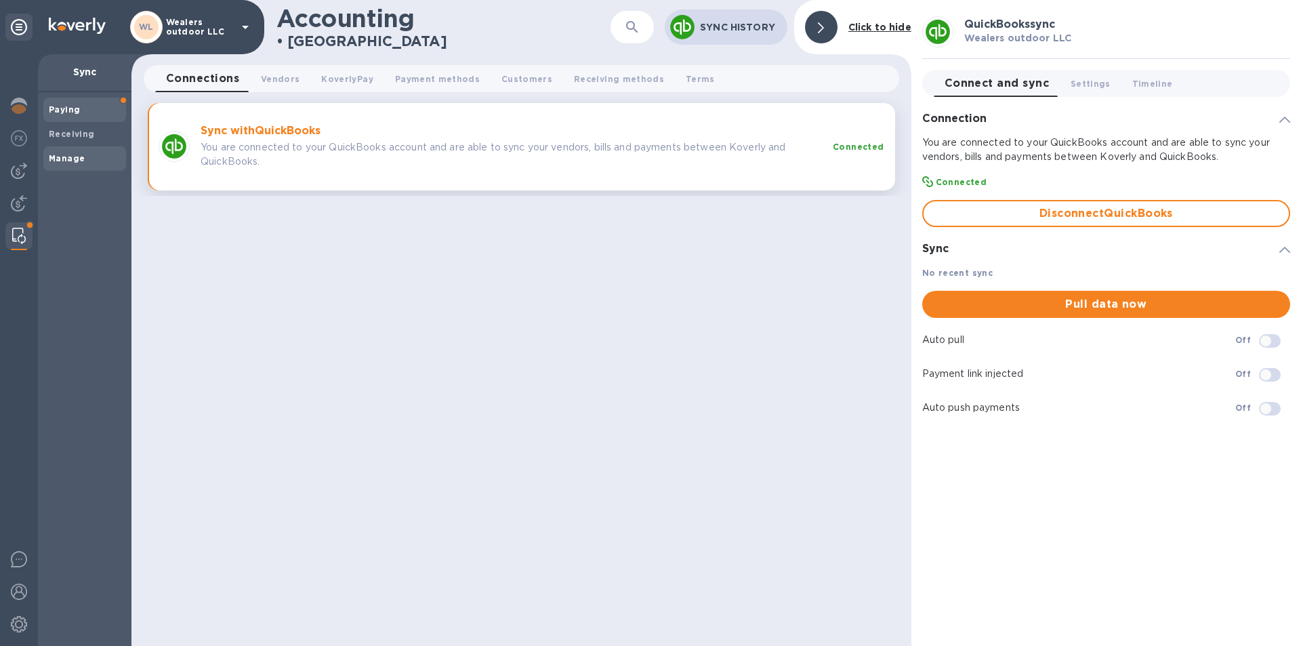
click at [79, 114] on span "Paying" at bounding box center [85, 110] width 72 height 14
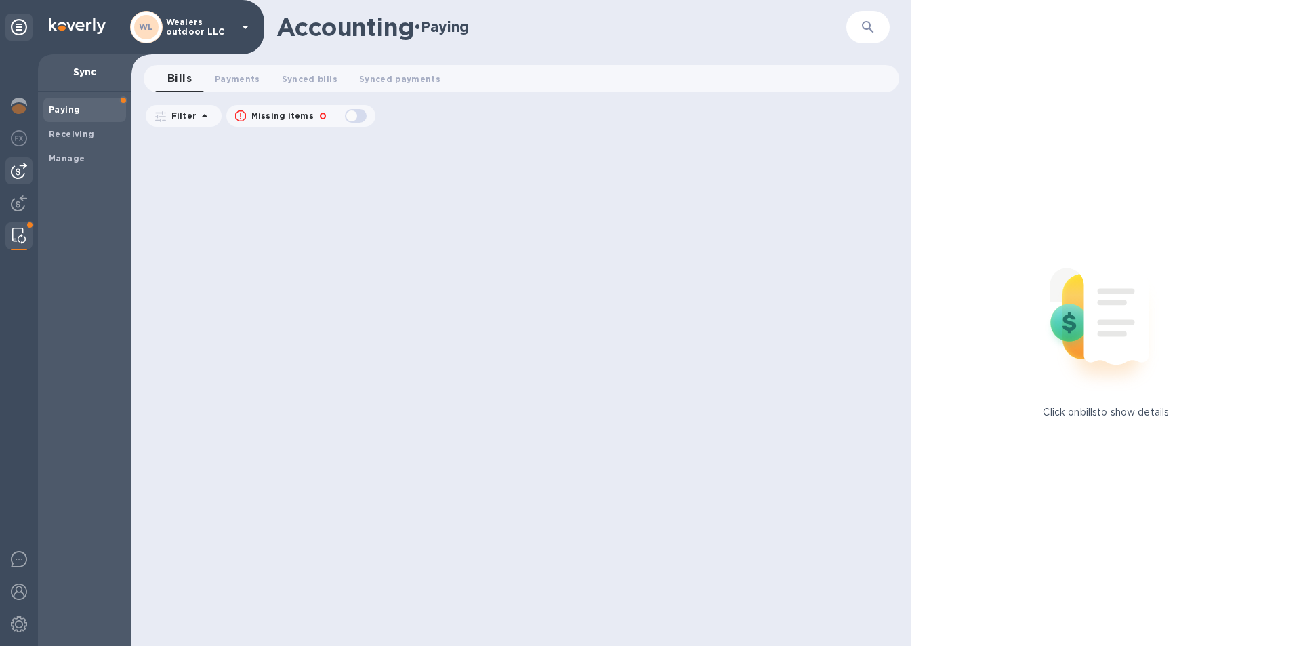
click at [15, 165] on img at bounding box center [19, 171] width 16 height 16
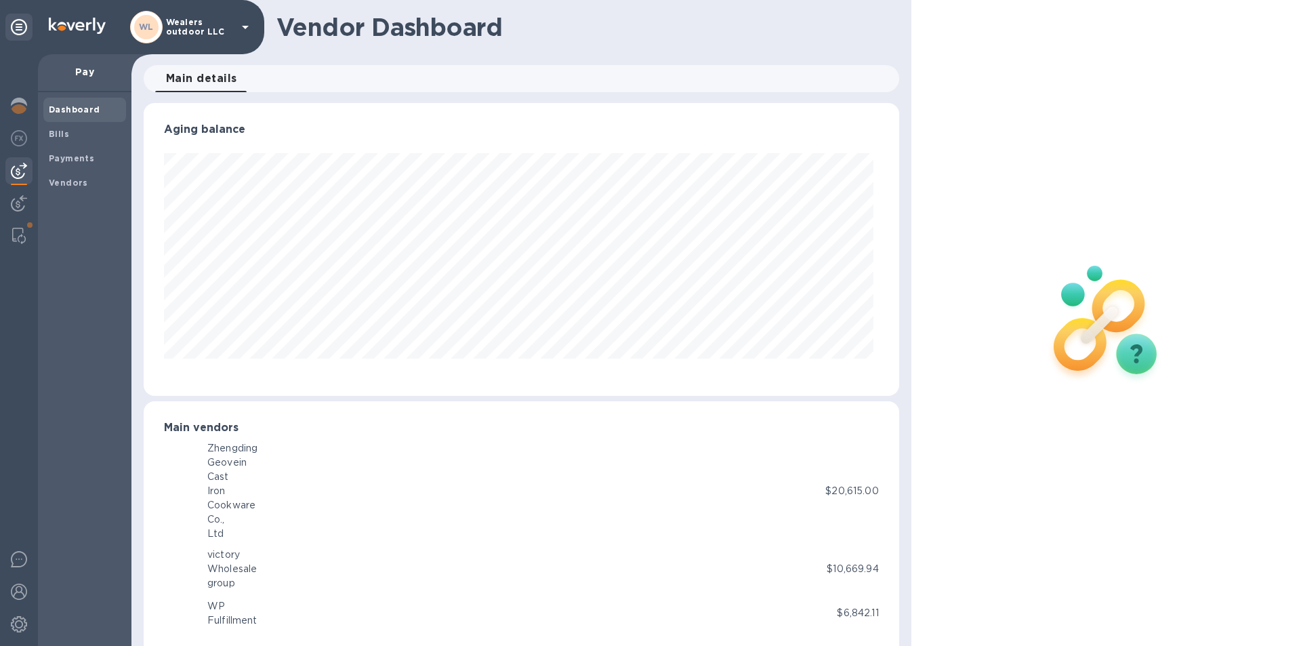
scroll to position [293, 749]
click at [74, 134] on span "Bills" at bounding box center [85, 134] width 72 height 14
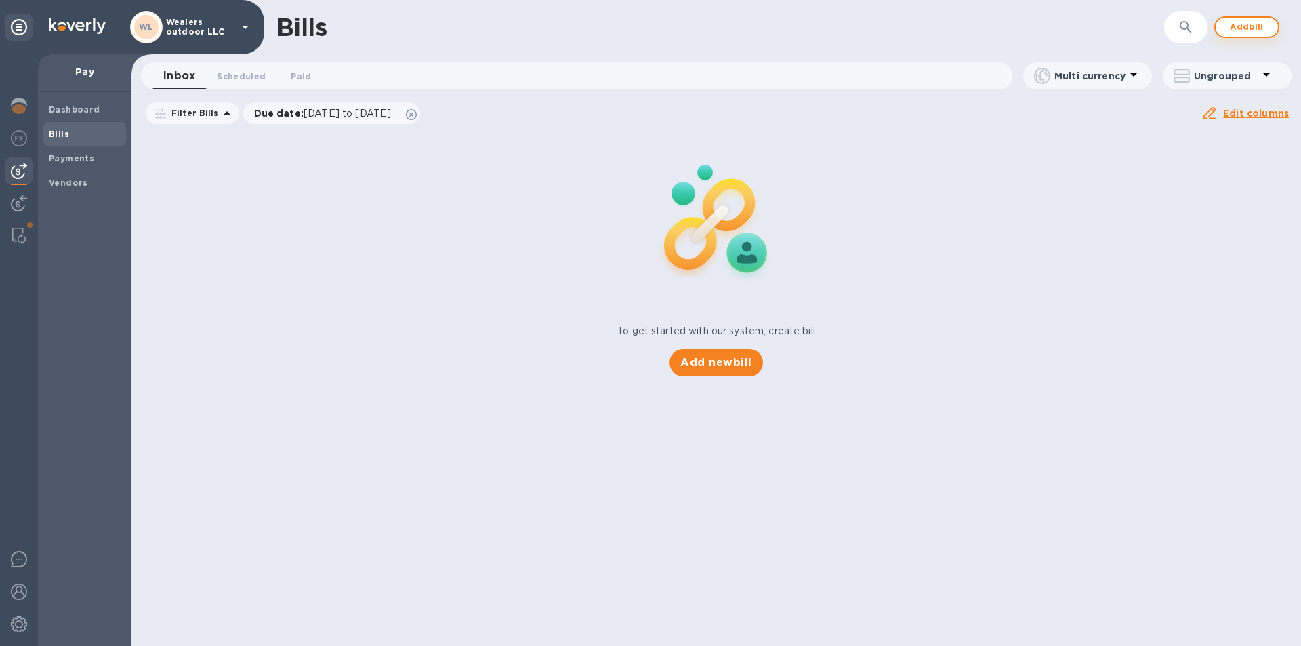
click at [1251, 28] on span "Add bill" at bounding box center [1246, 27] width 41 height 16
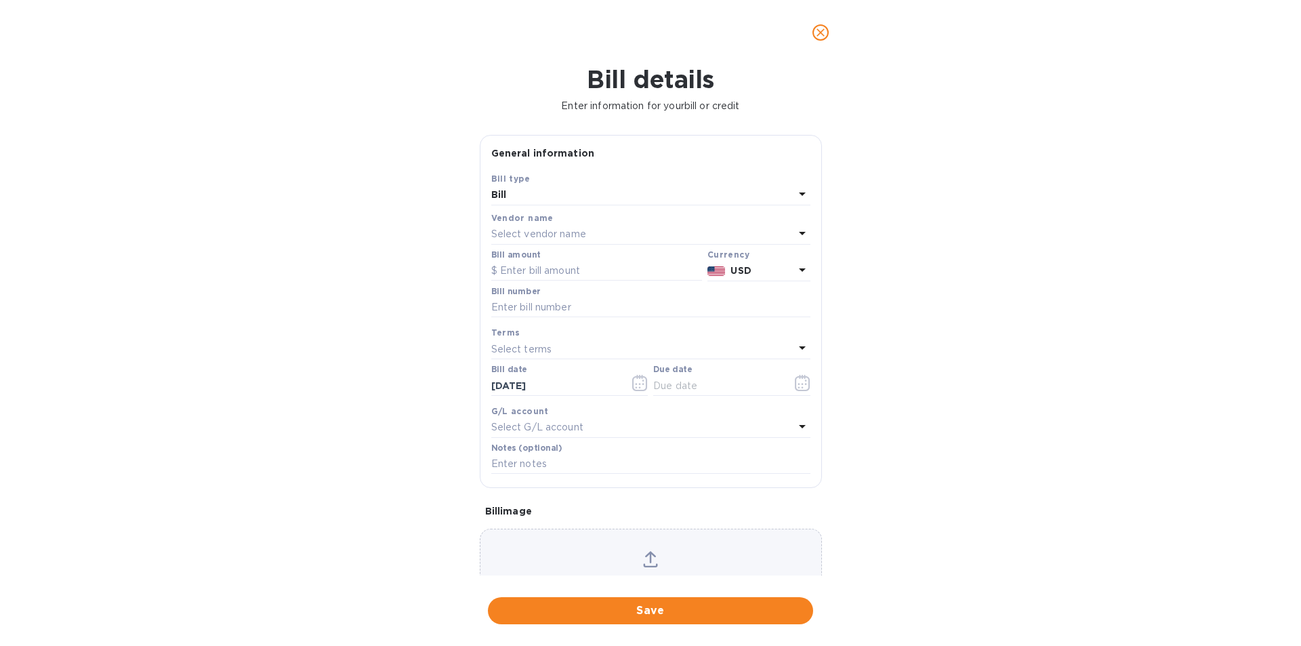
click at [529, 229] on p "Select vendor name" at bounding box center [538, 234] width 95 height 14
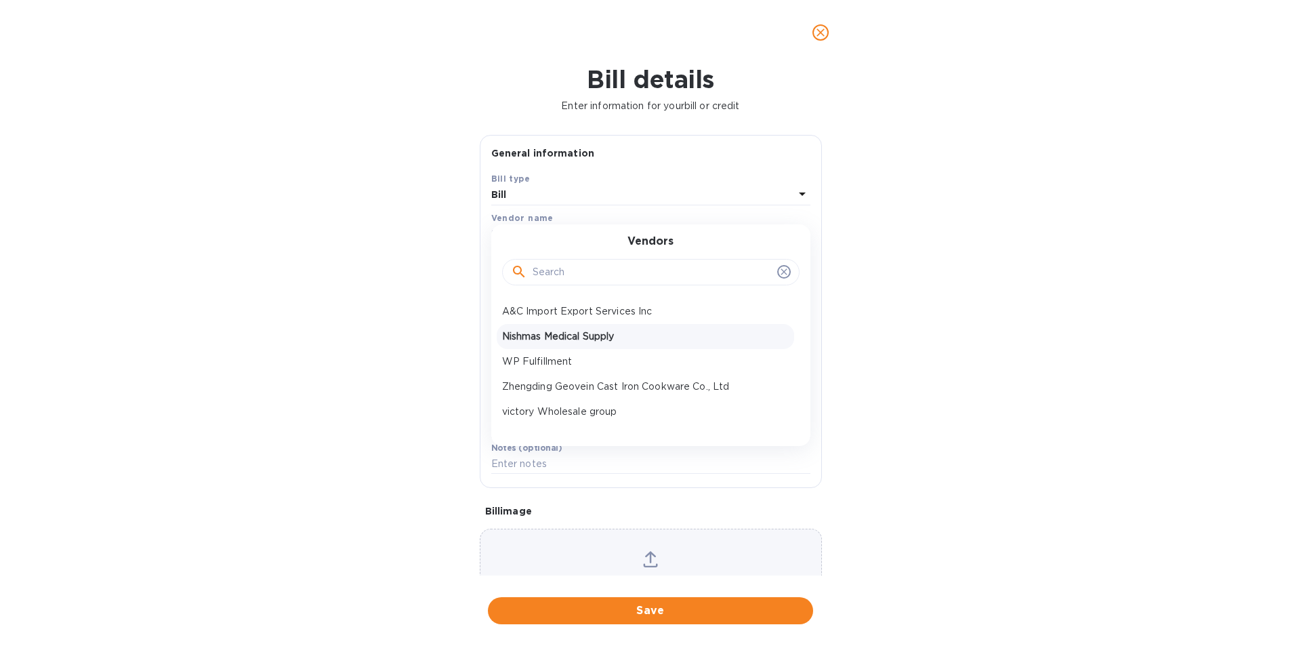
click at [607, 343] on p "Nishmas Medical Supply" at bounding box center [645, 336] width 287 height 14
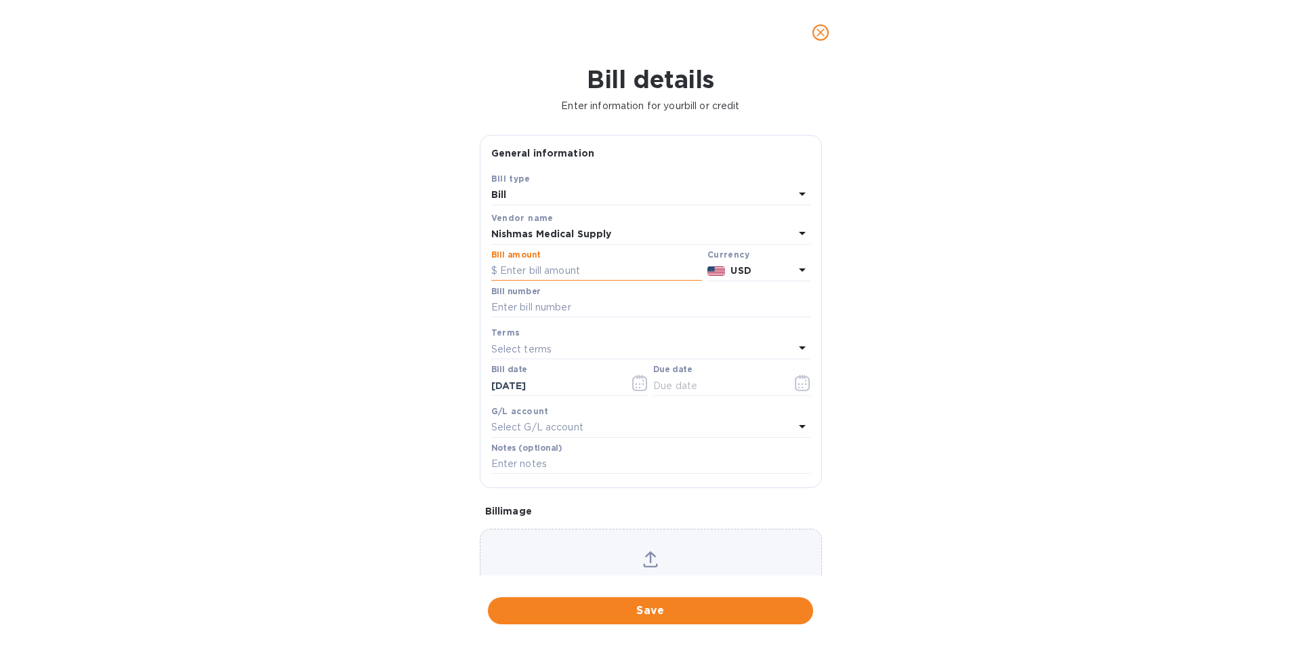
click at [554, 278] on input "text" at bounding box center [596, 271] width 211 height 20
type input "100,000"
click at [555, 306] on input "text" at bounding box center [650, 307] width 319 height 20
type input "5464"
click at [1000, 353] on div "Bill details Enter information for your bill or credit General information Save…" at bounding box center [650, 355] width 1301 height 581
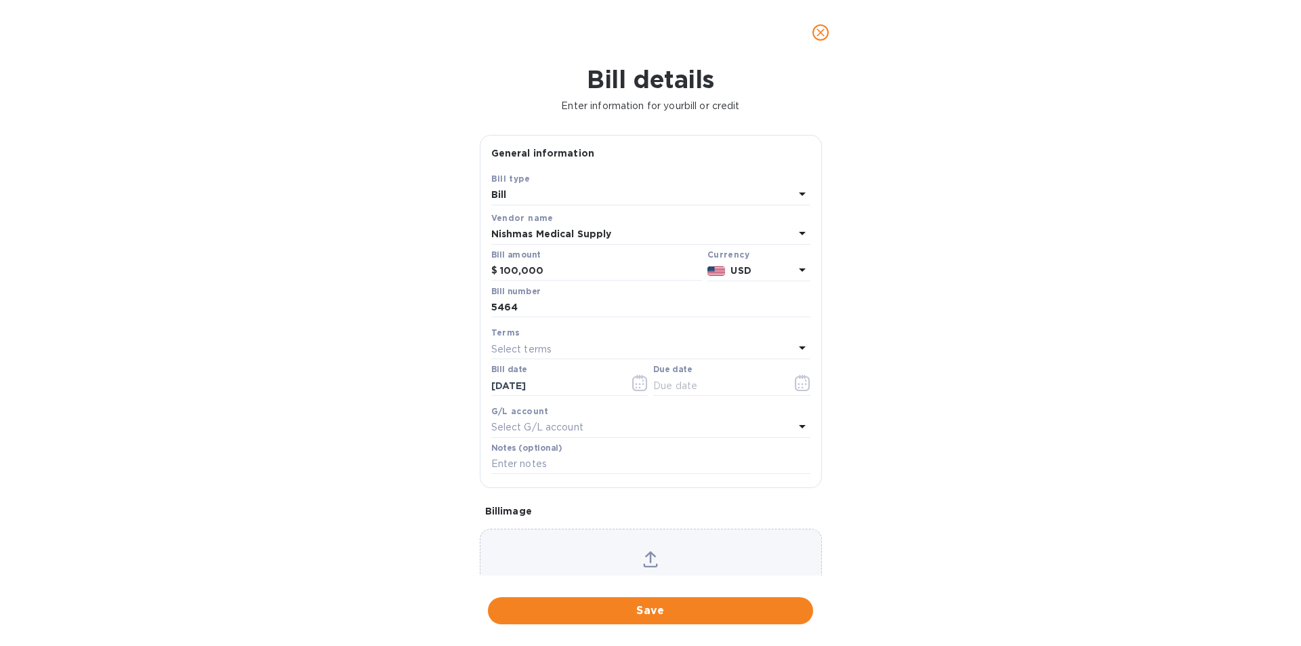
click at [650, 350] on div "Select terms" at bounding box center [642, 348] width 303 height 19
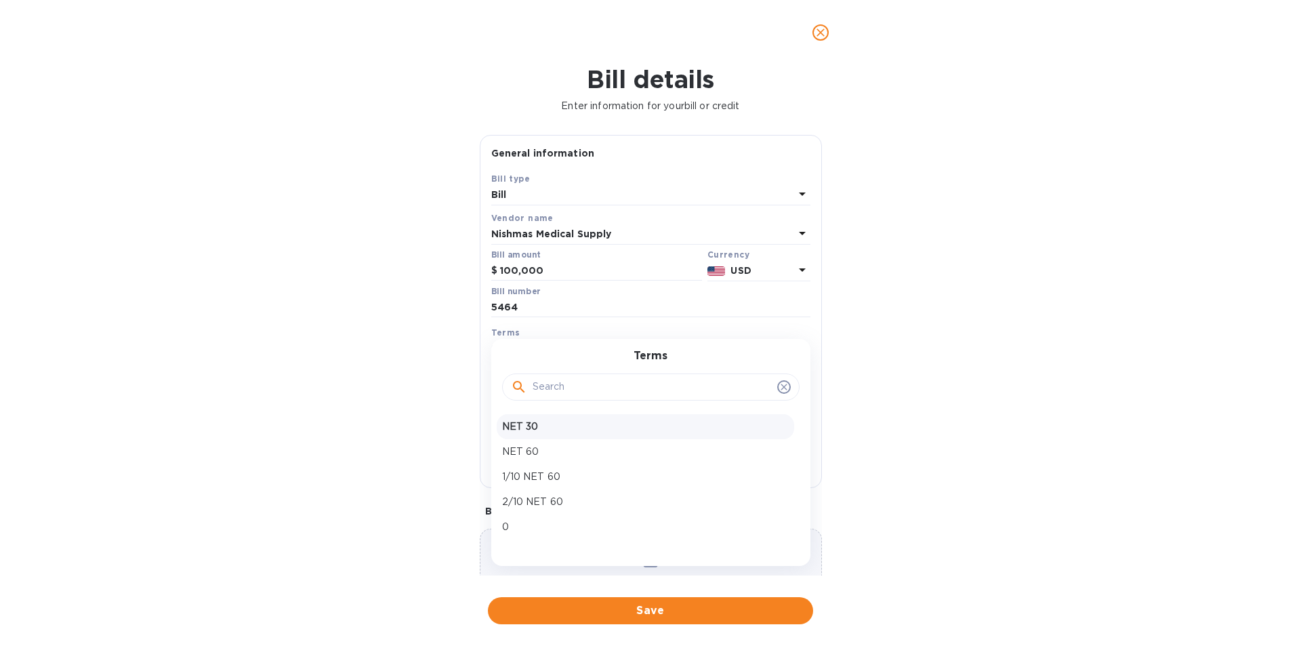
click at [532, 431] on p "NET 30" at bounding box center [645, 426] width 287 height 14
type input "[DATE]"
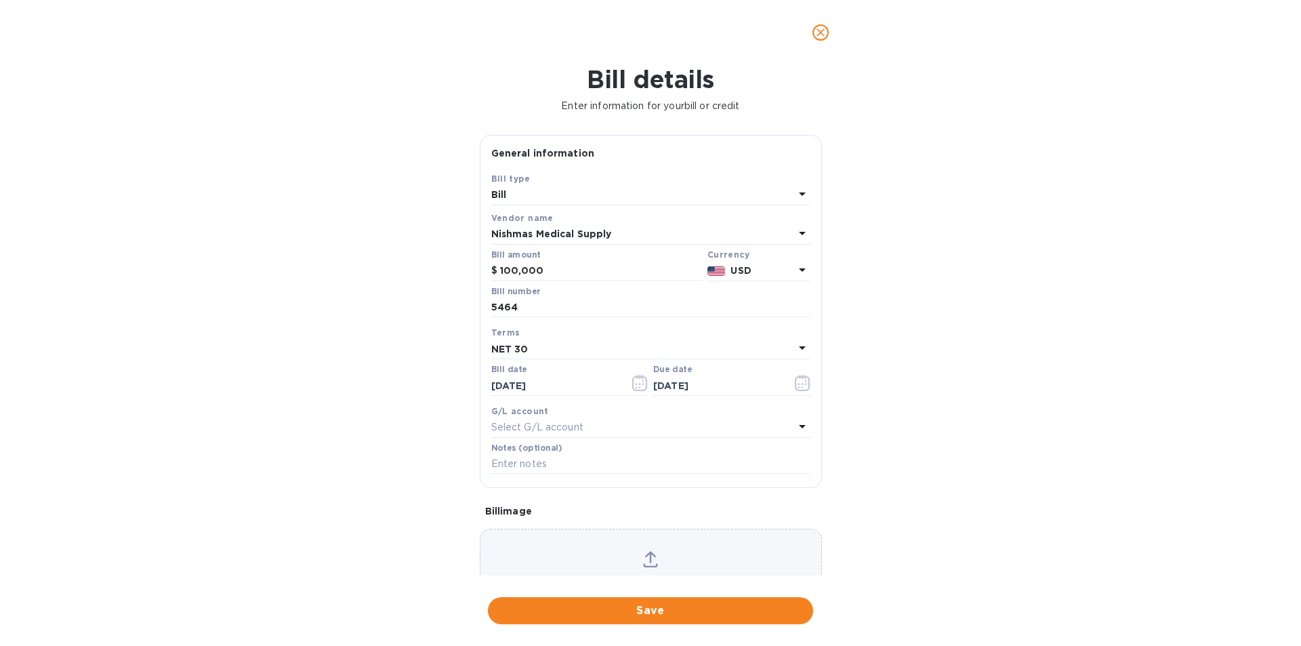
click at [548, 423] on p "Select G/L account" at bounding box center [537, 427] width 92 height 14
click at [541, 382] on input "[DATE]" at bounding box center [555, 385] width 128 height 20
click at [642, 384] on icon "button" at bounding box center [643, 384] width 2 height 2
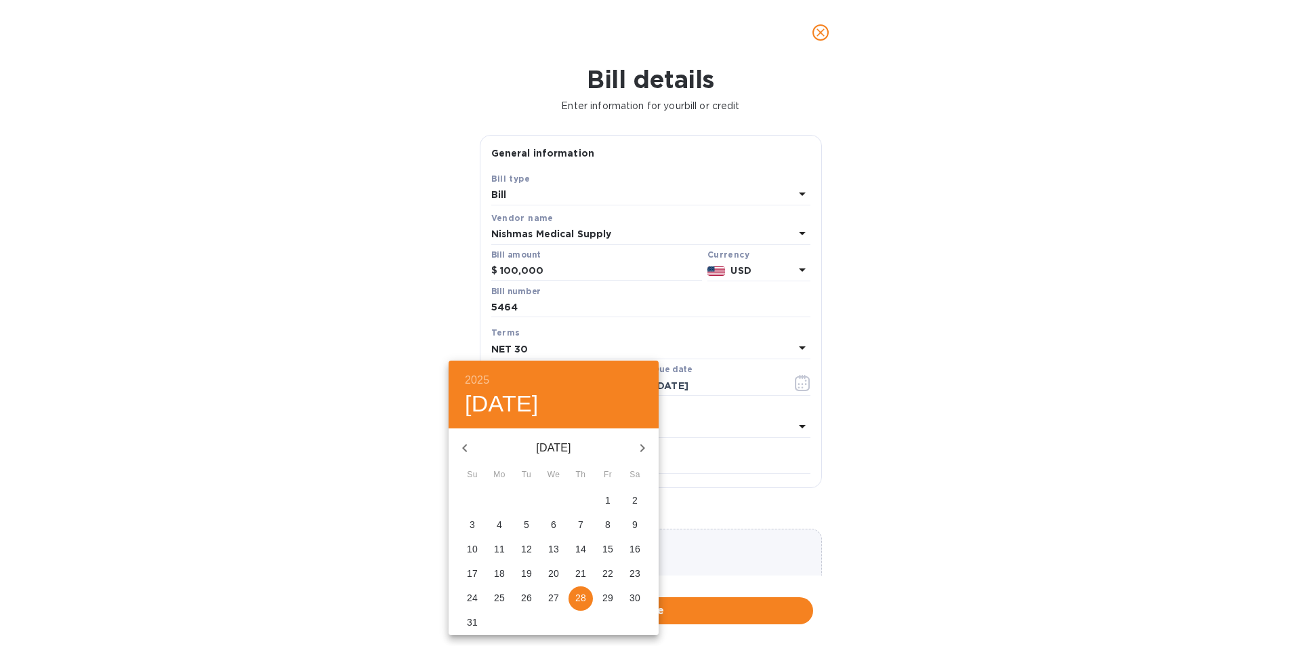
click at [459, 442] on icon "button" at bounding box center [465, 448] width 16 height 16
click at [551, 549] on p "16" at bounding box center [553, 549] width 11 height 14
type input "[DATE]"
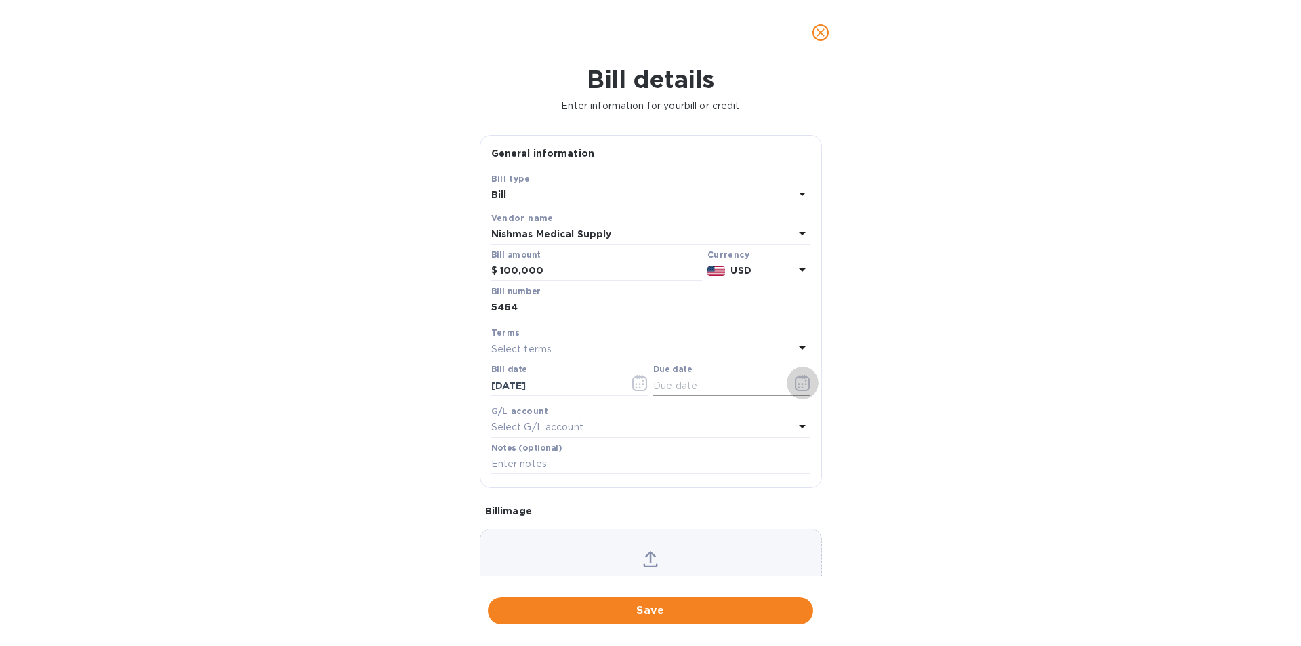
click at [798, 388] on icon "button" at bounding box center [803, 383] width 16 height 16
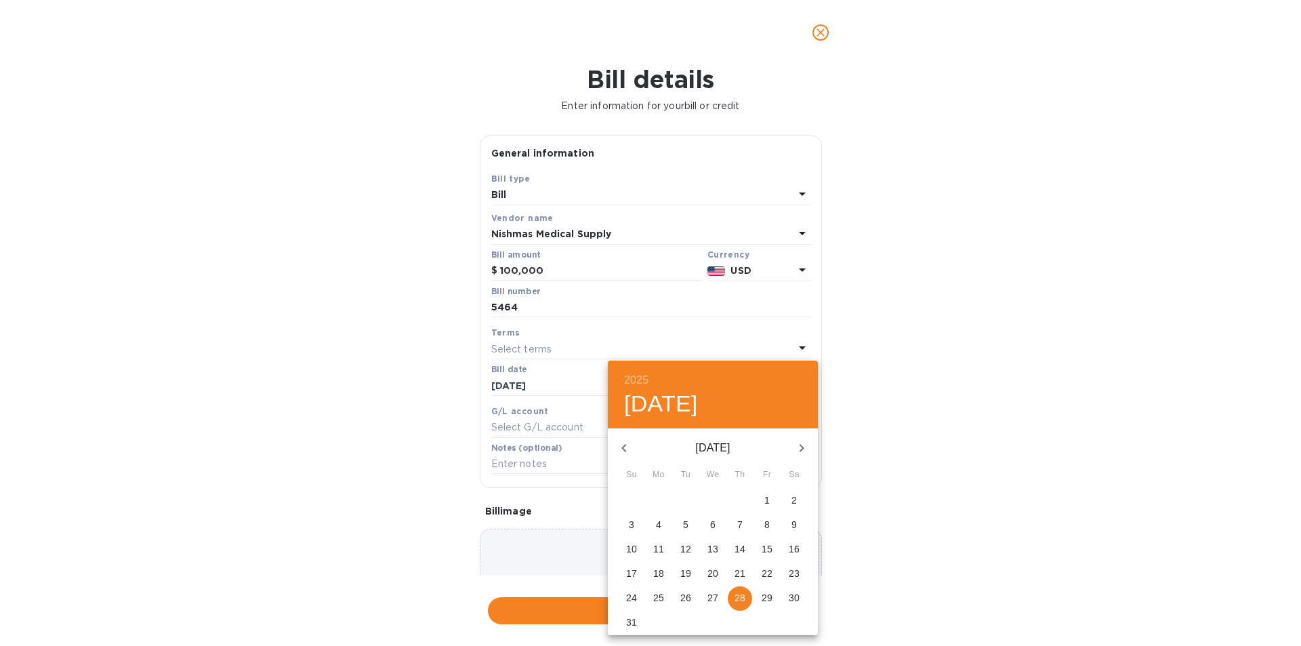
click at [767, 505] on p "1" at bounding box center [766, 500] width 5 height 14
type input "[DATE]"
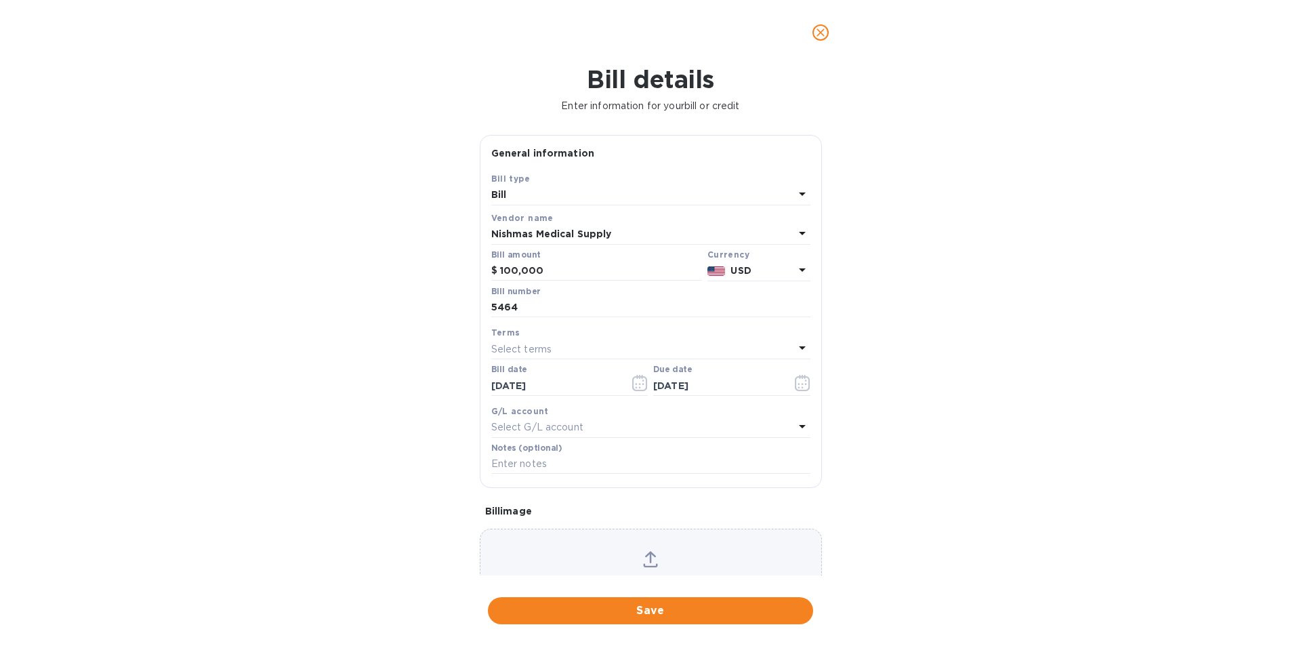
click at [904, 448] on div "Bill details Enter information for your bill or credit General information Save…" at bounding box center [650, 355] width 1301 height 581
click at [667, 433] on div "Select G/L account" at bounding box center [642, 427] width 303 height 19
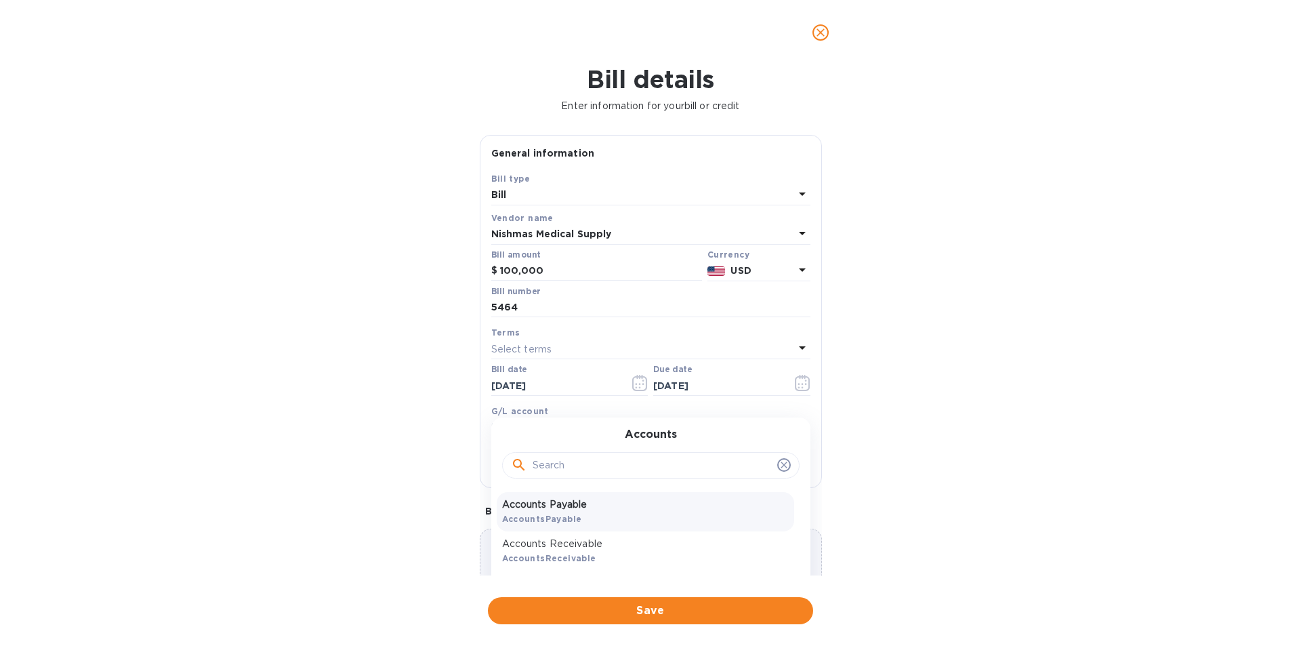
click at [595, 510] on p "Accounts Payable" at bounding box center [645, 504] width 287 height 14
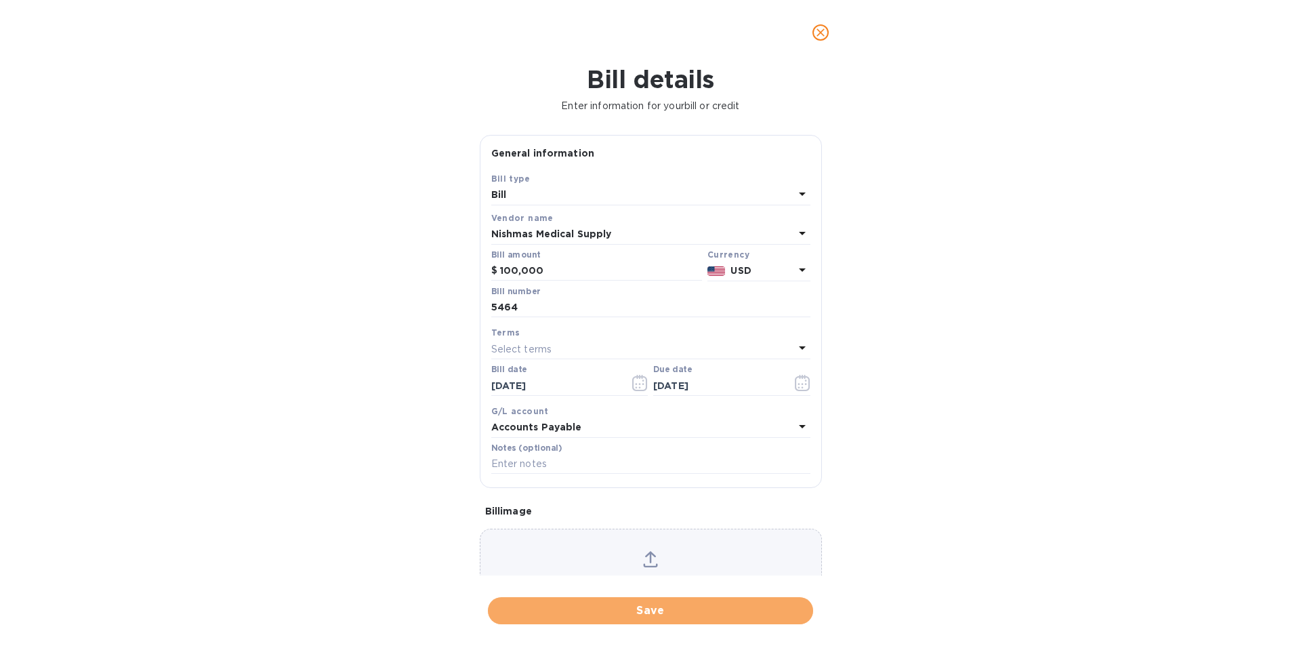
click at [629, 610] on span "Save" at bounding box center [650, 610] width 303 height 16
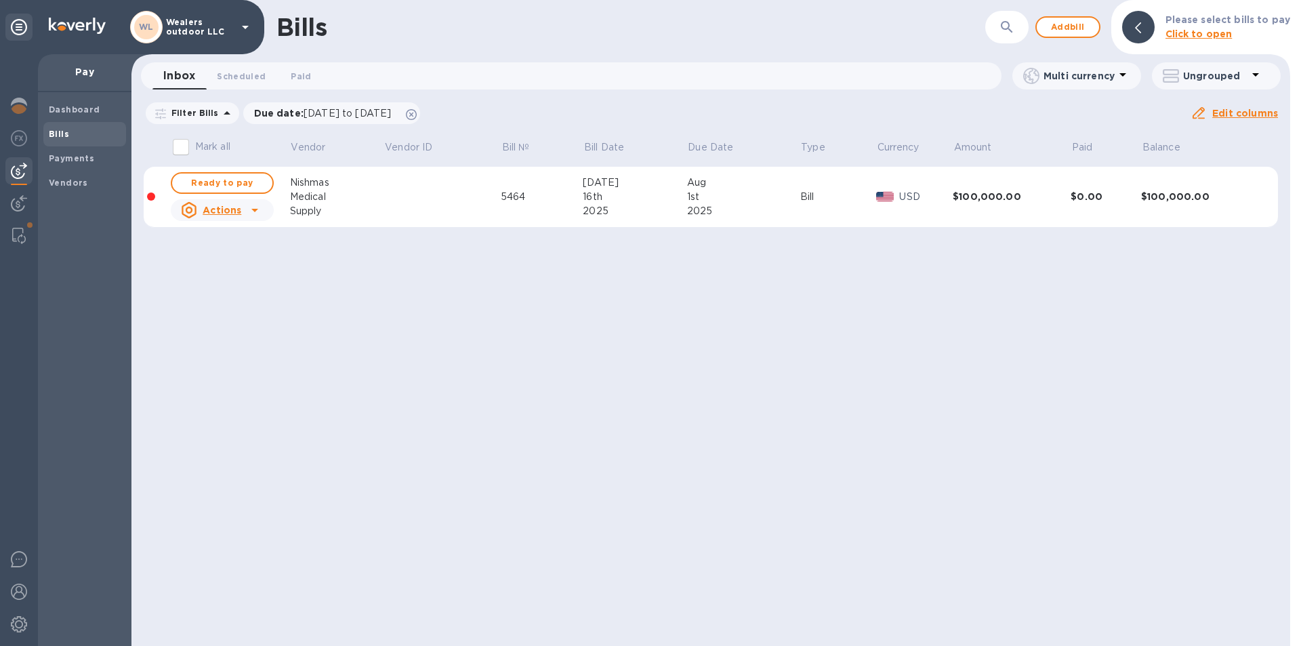
click at [1080, 204] on td "$0.00" at bounding box center [1105, 197] width 70 height 61
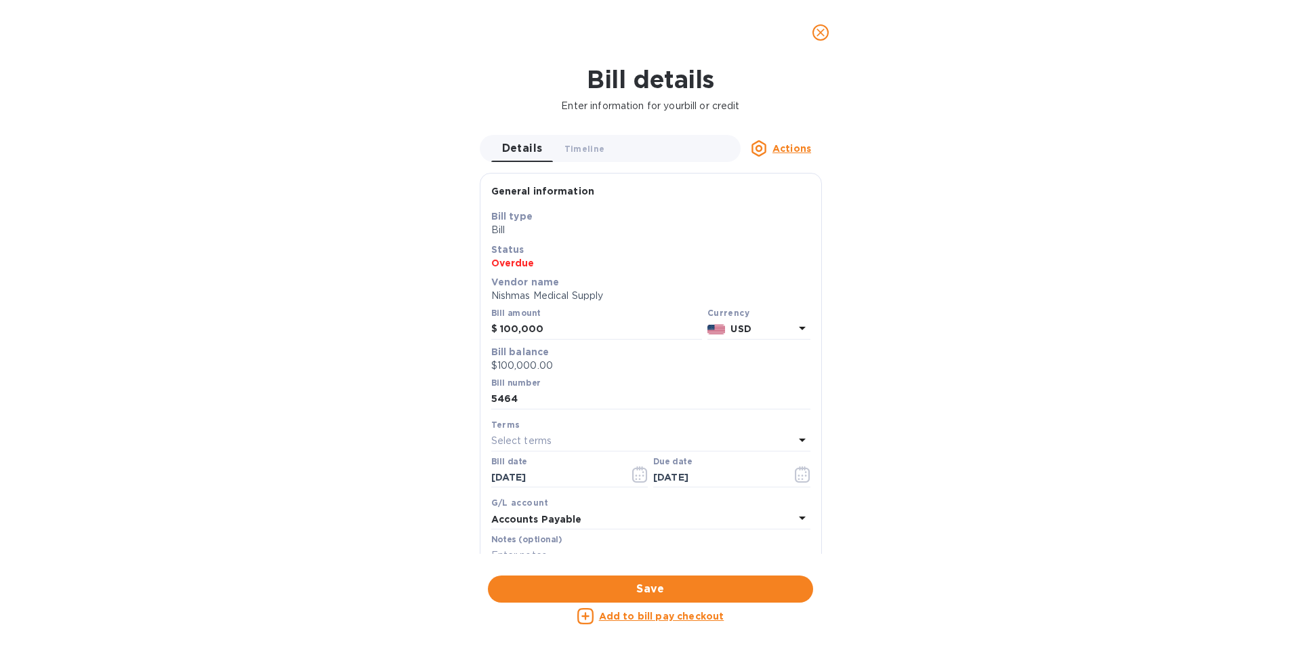
click at [826, 39] on icon "close" at bounding box center [821, 33] width 14 height 14
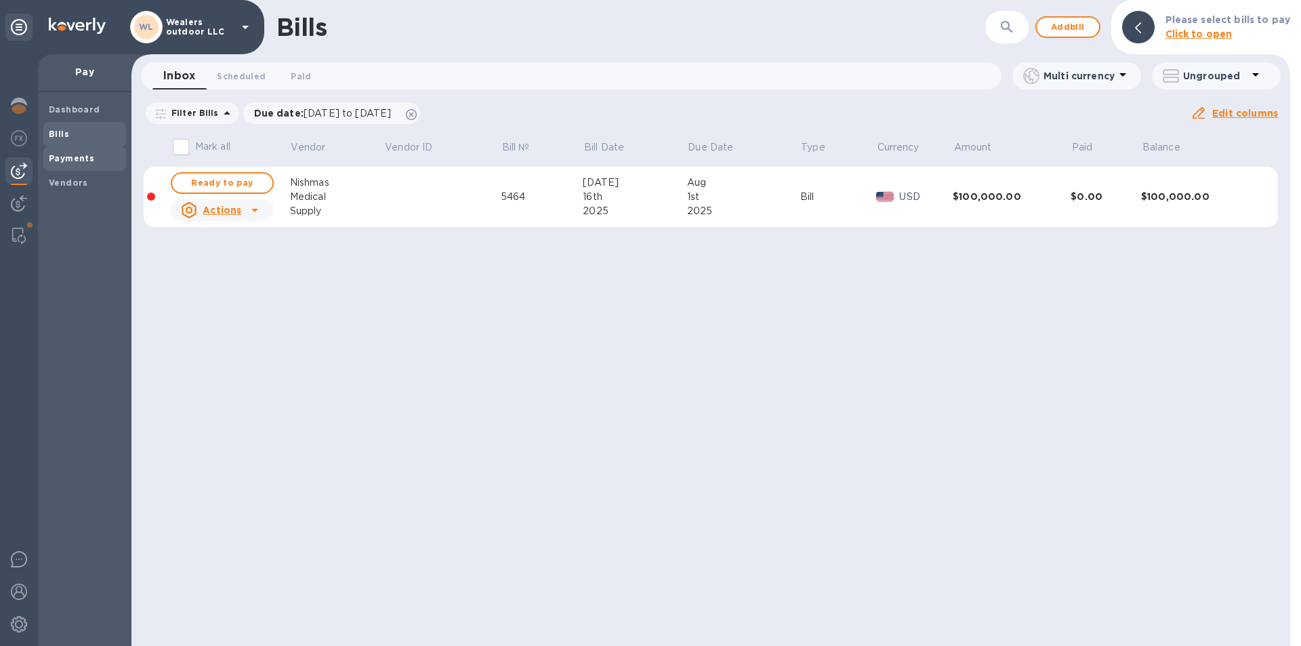
click at [84, 153] on b "Payments" at bounding box center [71, 158] width 45 height 10
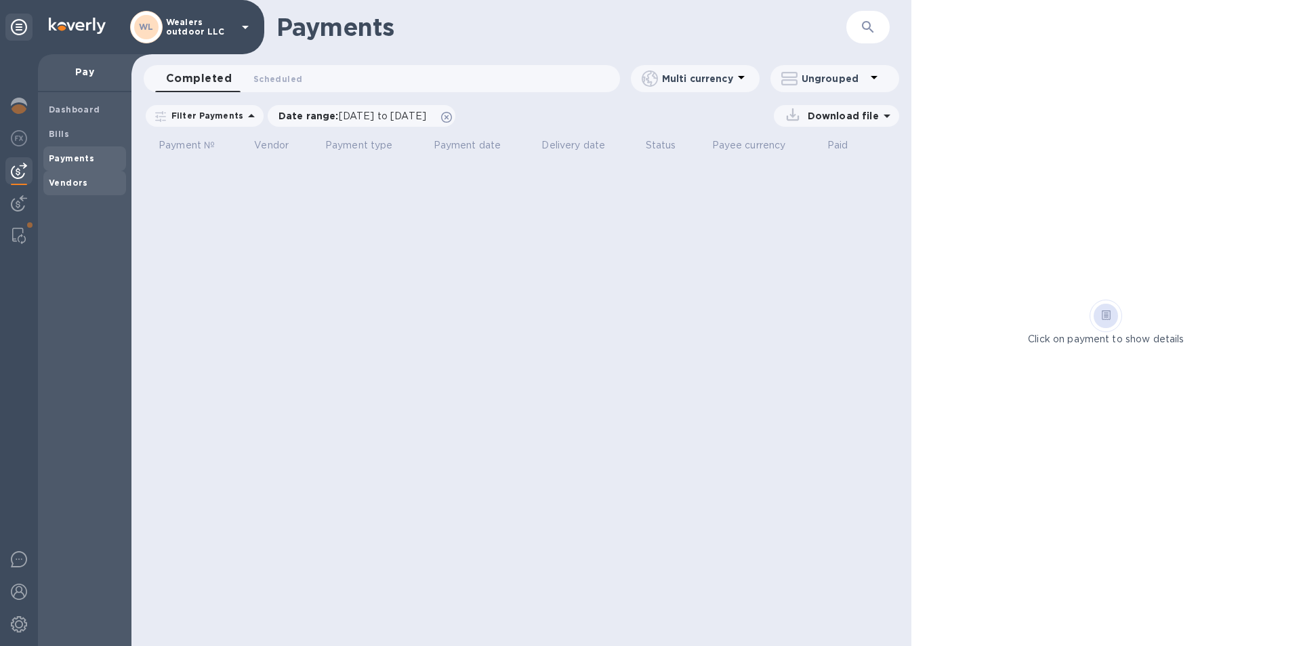
click at [67, 187] on b "Vendors" at bounding box center [68, 182] width 39 height 10
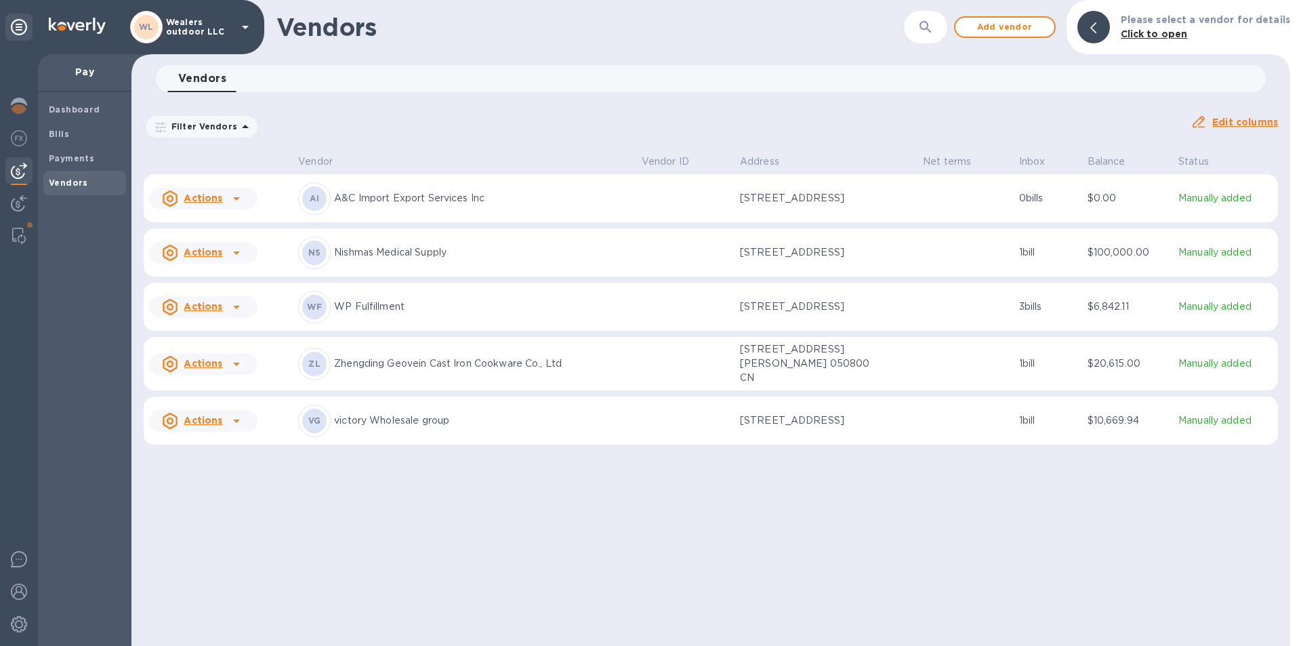
click at [238, 257] on icon at bounding box center [236, 253] width 16 height 16
click at [84, 135] on div at bounding box center [650, 323] width 1301 height 646
click at [49, 135] on b "Bills" at bounding box center [59, 134] width 20 height 10
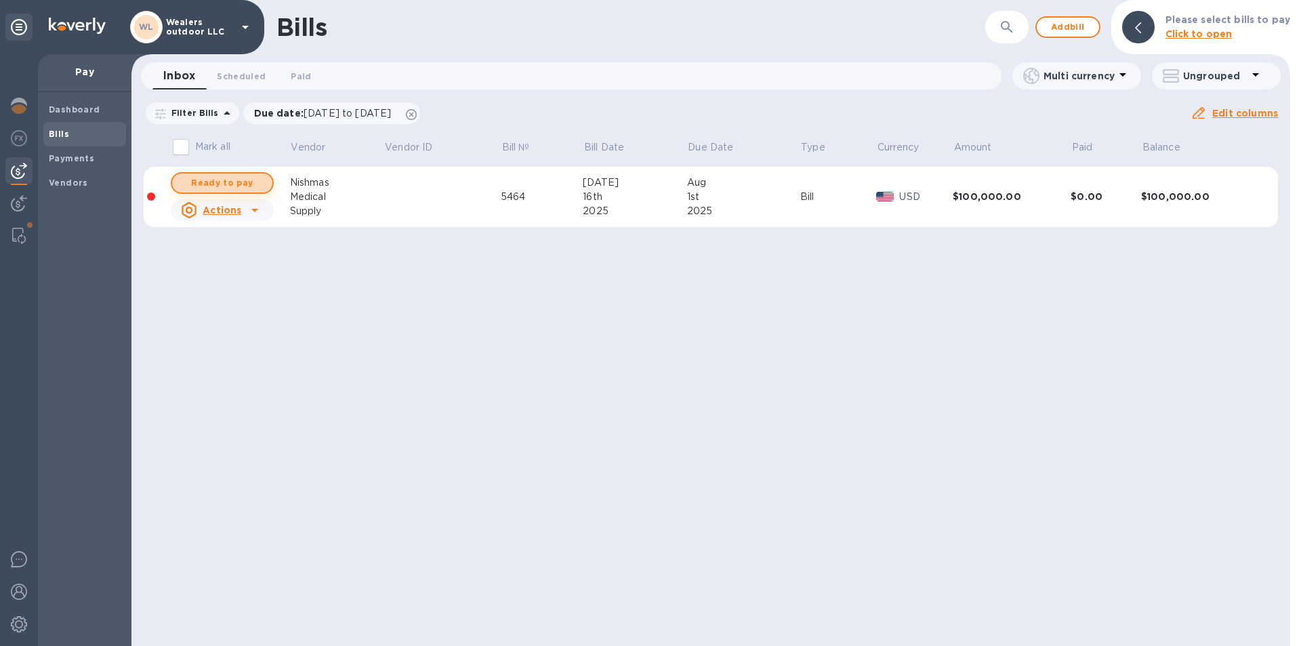
click at [224, 186] on span "Ready to pay" at bounding box center [222, 183] width 79 height 16
checkbox input "true"
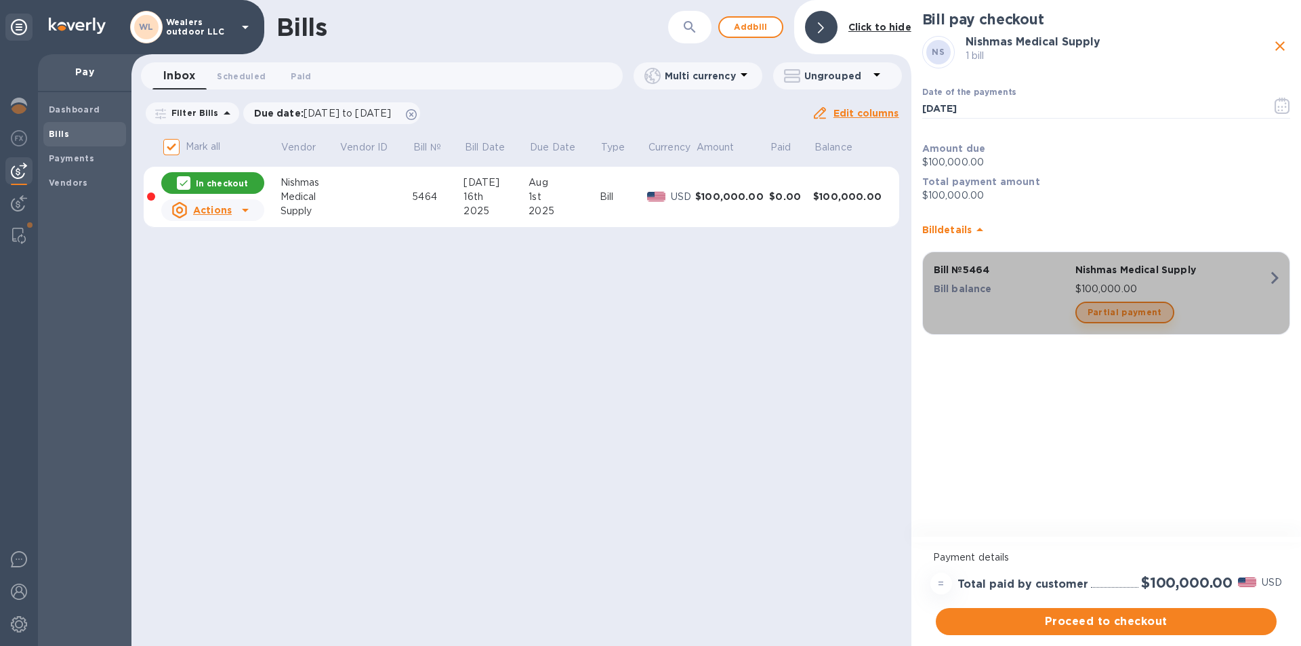
click at [1139, 312] on span "Partial payment" at bounding box center [1124, 312] width 75 height 16
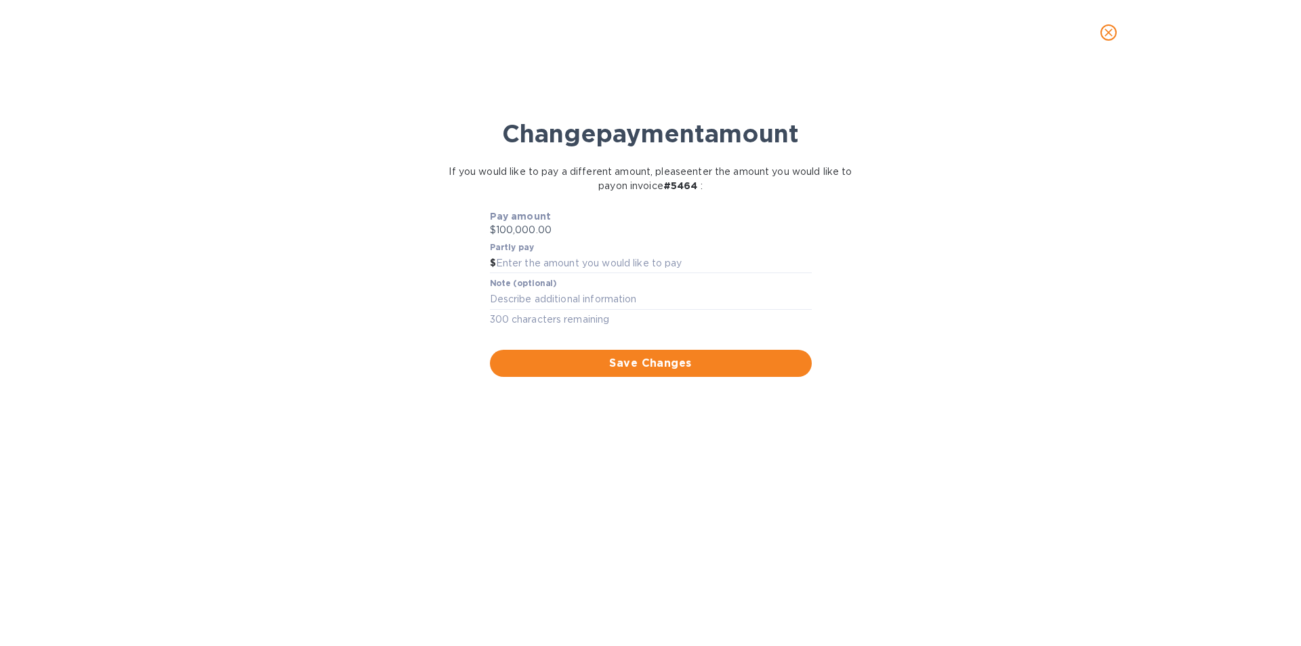
click at [542, 226] on p "$100,000.00" at bounding box center [651, 230] width 322 height 14
click at [590, 243] on div "Partly pay $" at bounding box center [651, 258] width 322 height 31
click at [564, 265] on input "text" at bounding box center [654, 263] width 316 height 20
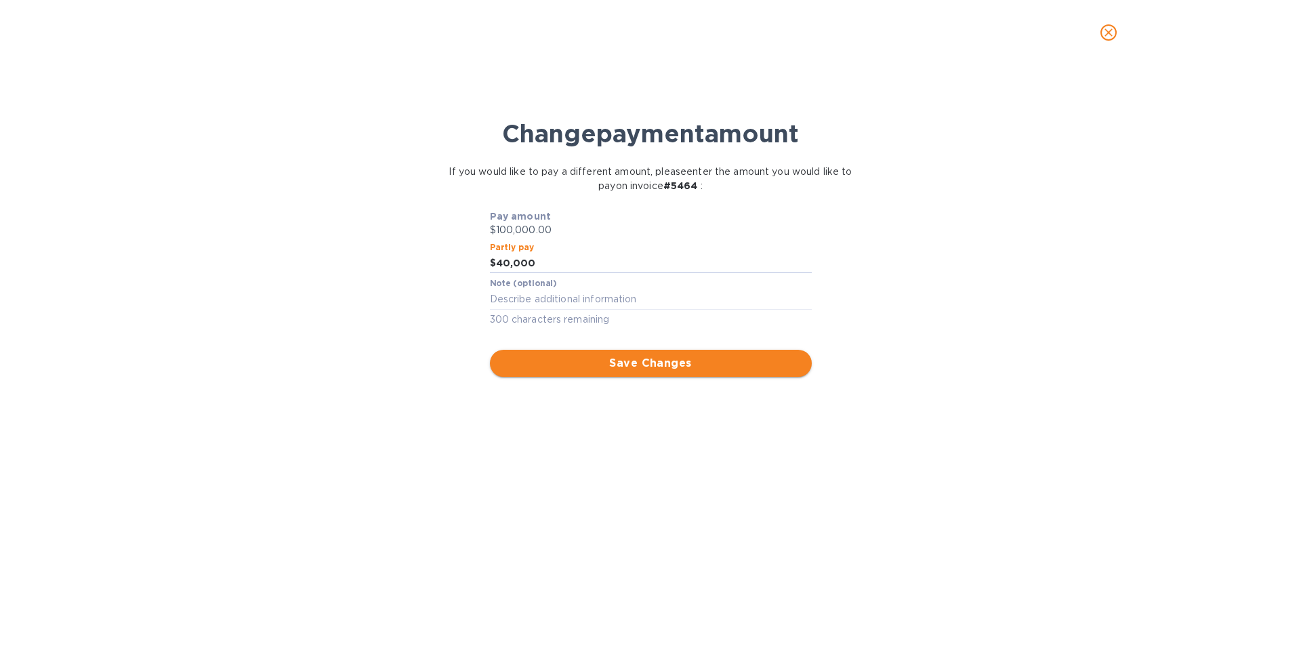
type input "40,000"
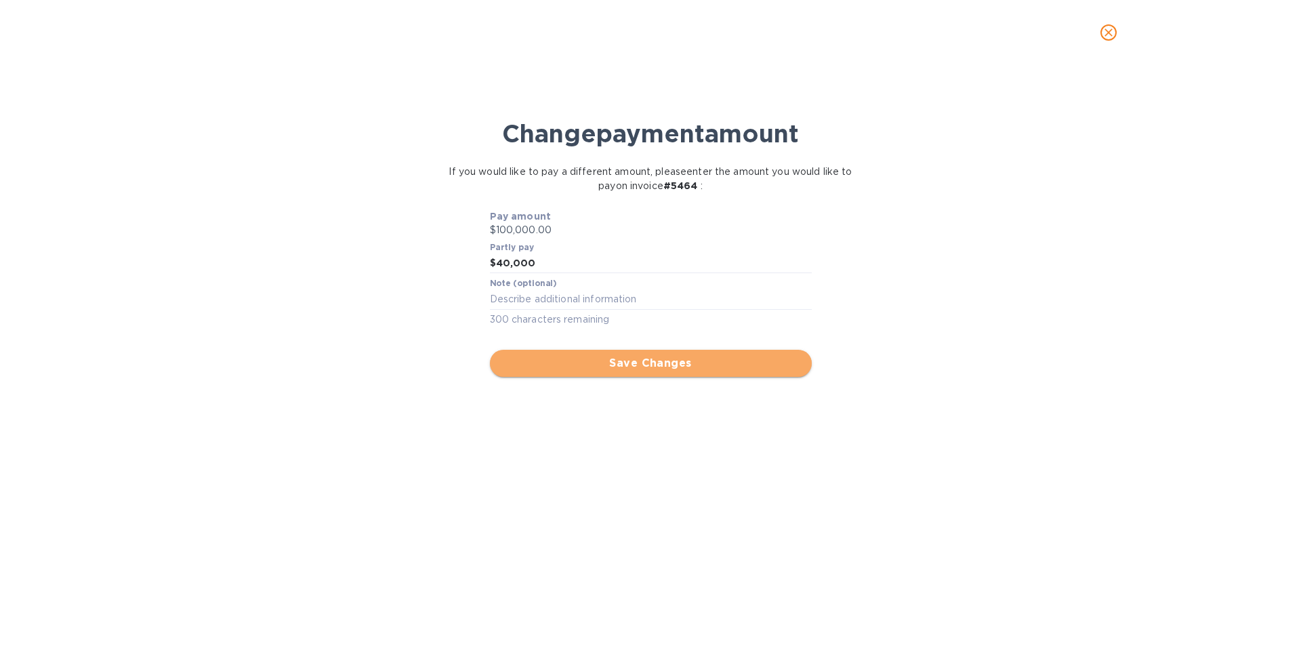
click at [757, 373] on button "Save Changes" at bounding box center [651, 363] width 322 height 27
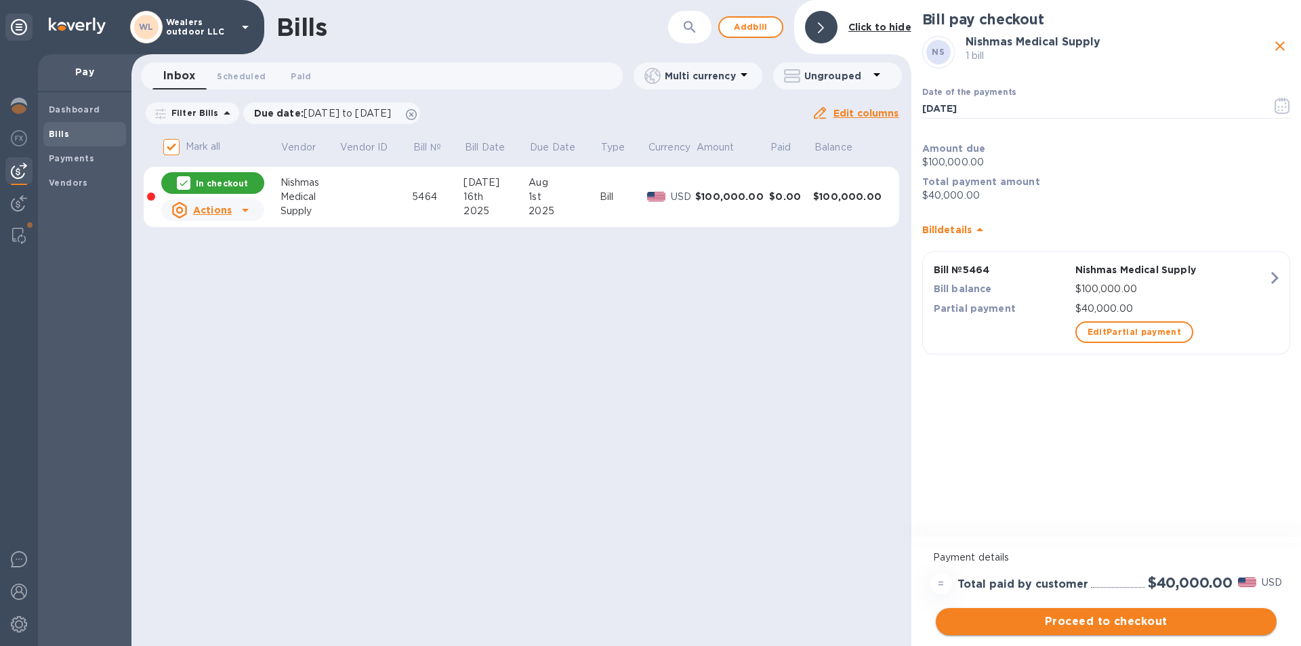
click at [1068, 625] on span "Proceed to checkout" at bounding box center [1105, 621] width 319 height 16
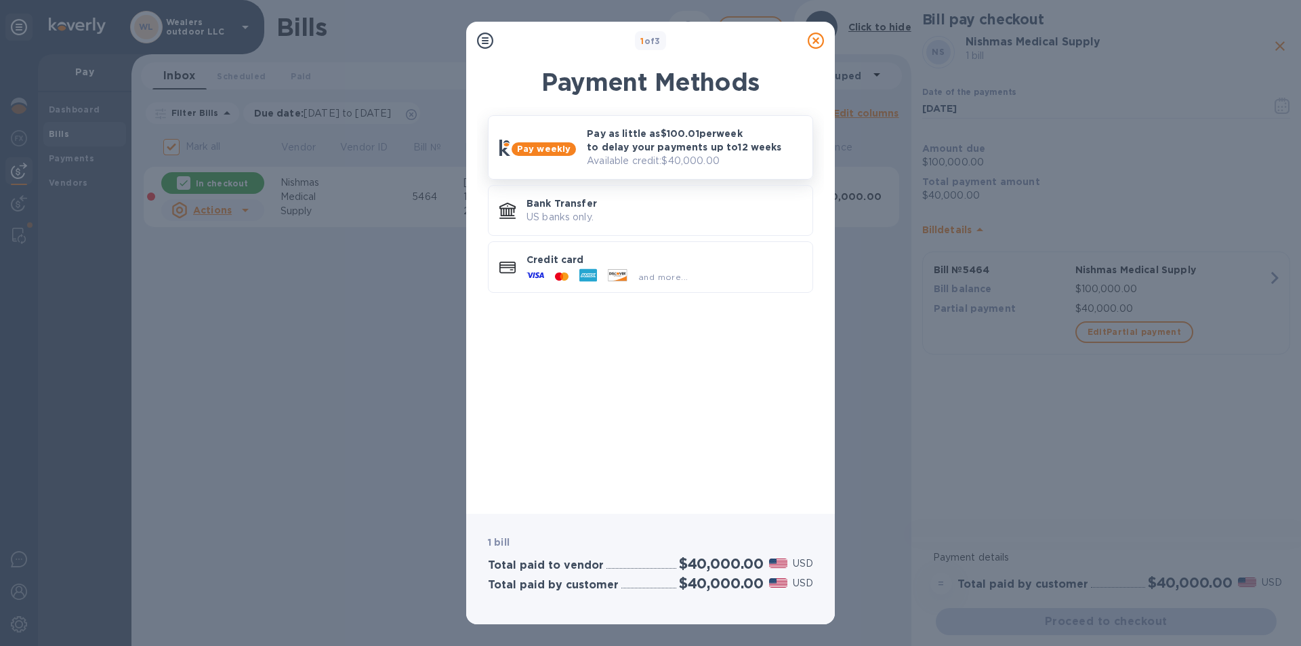
click at [626, 160] on p "Available credit: $40,000.00" at bounding box center [694, 161] width 215 height 14
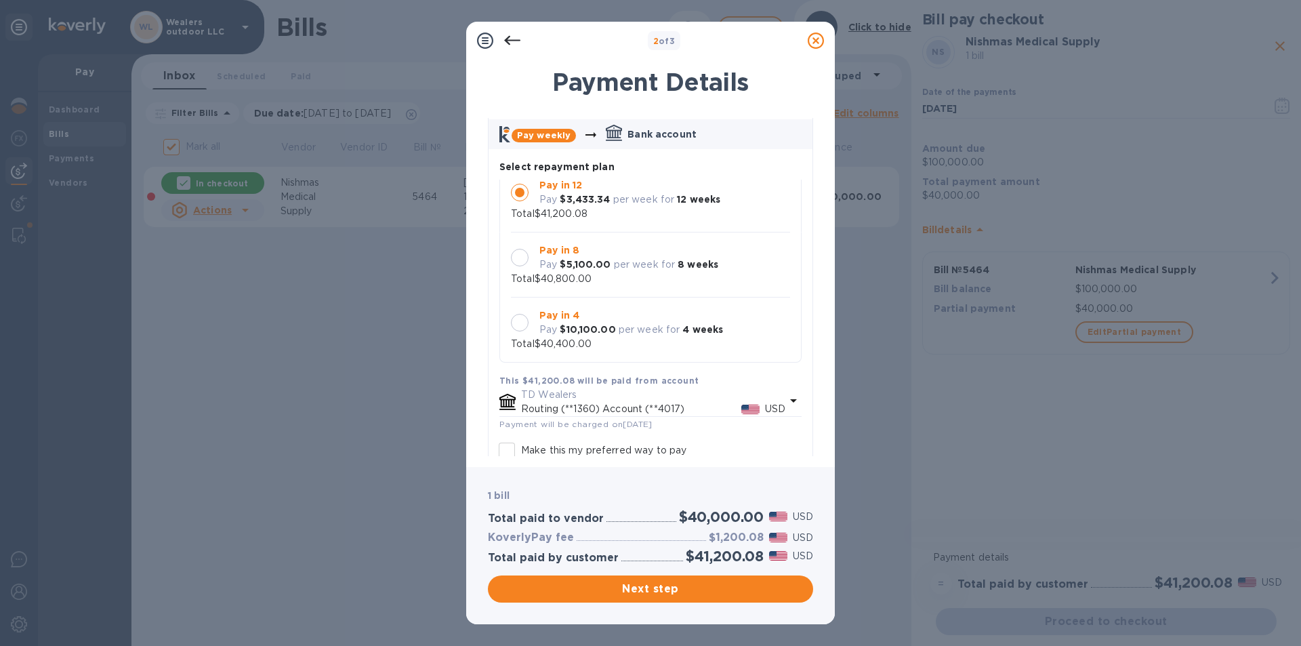
scroll to position [36, 0]
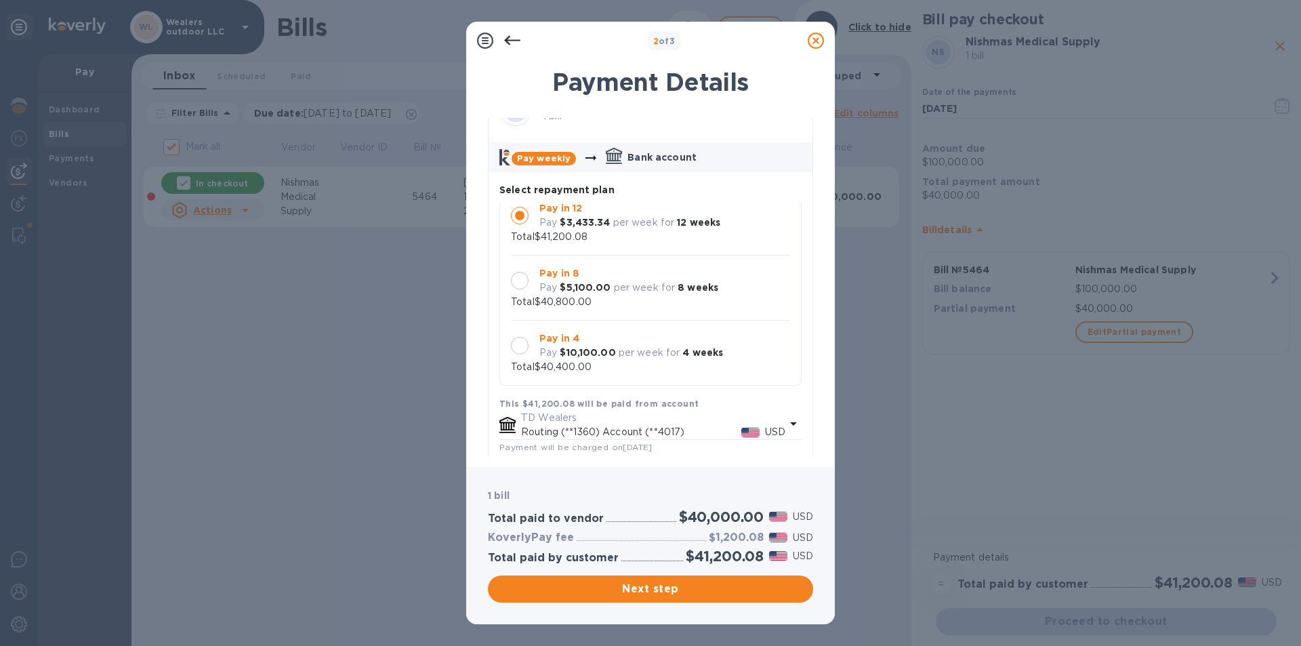
click at [618, 358] on p "per week for" at bounding box center [649, 352] width 62 height 14
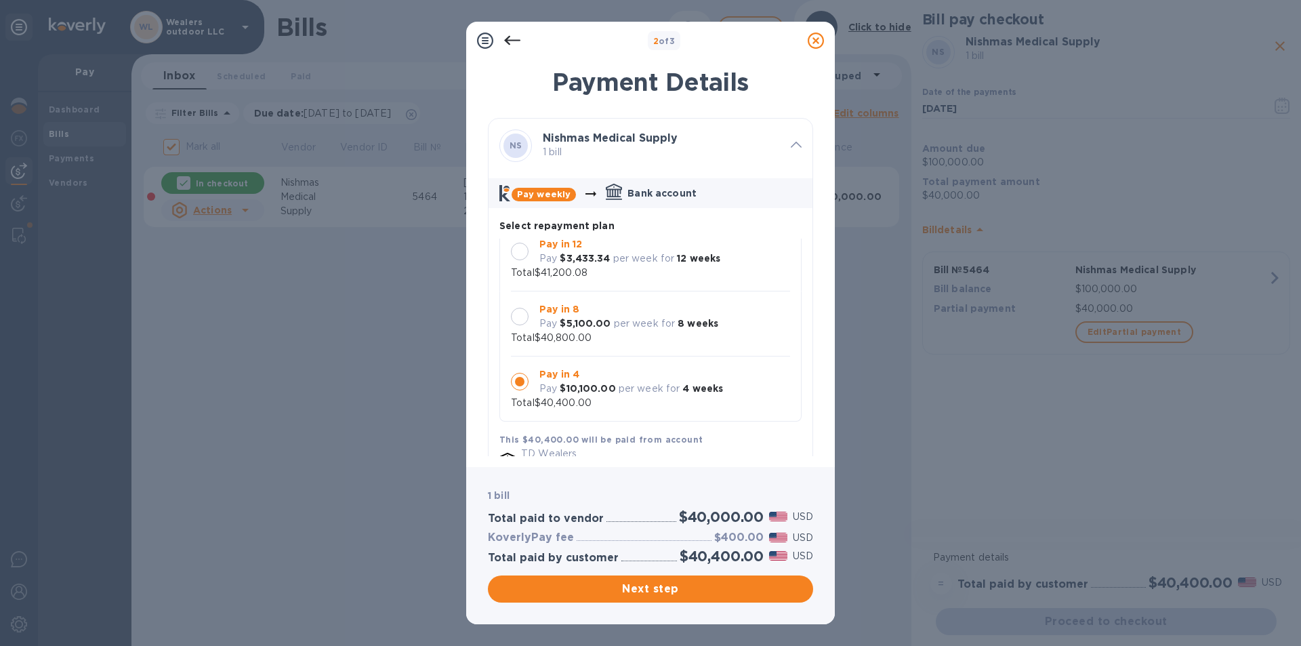
click at [658, 320] on p "per week for" at bounding box center [645, 323] width 62 height 14
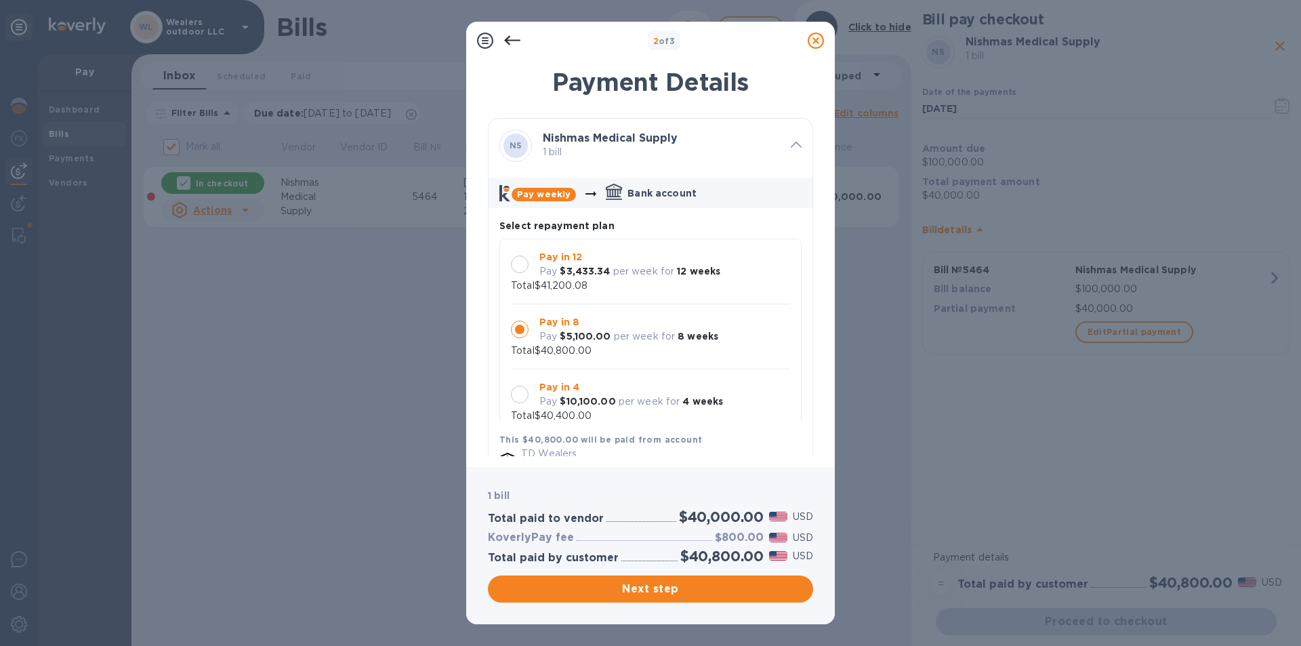
click at [664, 284] on div "Pay in 12 Pay $3,433.34 per week for 12 weeks Total $41,200.08" at bounding box center [650, 271] width 279 height 43
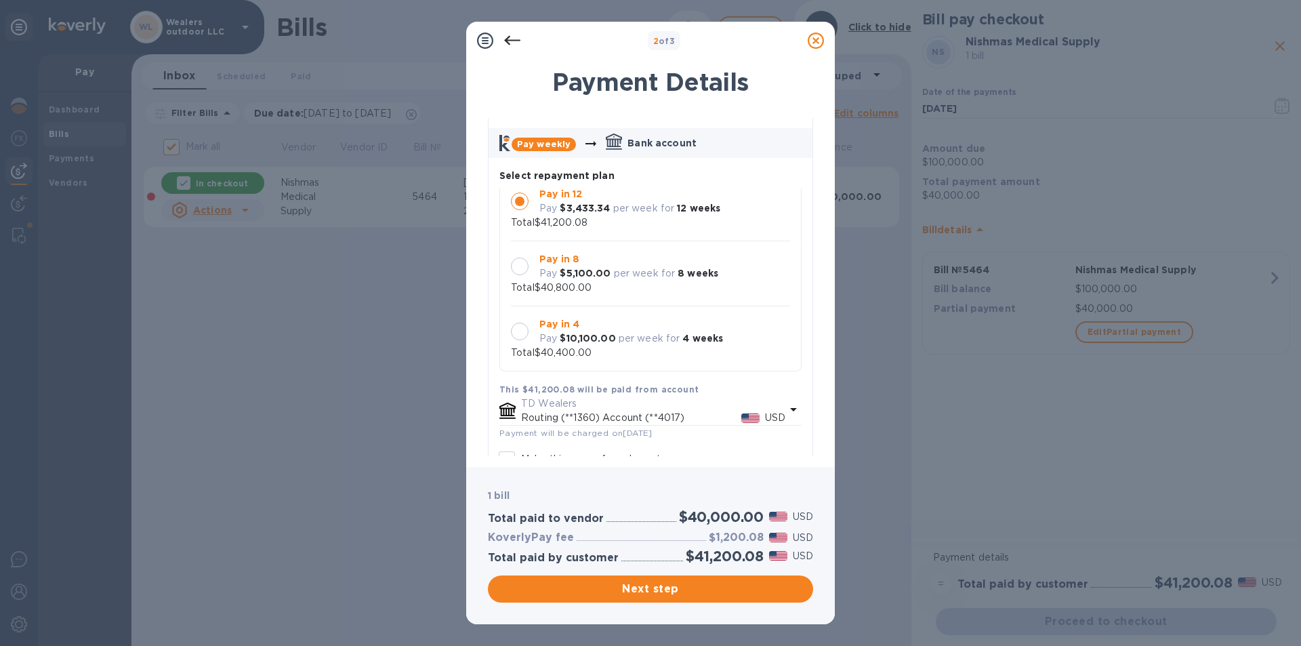
scroll to position [135, 0]
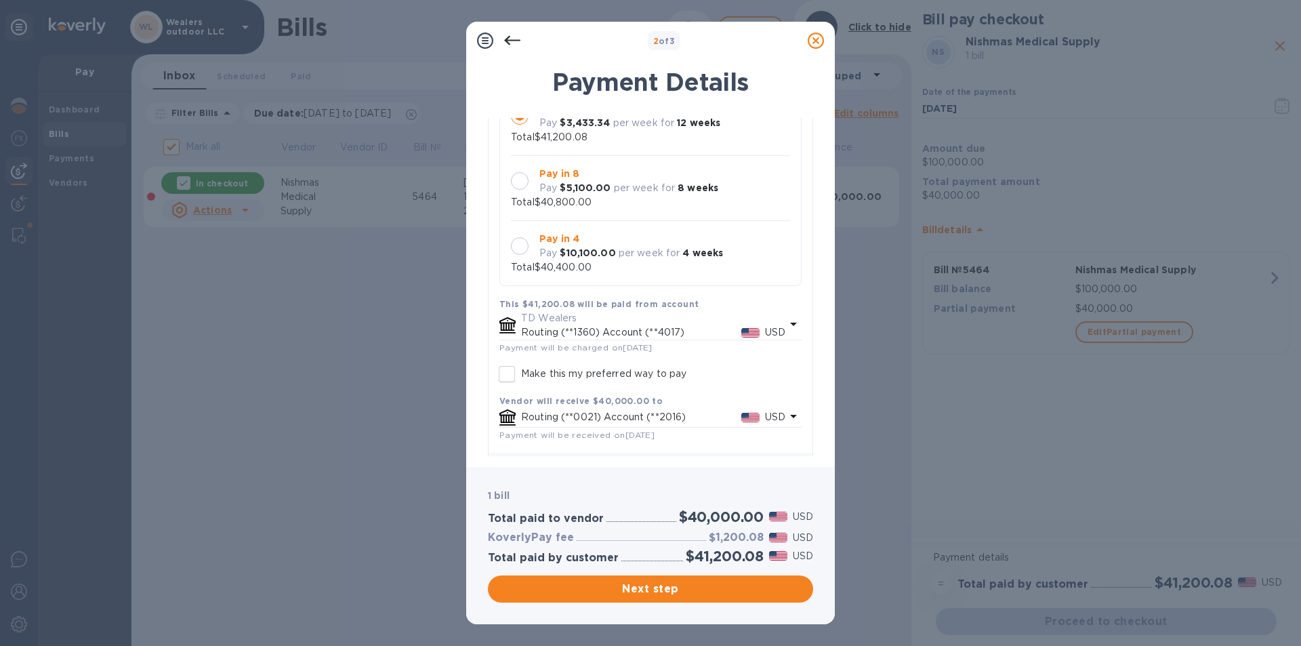
click at [640, 258] on p "per week for" at bounding box center [649, 253] width 62 height 14
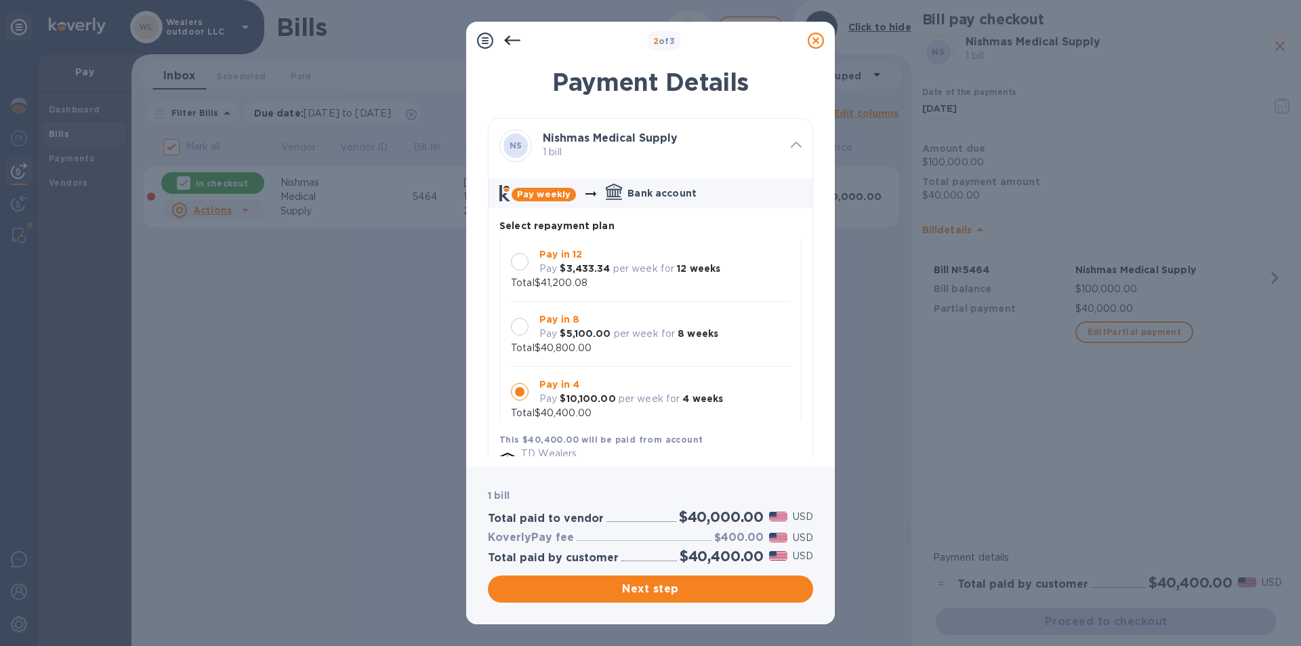
scroll to position [0, 0]
click at [513, 41] on icon at bounding box center [512, 41] width 16 height 16
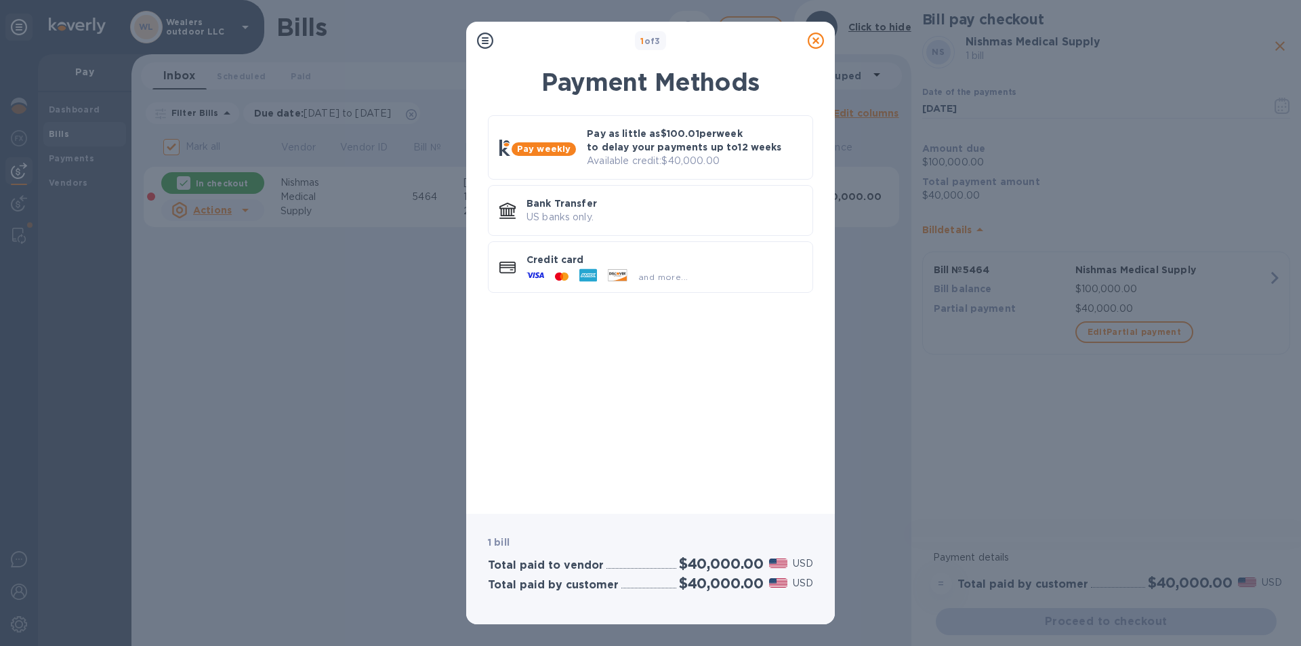
click at [818, 37] on icon at bounding box center [815, 41] width 16 height 16
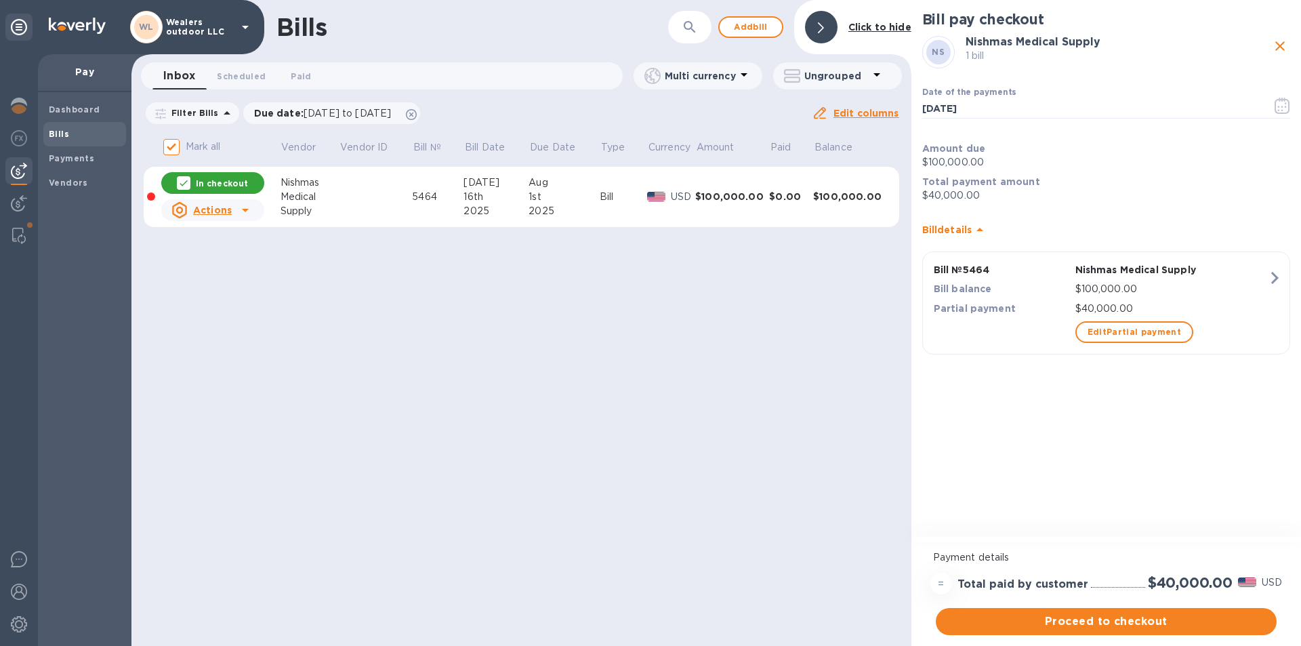
click at [810, 202] on div "$0.00" at bounding box center [791, 197] width 44 height 14
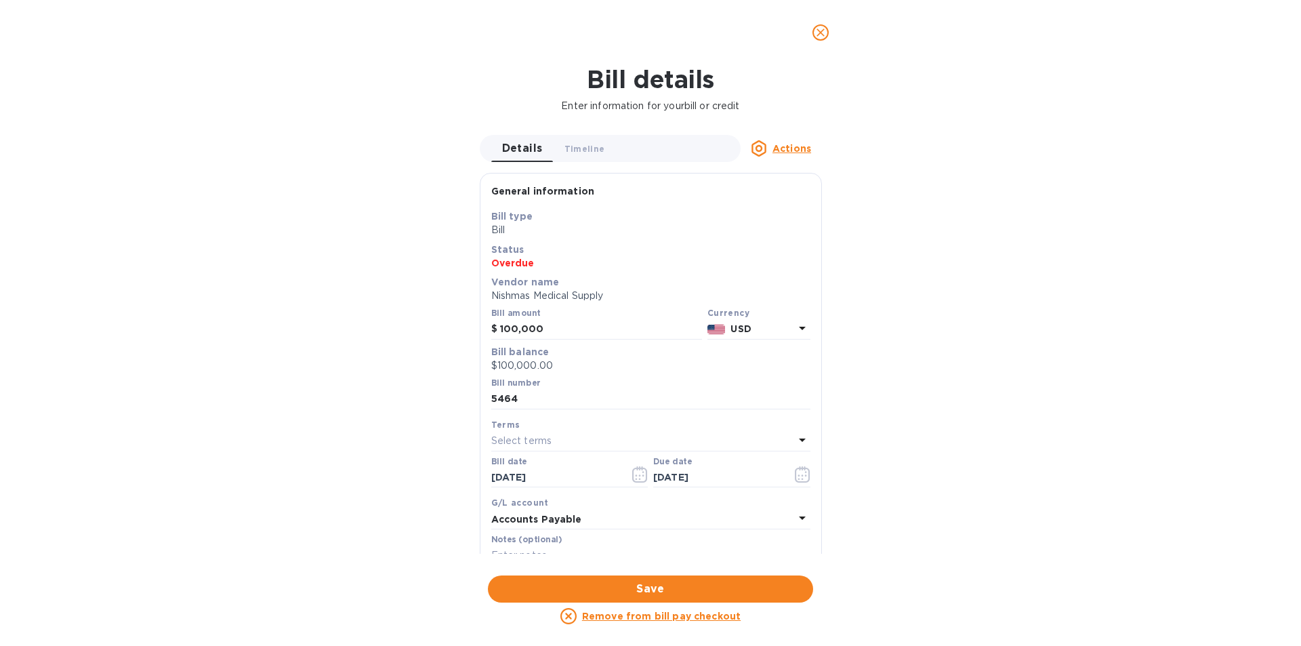
click at [826, 36] on icon "close" at bounding box center [821, 33] width 14 height 14
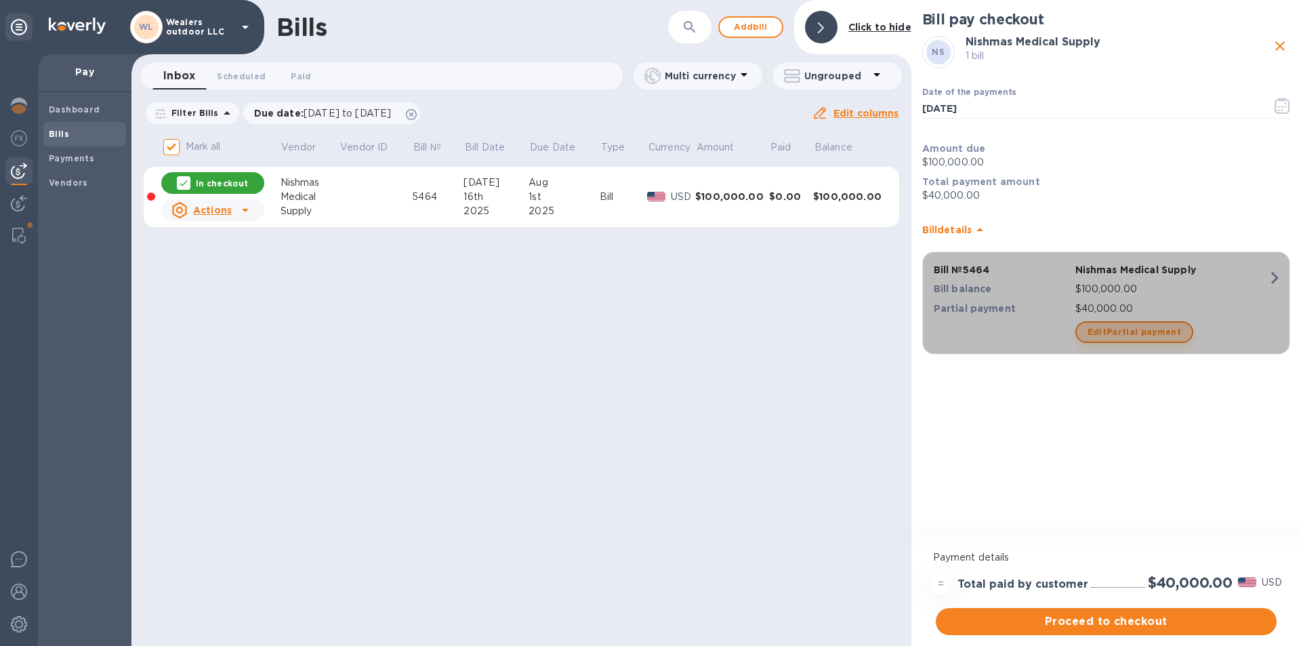
click at [1146, 329] on span "Edit Partial payment" at bounding box center [1134, 332] width 94 height 16
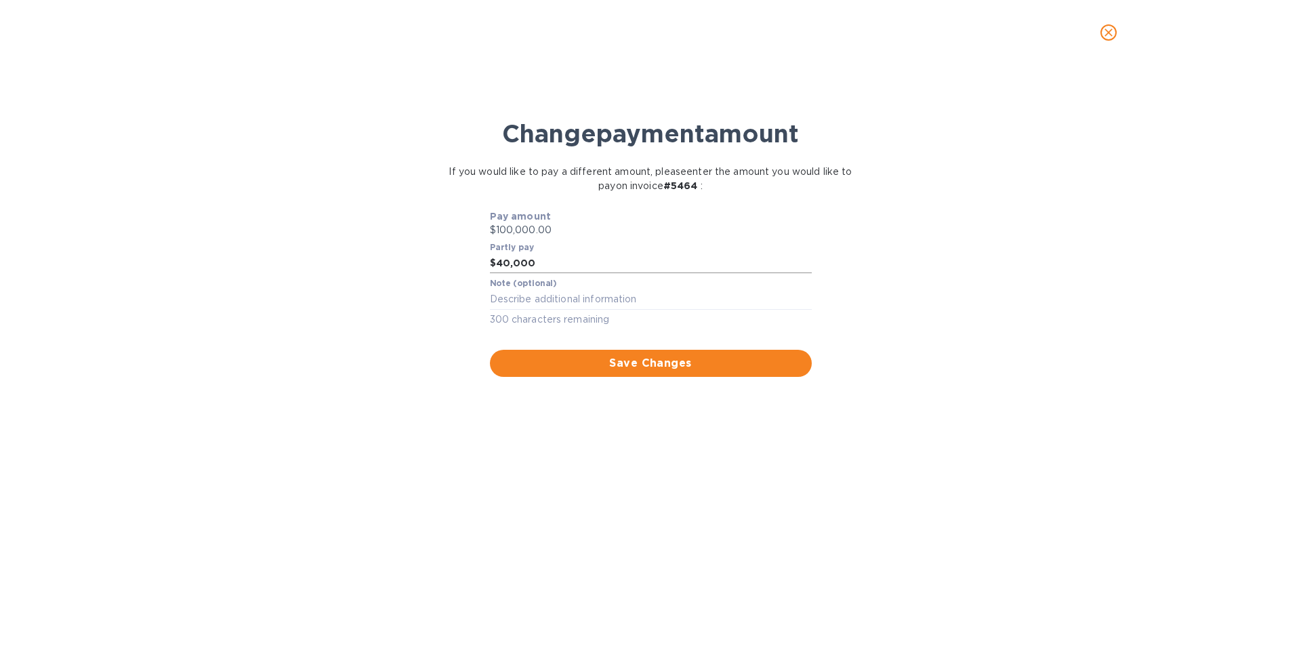
click at [593, 270] on input "40,000" at bounding box center [654, 263] width 316 height 20
click at [592, 268] on input "40,000" at bounding box center [654, 263] width 316 height 20
type input "50,000"
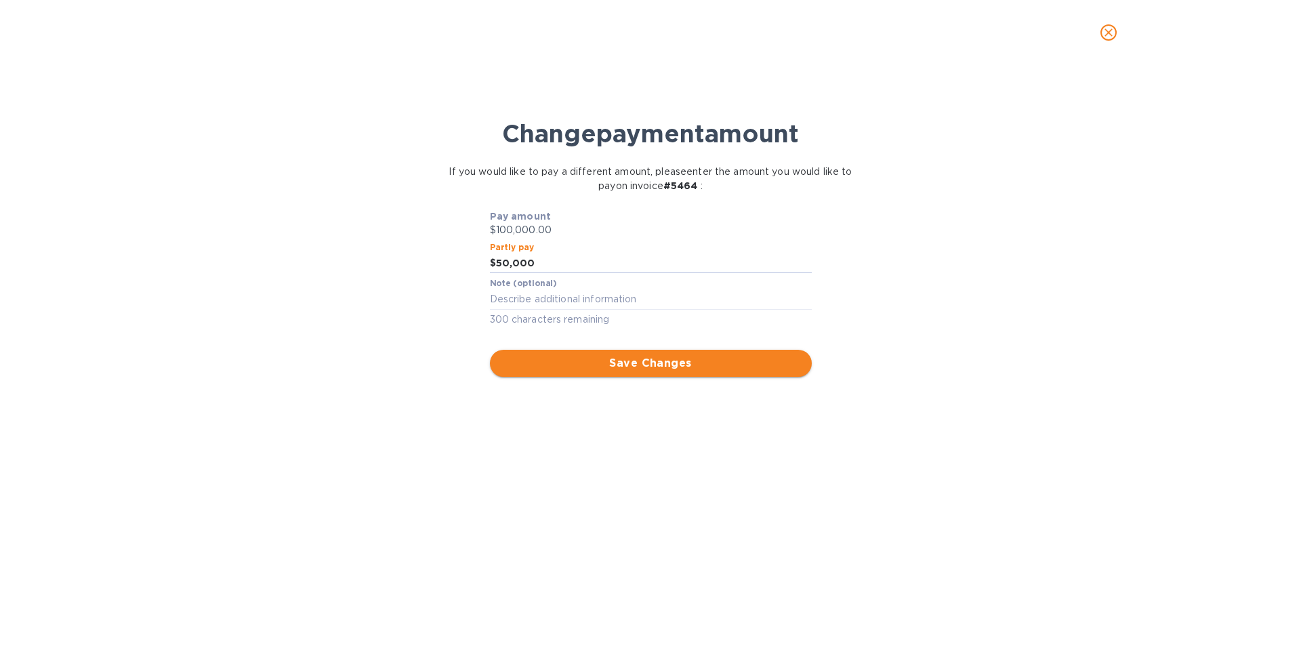
click at [719, 373] on button "Save Changes" at bounding box center [651, 363] width 322 height 27
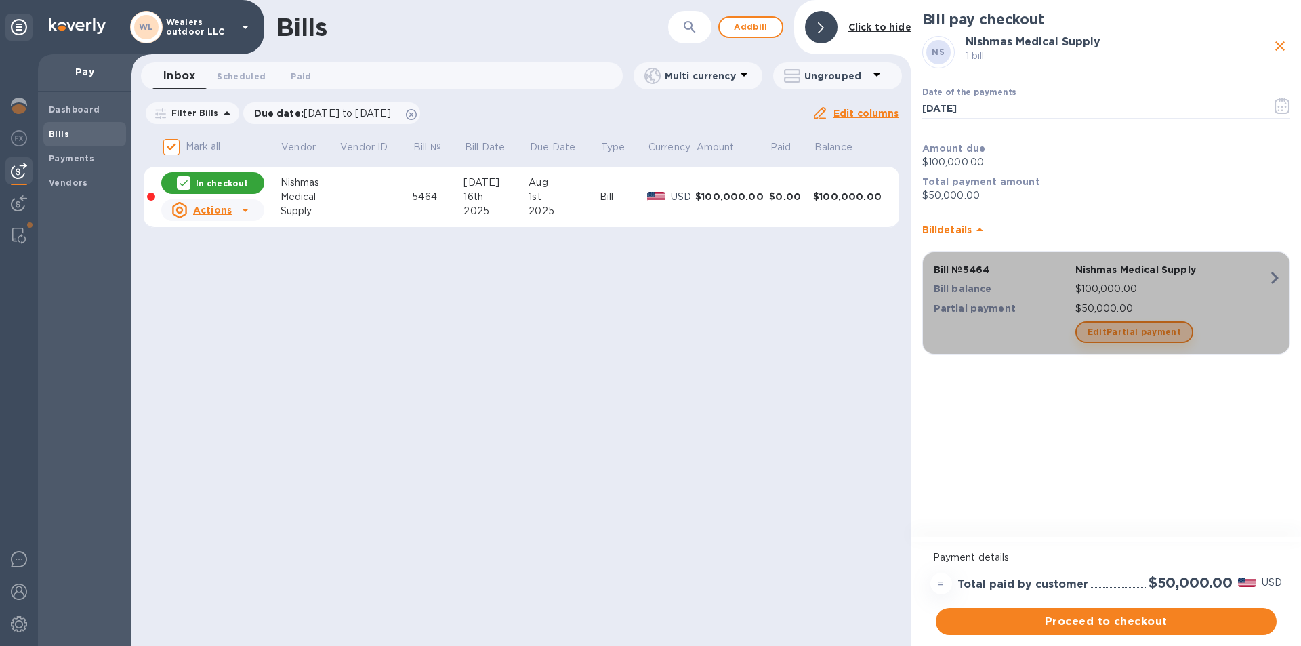
click at [1149, 333] on span "Edit Partial payment" at bounding box center [1134, 332] width 94 height 16
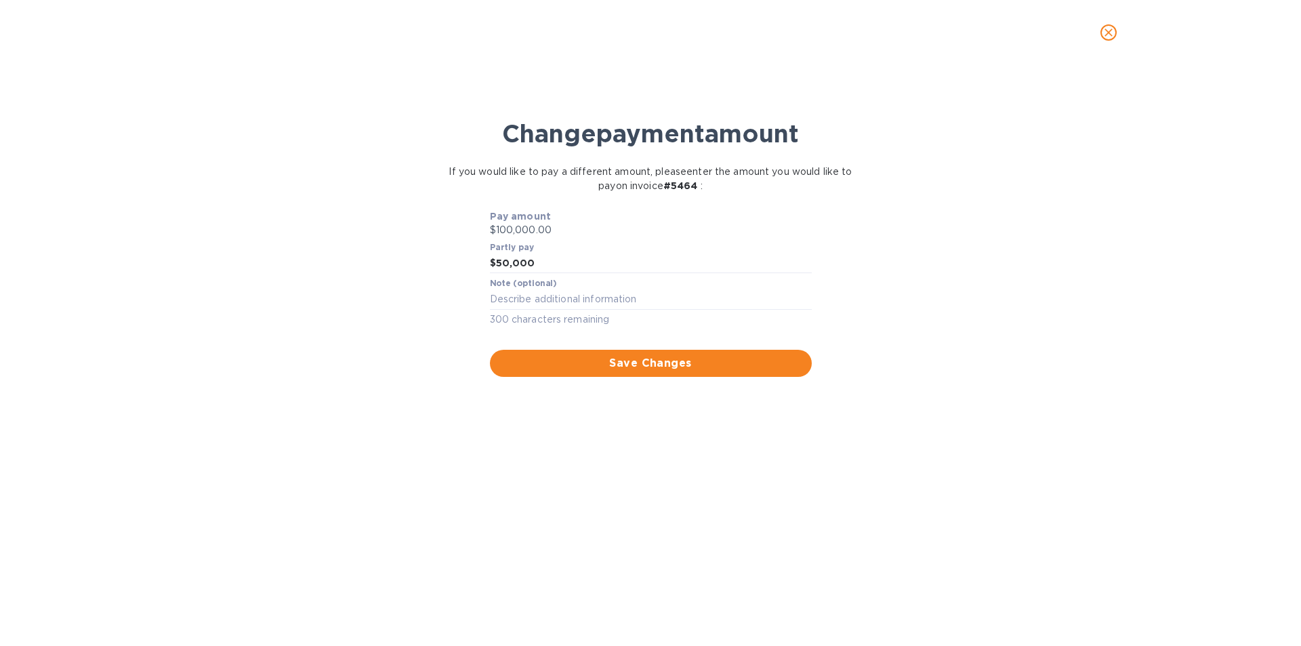
click at [1110, 28] on icon "close" at bounding box center [1108, 33] width 14 height 14
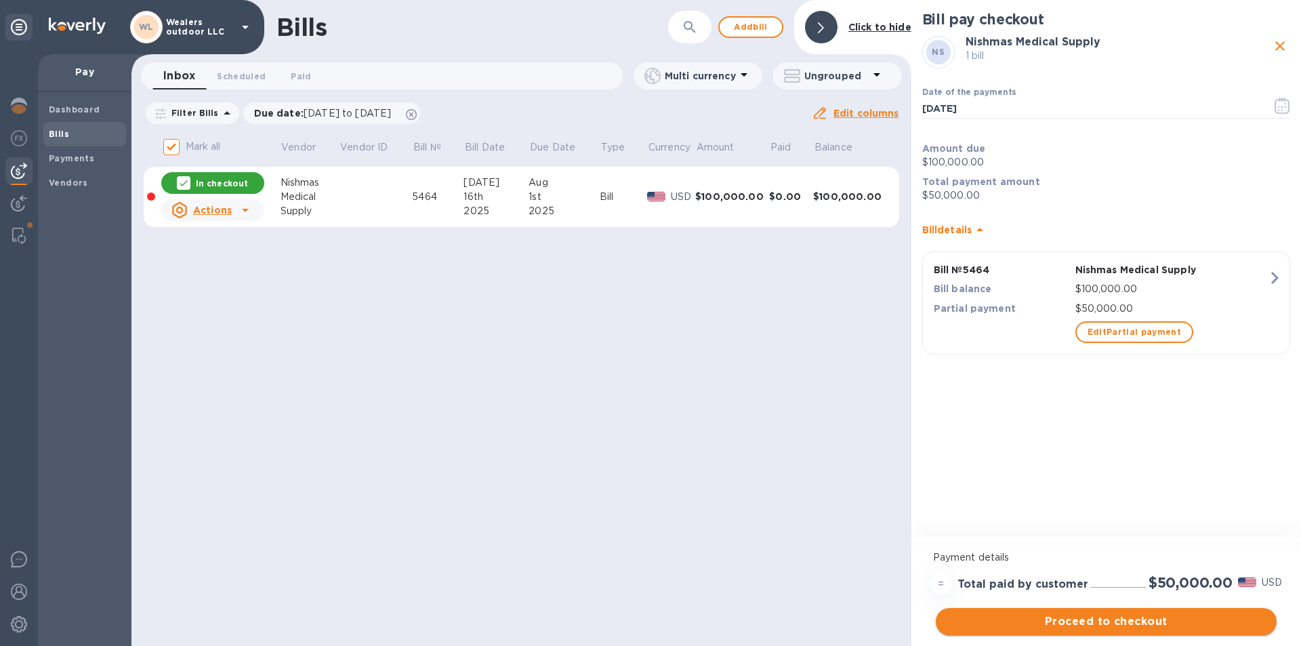
click at [1097, 623] on span "Proceed to checkout" at bounding box center [1105, 621] width 319 height 16
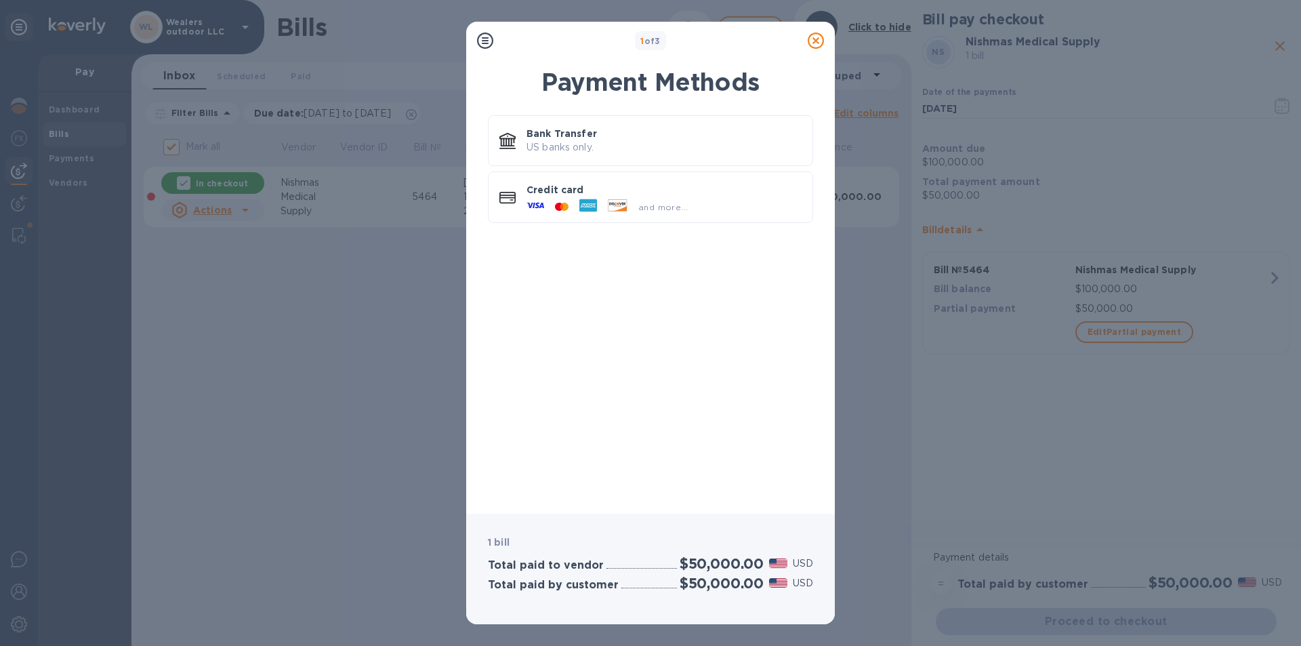
click at [810, 40] on icon at bounding box center [815, 41] width 16 height 16
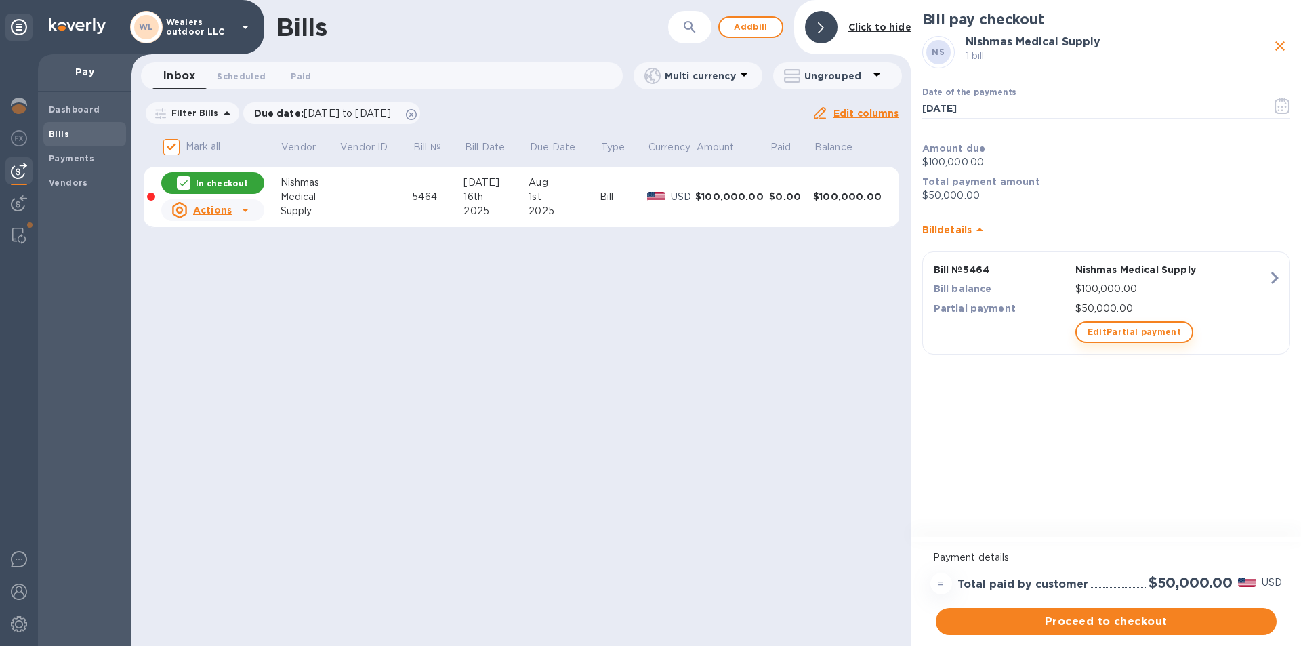
click at [1163, 326] on span "Edit Partial payment" at bounding box center [1134, 332] width 94 height 16
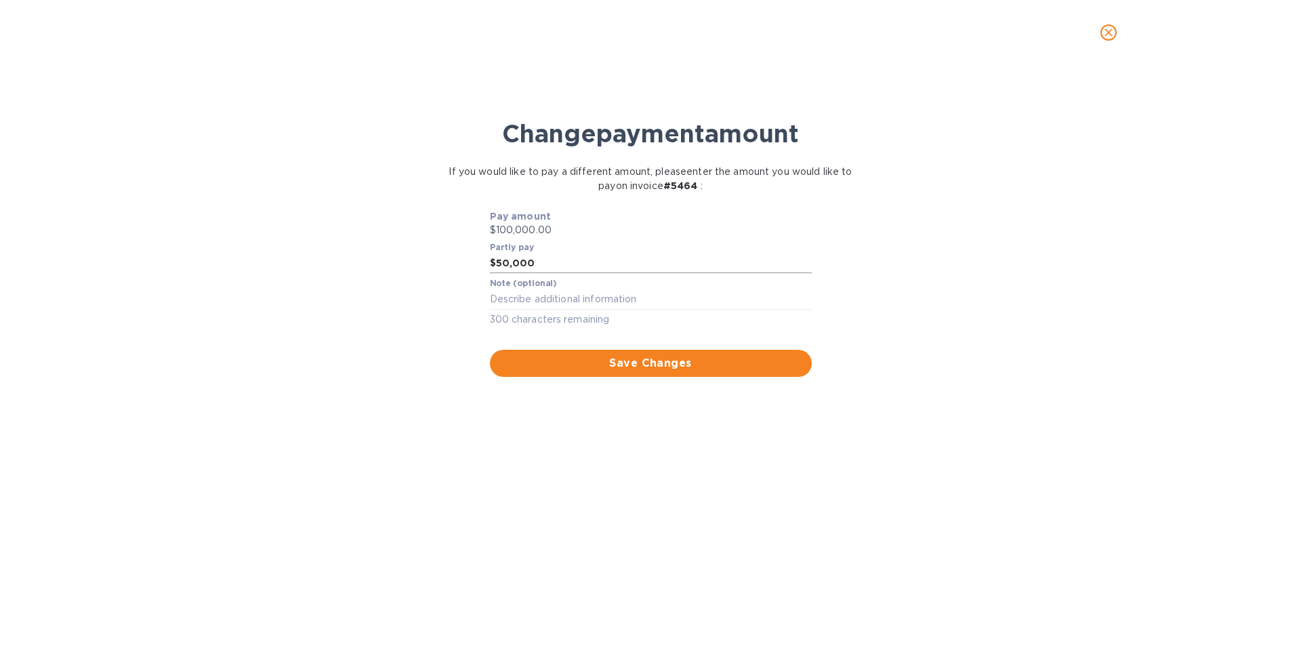
click at [573, 255] on input "50,000" at bounding box center [654, 263] width 316 height 20
type input "40,000"
click at [867, 232] on div "Change payment amount If you would like to pay a different amount, please enter…" at bounding box center [650, 362] width 1279 height 568
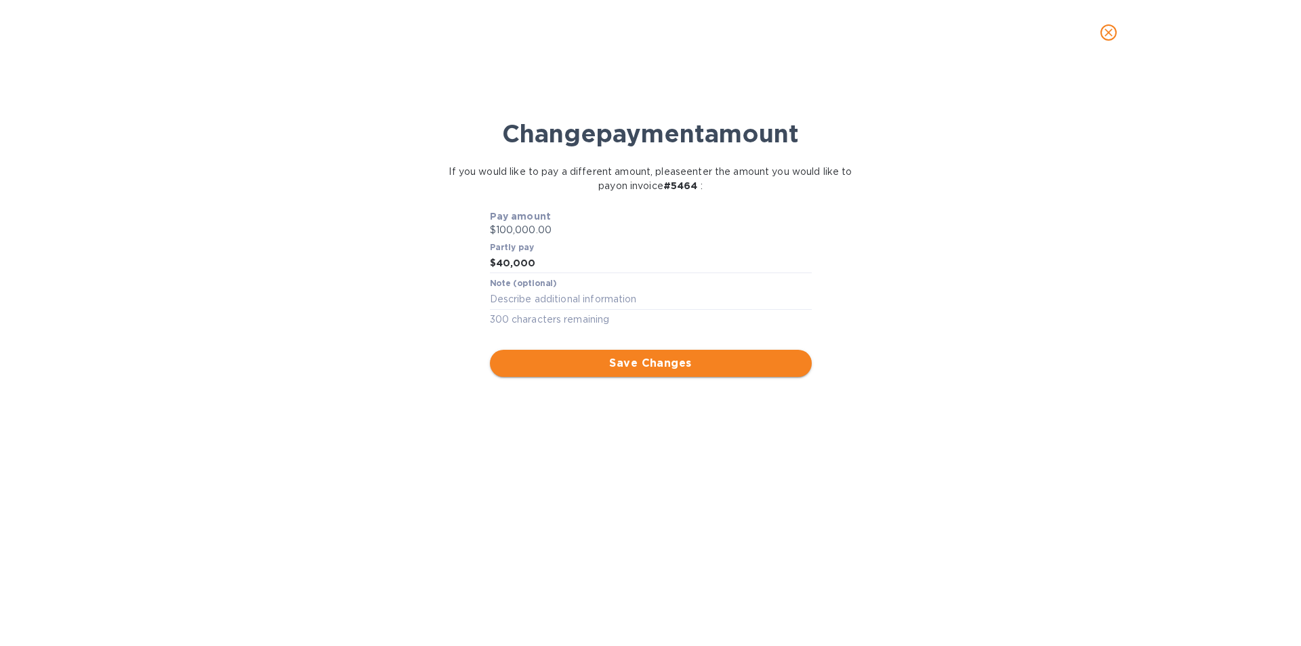
click at [692, 352] on button "Save Changes" at bounding box center [651, 363] width 322 height 27
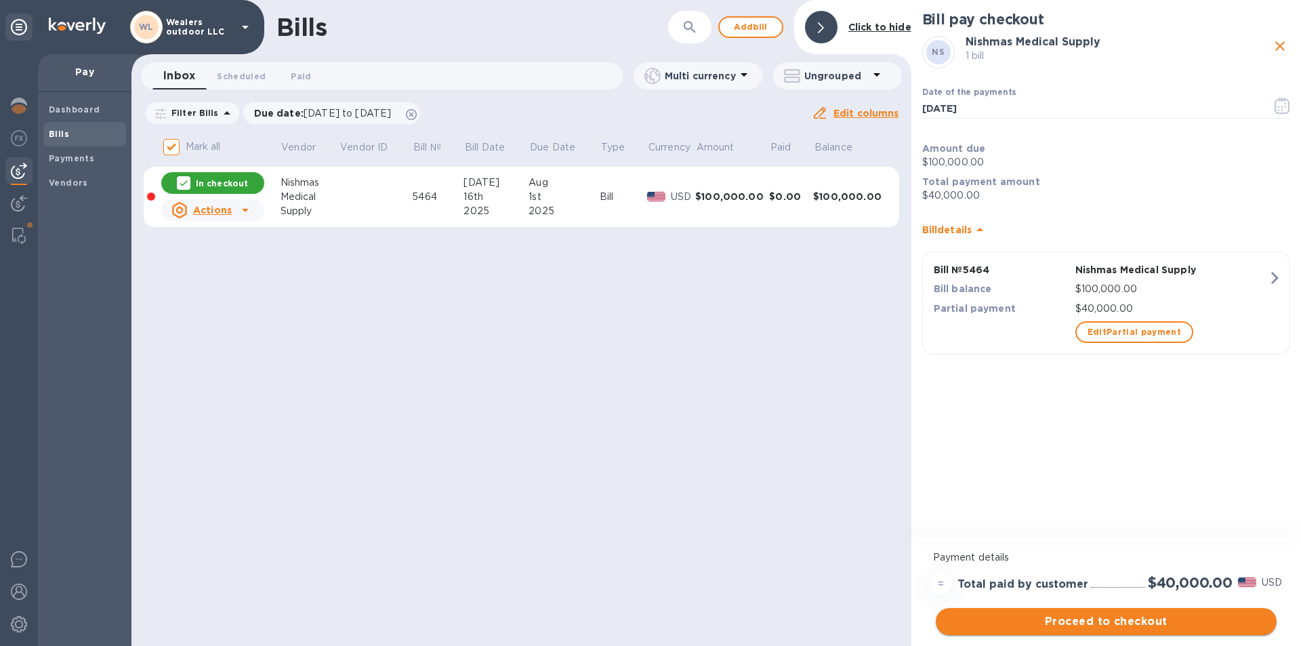
click at [1098, 618] on span "Proceed to checkout" at bounding box center [1105, 621] width 319 height 16
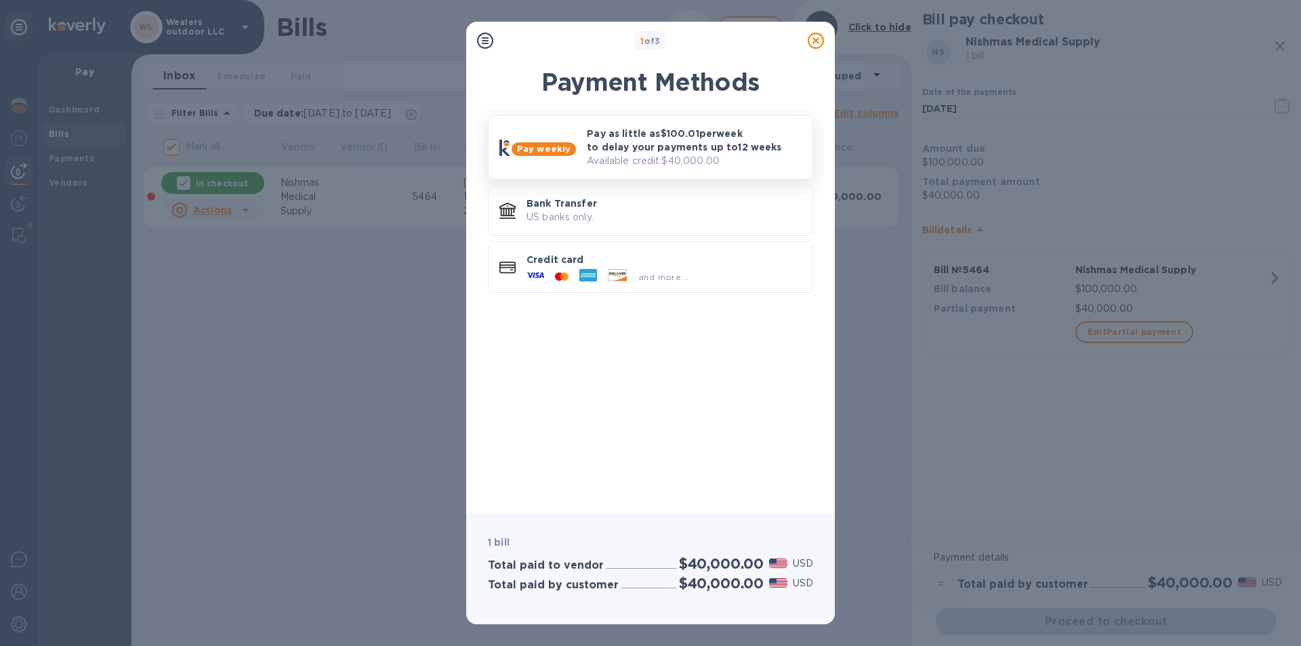
click at [670, 151] on p "Pay as little as $100.01 per week to delay your payments up to 12 weeks" at bounding box center [694, 140] width 215 height 27
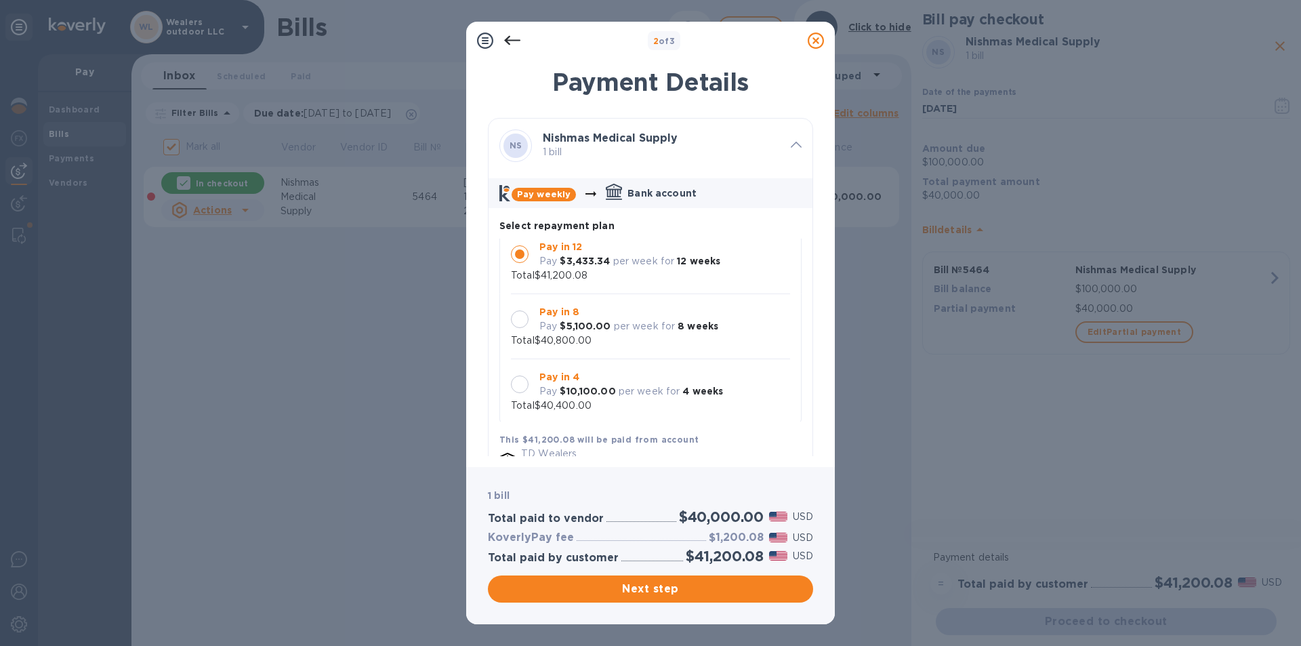
scroll to position [13, 0]
click at [658, 375] on p "Pay in 4" at bounding box center [631, 374] width 184 height 14
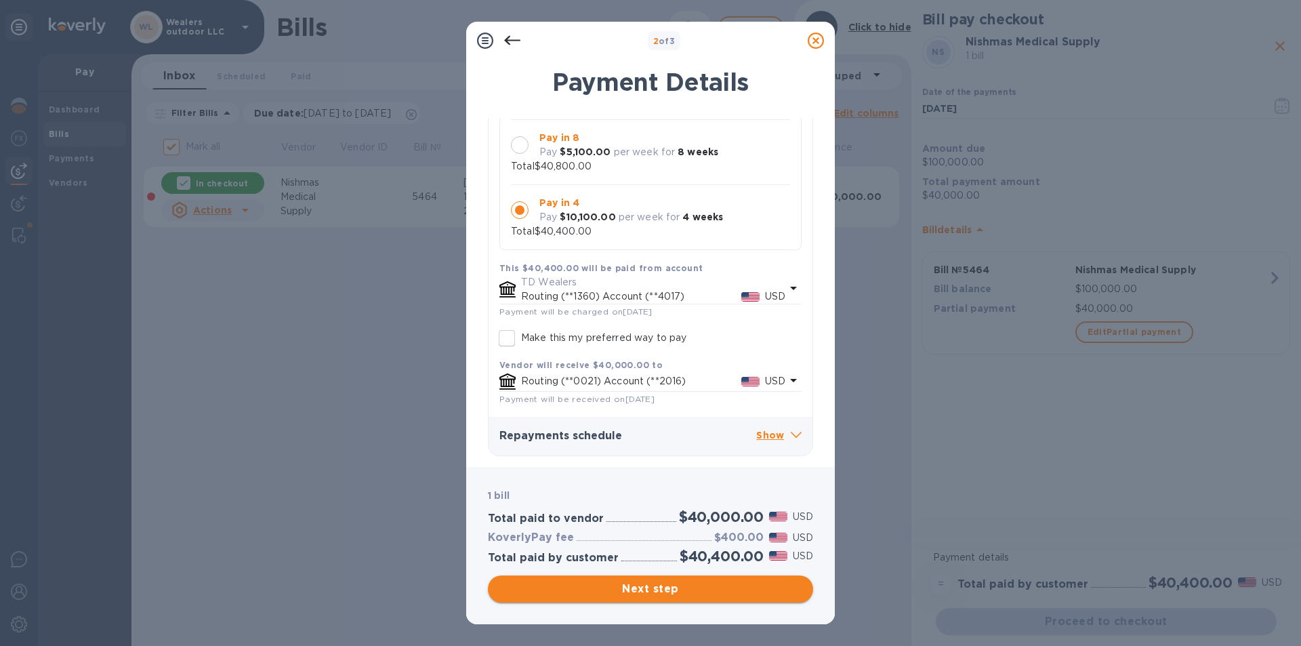
click at [688, 584] on span "Next step" at bounding box center [650, 589] width 303 height 16
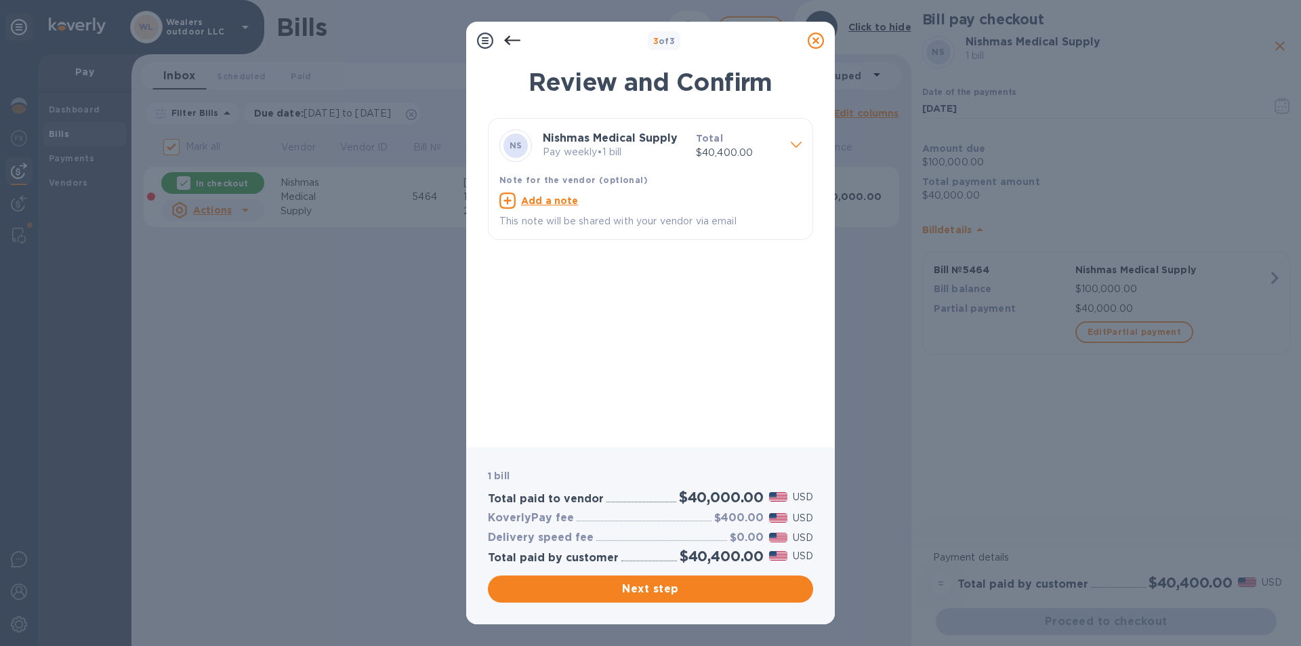
click at [630, 177] on b "Note for the vendor (optional)" at bounding box center [573, 180] width 148 height 10
click at [715, 589] on span "Next step" at bounding box center [650, 589] width 303 height 16
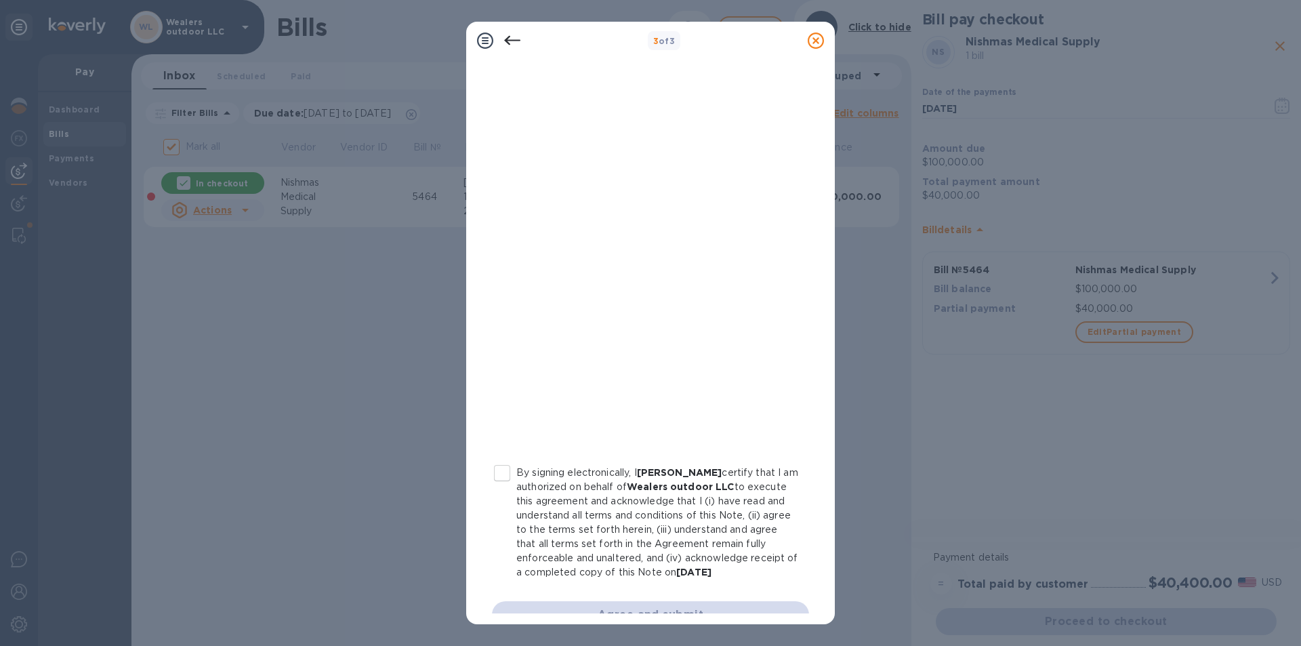
scroll to position [126, 0]
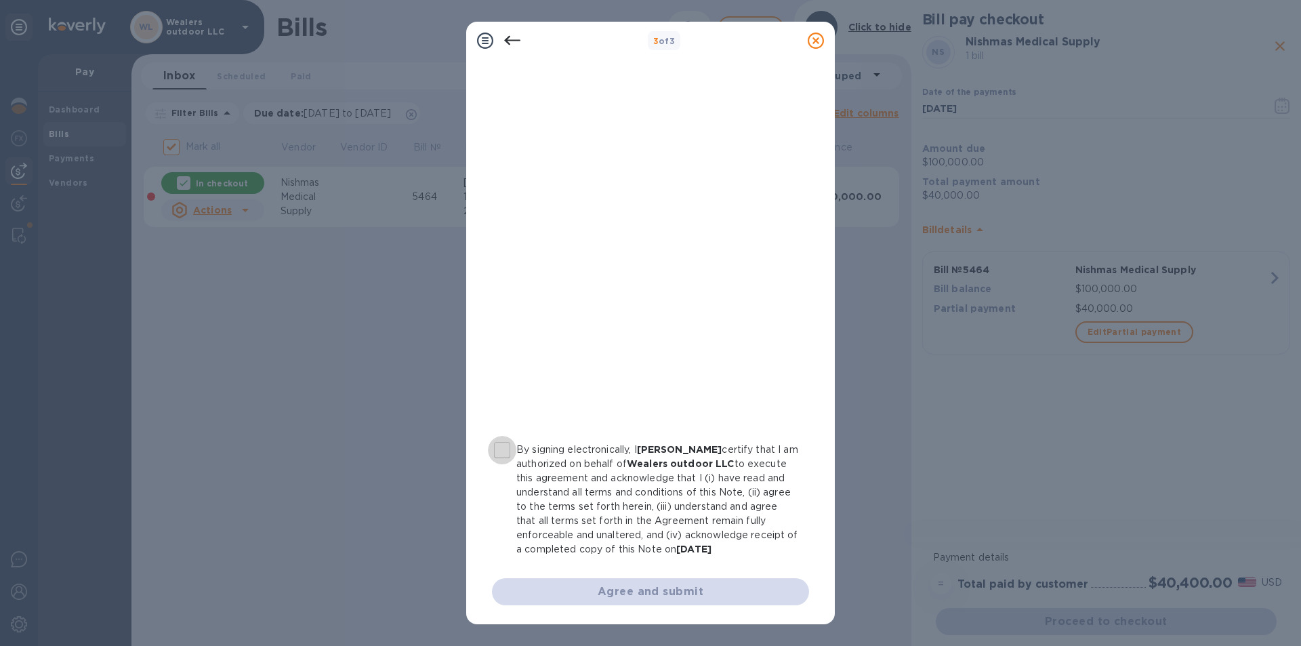
click at [500, 438] on input "By signing electronically, I [PERSON_NAME] certify that I am authorized on beha…" at bounding box center [502, 450] width 28 height 28
checkbox input "true"
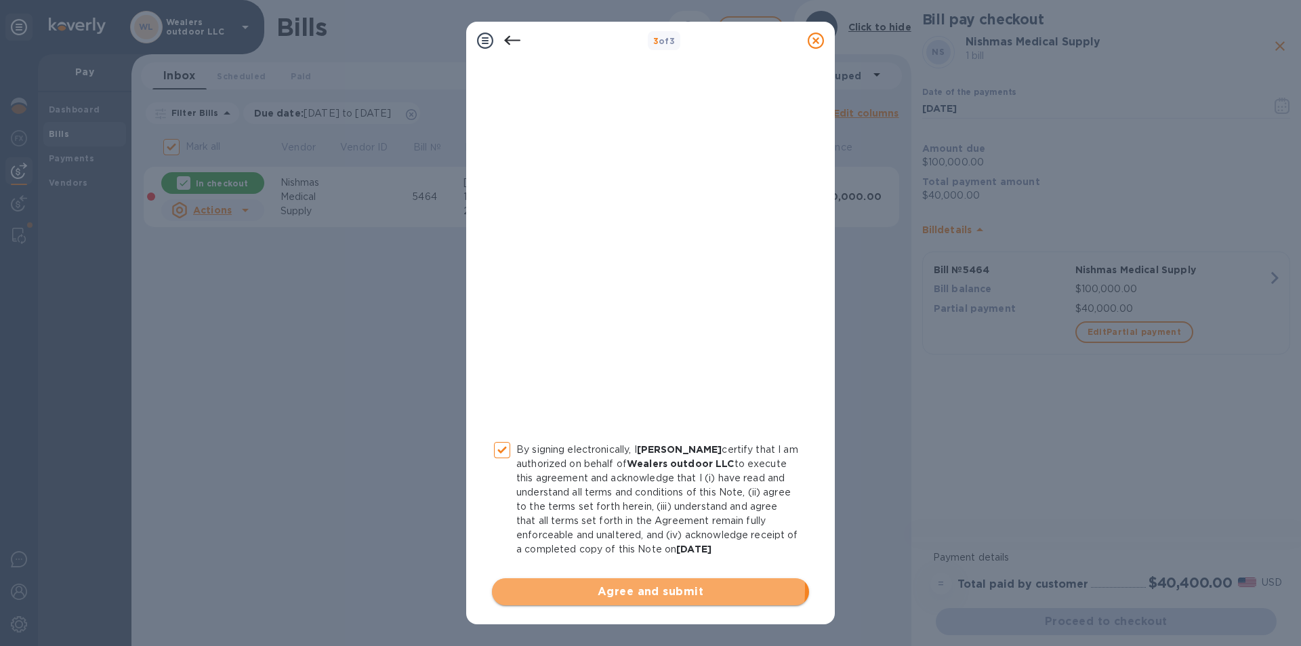
click at [596, 588] on span "Agree and submit" at bounding box center [650, 591] width 295 height 16
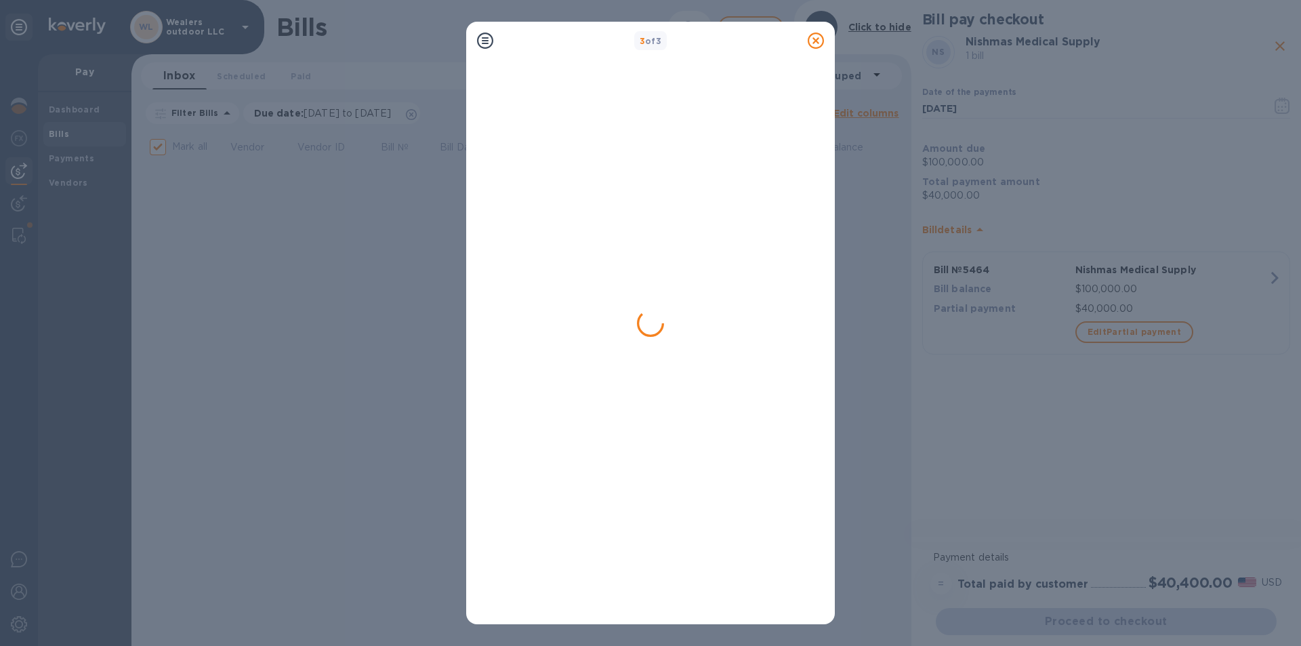
checkbox input "false"
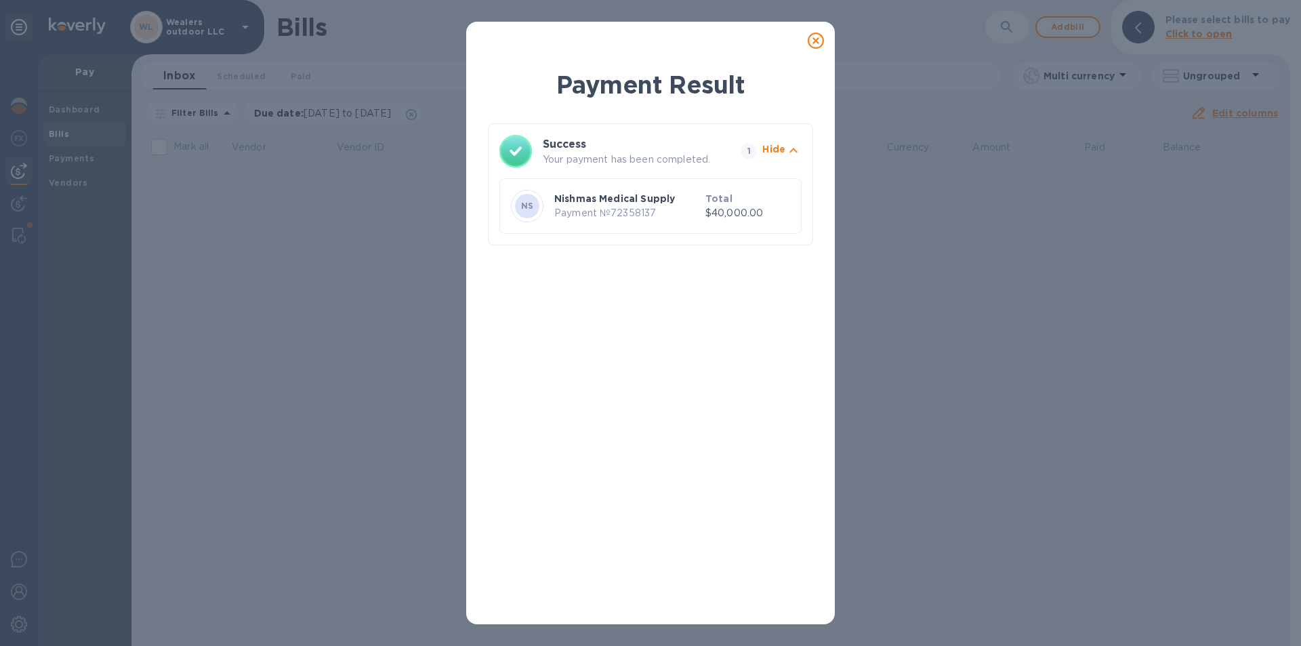
click at [820, 45] on icon at bounding box center [815, 41] width 16 height 16
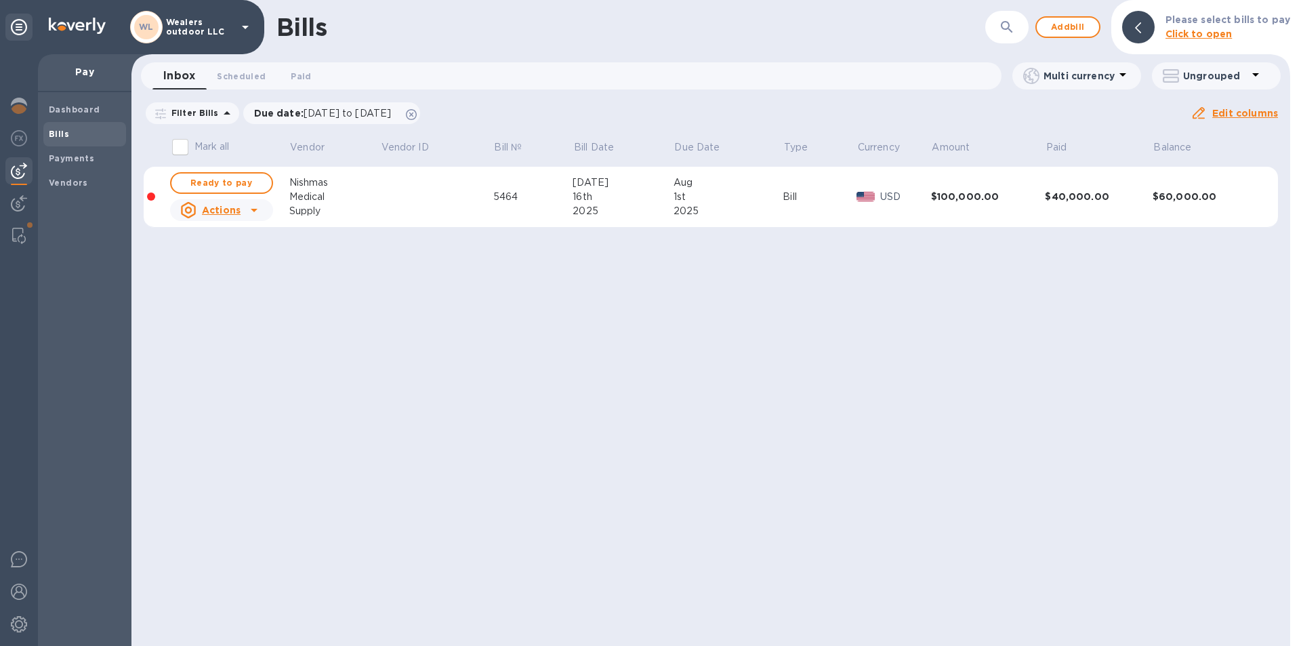
click at [262, 208] on div at bounding box center [254, 210] width 22 height 22
click at [373, 175] on div at bounding box center [650, 323] width 1301 height 646
click at [75, 111] on b "Dashboard" at bounding box center [74, 109] width 51 height 10
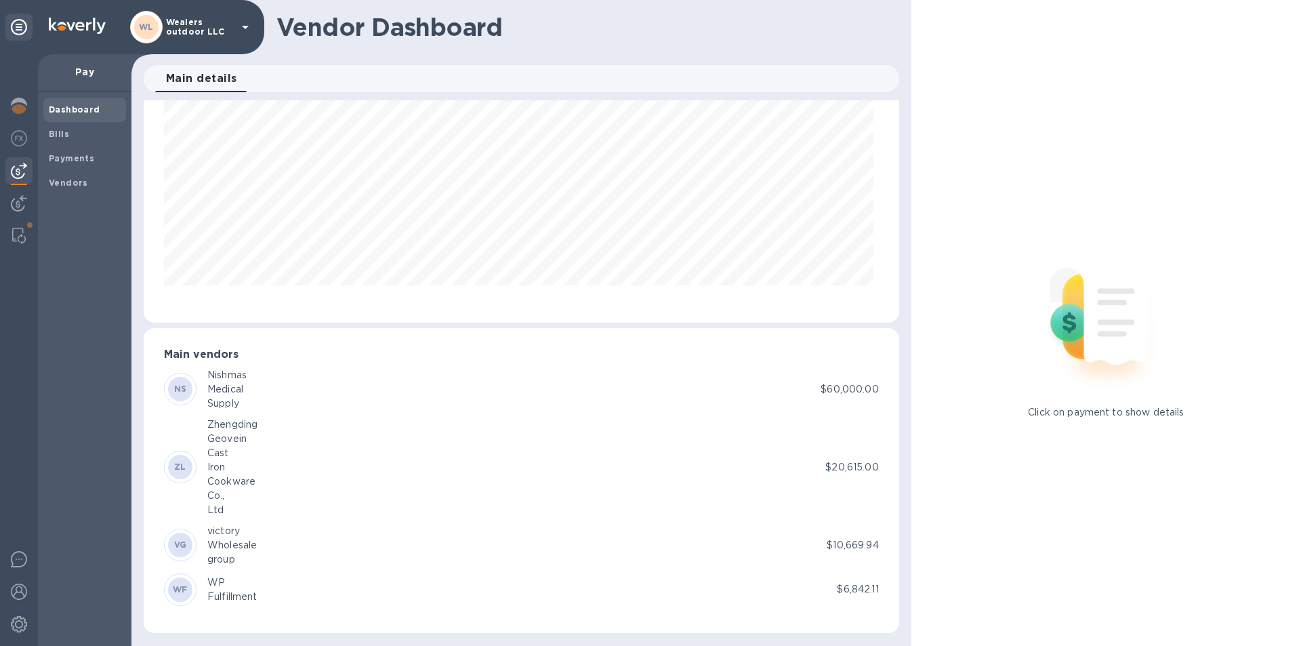
scroll to position [74, 0]
click at [25, 104] on img at bounding box center [19, 106] width 16 height 16
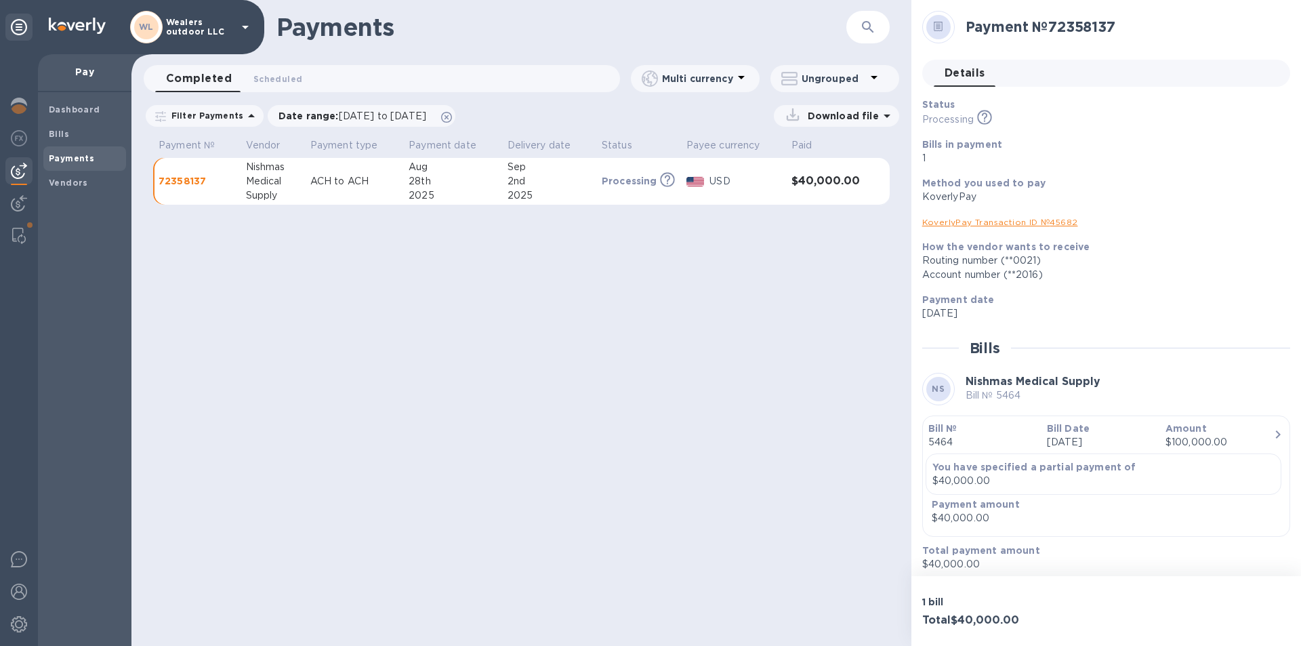
scroll to position [6, 0]
